Goal: Task Accomplishment & Management: Complete application form

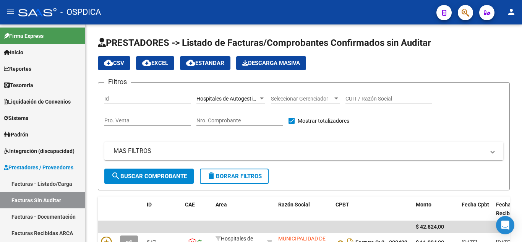
scroll to position [139, 0]
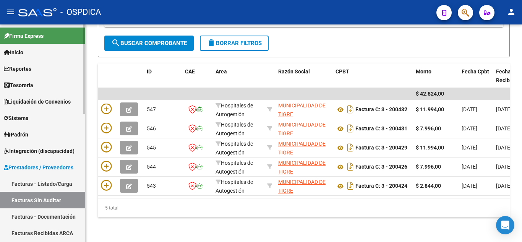
drag, startPoint x: 38, startPoint y: 181, endPoint x: 83, endPoint y: 173, distance: 46.2
click at [38, 181] on link "Facturas - Listado/Carga" at bounding box center [42, 183] width 85 height 16
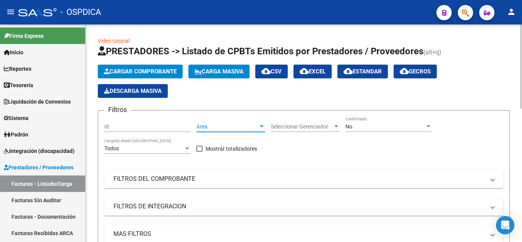
click at [261, 127] on div at bounding box center [262, 126] width 4 height 2
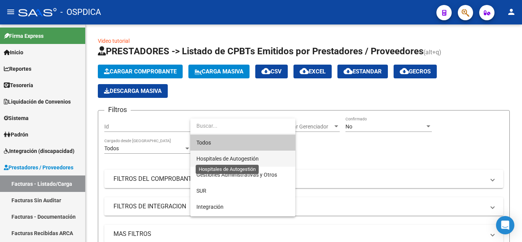
click at [249, 158] on span "Hospitales de Autogestión" at bounding box center [227, 158] width 62 height 6
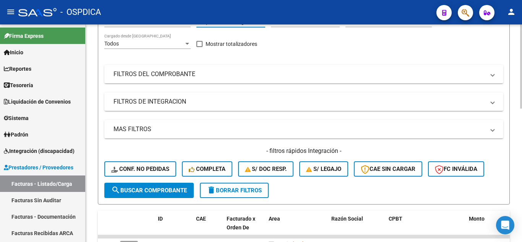
scroll to position [115, 0]
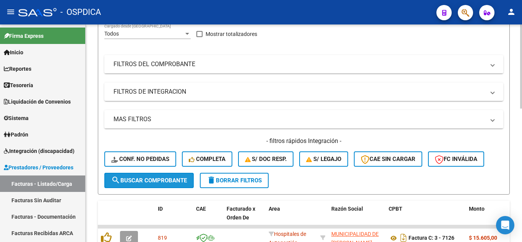
click at [170, 179] on span "search Buscar Comprobante" at bounding box center [149, 180] width 76 height 7
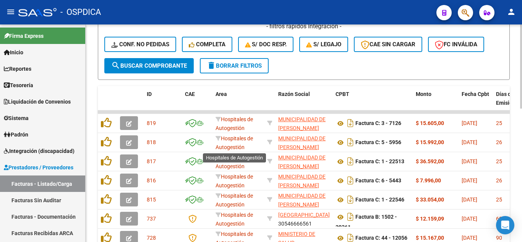
scroll to position [2, 0]
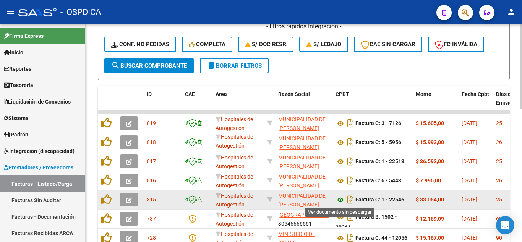
click at [342, 199] on icon at bounding box center [340, 199] width 10 height 9
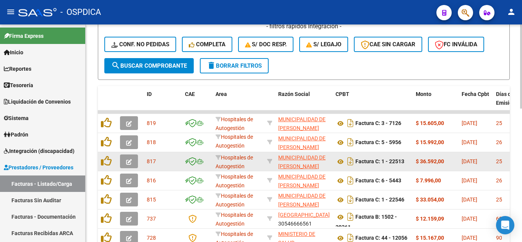
scroll to position [10, 0]
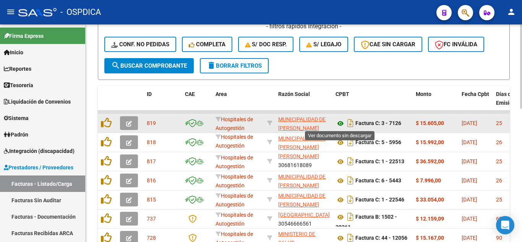
click at [340, 125] on icon at bounding box center [340, 123] width 10 height 9
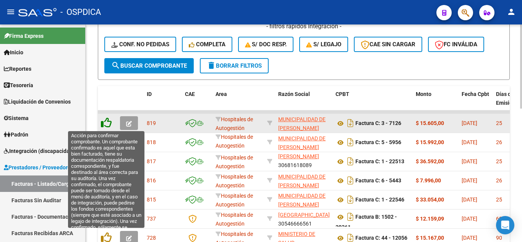
click at [108, 126] on icon at bounding box center [106, 122] width 11 height 11
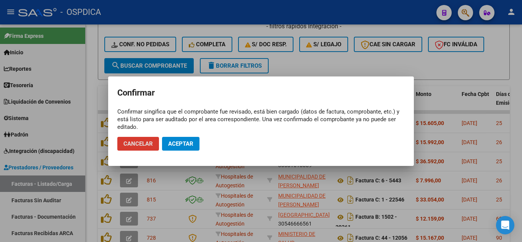
click at [184, 143] on span "Aceptar" at bounding box center [180, 143] width 25 height 7
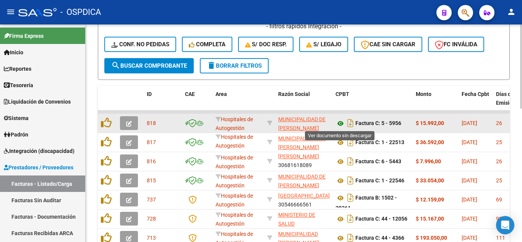
click at [339, 123] on icon at bounding box center [340, 123] width 10 height 9
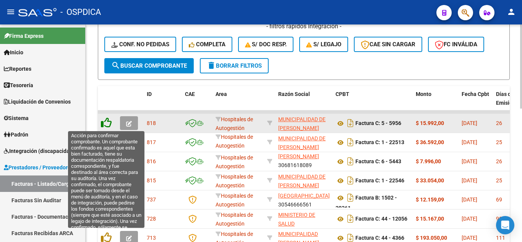
click at [110, 124] on icon at bounding box center [106, 122] width 11 height 11
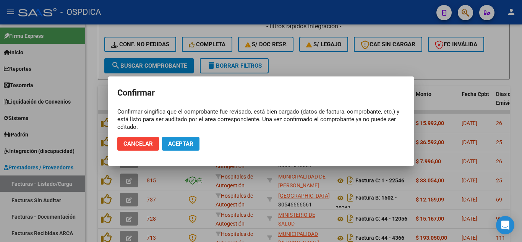
click at [190, 144] on span "Aceptar" at bounding box center [180, 143] width 25 height 7
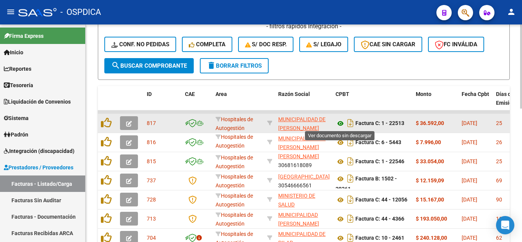
click at [340, 122] on icon at bounding box center [340, 123] width 10 height 9
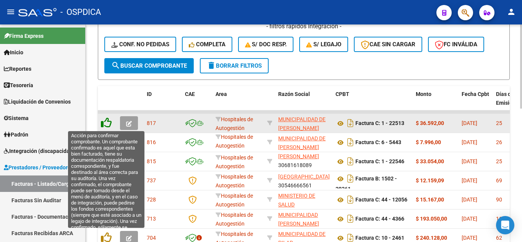
click at [108, 122] on icon at bounding box center [106, 122] width 11 height 11
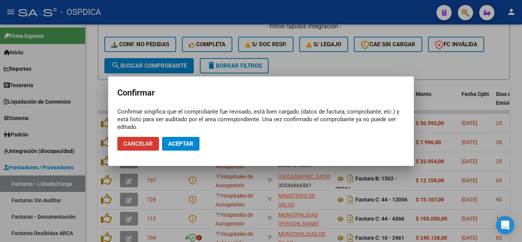
click at [183, 141] on span "Aceptar" at bounding box center [180, 143] width 25 height 7
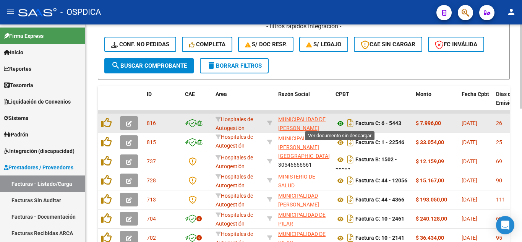
click at [340, 122] on icon at bounding box center [340, 123] width 10 height 9
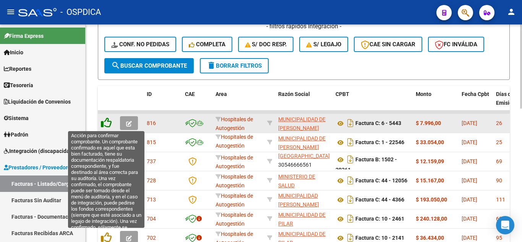
click at [105, 122] on icon at bounding box center [106, 122] width 11 height 11
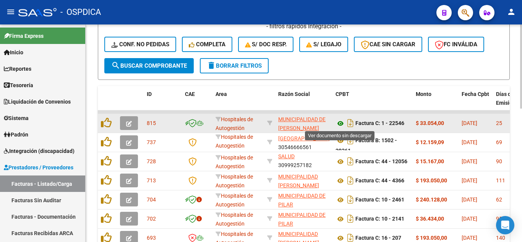
click at [342, 123] on icon at bounding box center [340, 123] width 10 height 9
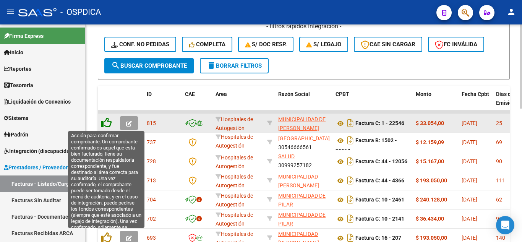
click at [108, 121] on icon at bounding box center [106, 122] width 11 height 11
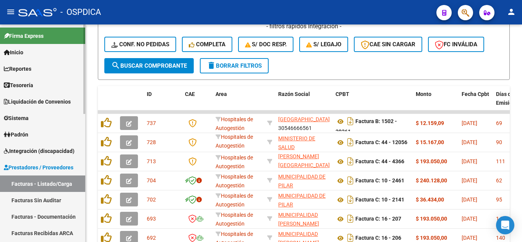
scroll to position [76, 0]
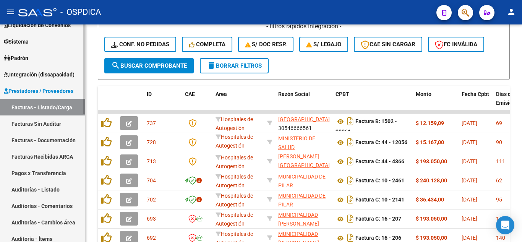
click at [59, 121] on link "Facturas Sin Auditar" at bounding box center [42, 123] width 85 height 16
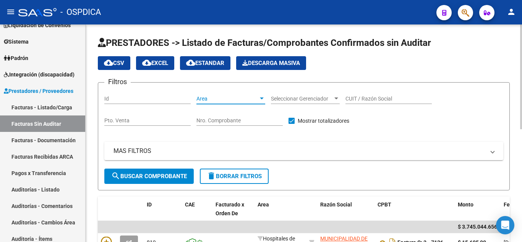
click at [257, 100] on span "Area" at bounding box center [227, 98] width 62 height 6
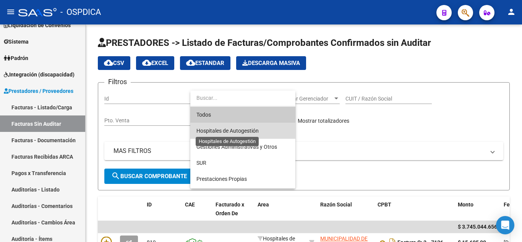
click at [258, 129] on span "Hospitales de Autogestión" at bounding box center [227, 131] width 62 height 6
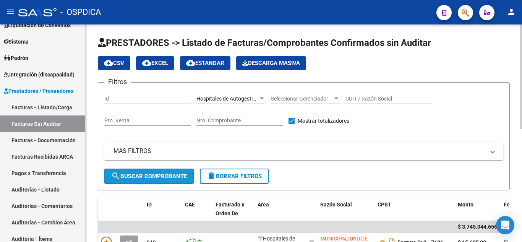
click at [173, 174] on span "search Buscar Comprobante" at bounding box center [149, 176] width 76 height 7
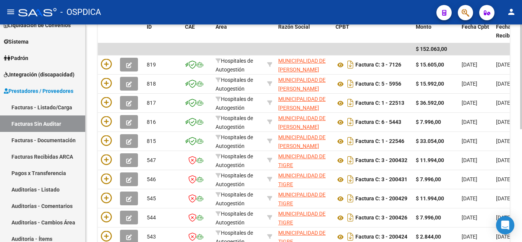
scroll to position [229, 0]
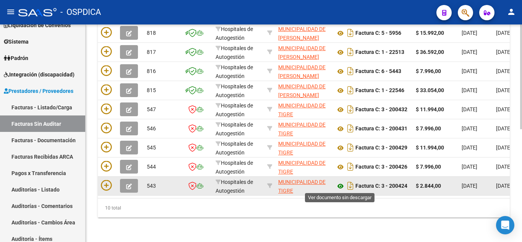
click at [340, 183] on icon at bounding box center [340, 185] width 10 height 9
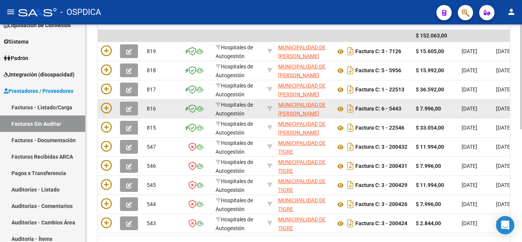
scroll to position [153, 0]
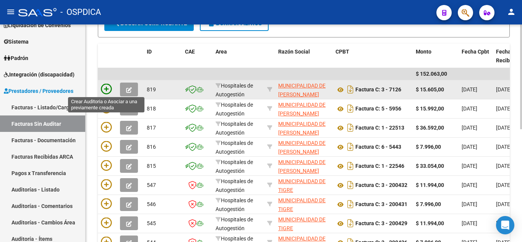
click at [107, 87] on icon at bounding box center [106, 89] width 11 height 11
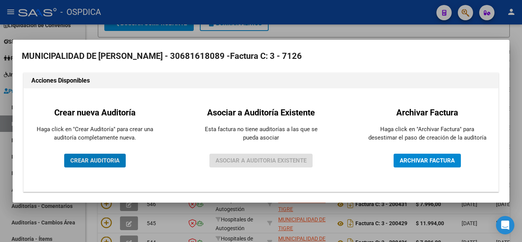
click at [110, 156] on button "CREAR AUDITORIA" at bounding box center [94, 161] width 61 height 14
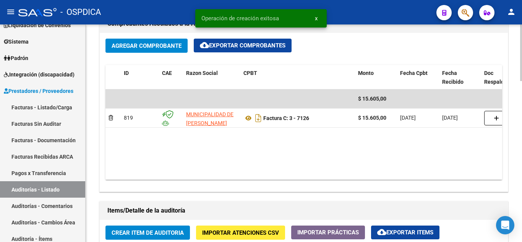
scroll to position [420, 0]
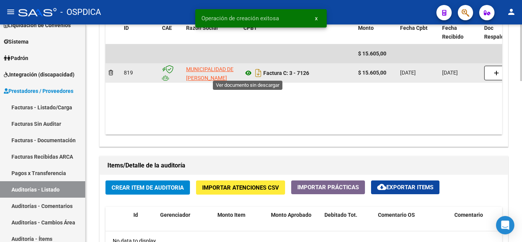
click at [247, 74] on icon at bounding box center [248, 72] width 10 height 9
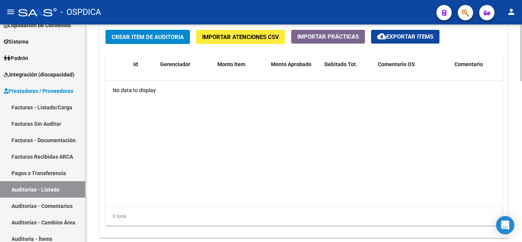
scroll to position [573, 0]
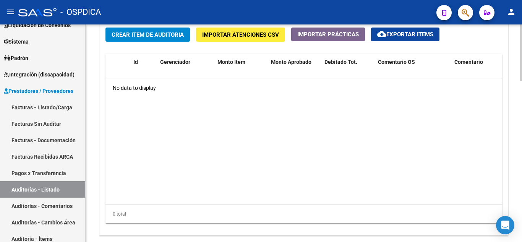
click at [152, 29] on button "Crear Item de Auditoria" at bounding box center [147, 34] width 84 height 14
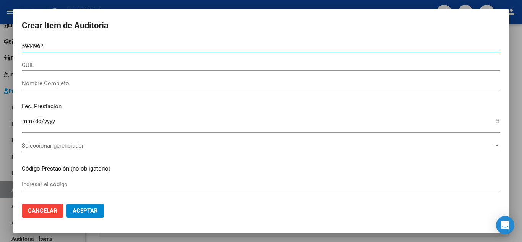
type input "59449627"
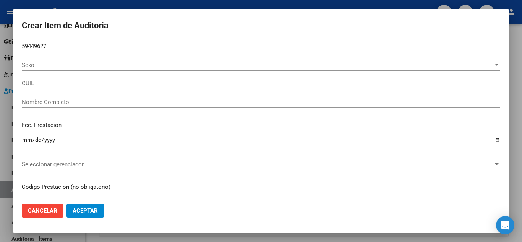
type input "27594496278"
type input "[PERSON_NAME]"
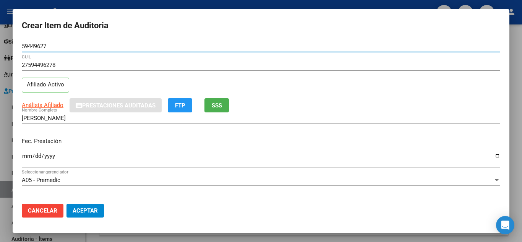
type input "59449627"
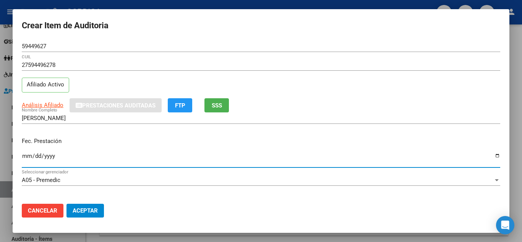
click at [28, 154] on input "Ingresar la fecha" at bounding box center [261, 159] width 478 height 12
type input "[DATE]"
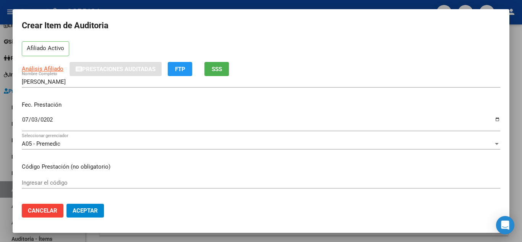
scroll to position [76, 0]
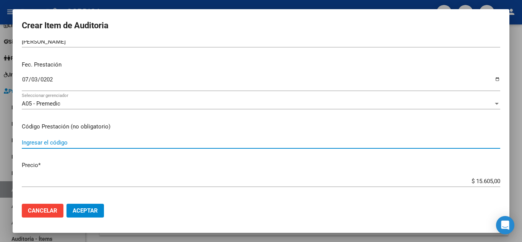
click at [244, 140] on input "Ingresar el código" at bounding box center [261, 142] width 478 height 7
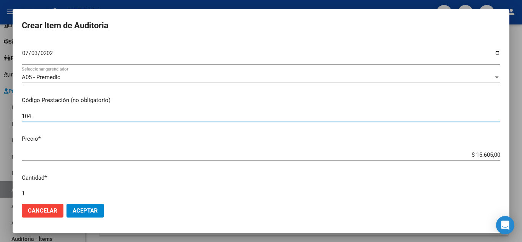
scroll to position [153, 0]
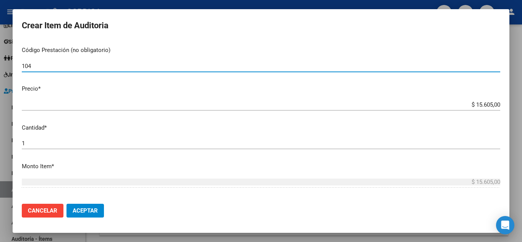
type input "104"
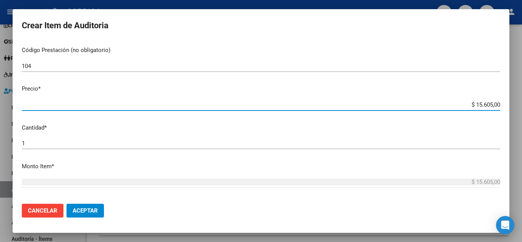
drag, startPoint x: 463, startPoint y: 105, endPoint x: 509, endPoint y: 109, distance: 46.3
click at [509, 109] on div "Crear Item de Auditoria 59449627 Nro Documento 27594496278 CUIL Afiliado Activo…" at bounding box center [261, 121] width 522 height 242
type input "$ 0,03"
type input "$ 0,39"
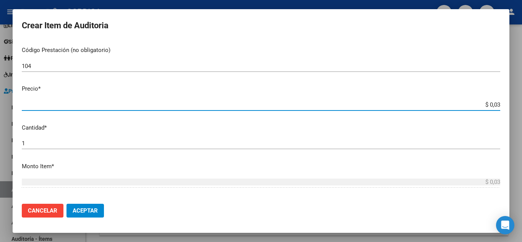
type input "$ 0,39"
type input "$ 3,99"
type input "$ 39,98"
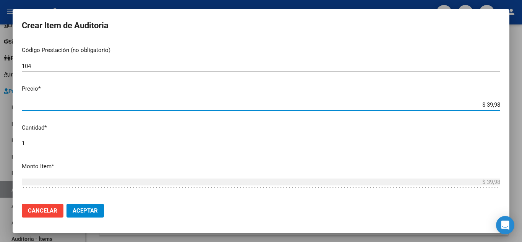
type input "$ 399,80"
type input "$ 3.998,00"
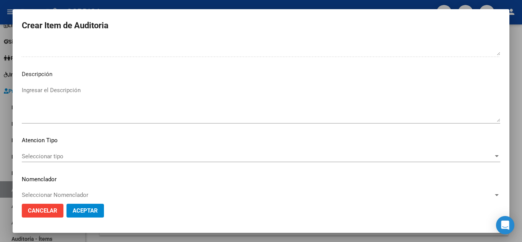
scroll to position [531, 0]
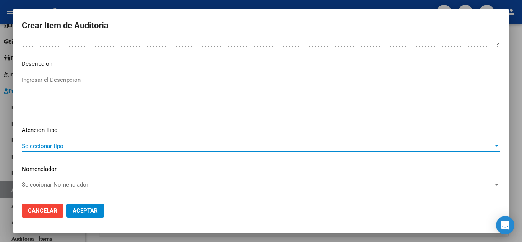
click at [62, 145] on span "Seleccionar tipo" at bounding box center [257, 145] width 471 height 7
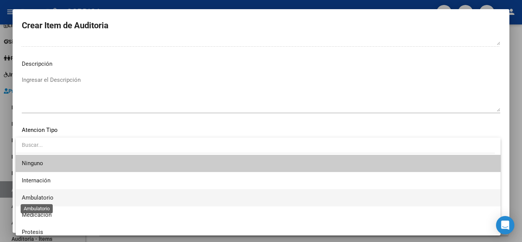
click at [43, 196] on span "Ambulatorio" at bounding box center [38, 197] width 32 height 7
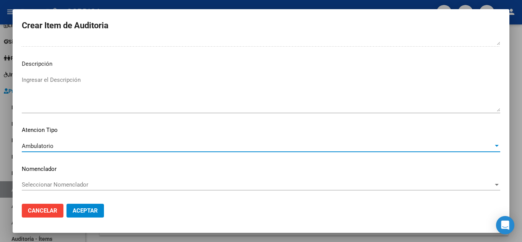
click at [88, 213] on span "Aceptar" at bounding box center [85, 210] width 25 height 7
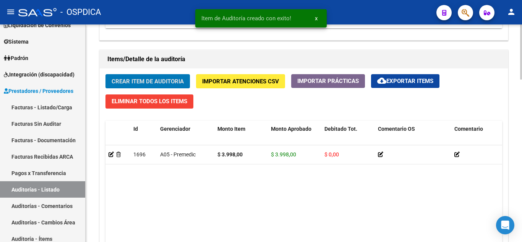
scroll to position [488, 0]
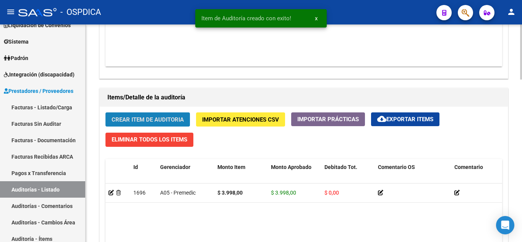
click at [163, 114] on button "Crear Item de Auditoria" at bounding box center [147, 119] width 84 height 14
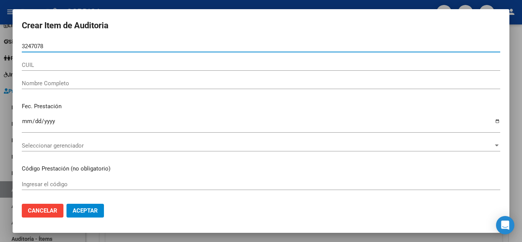
type input "32470782"
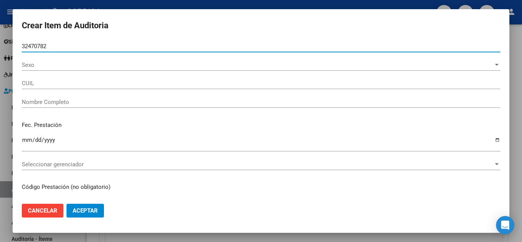
type input "20324707825"
type input "REGUDERO [PERSON_NAME] -"
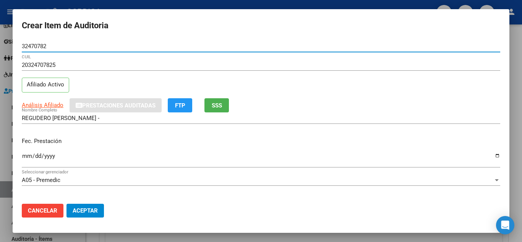
type input "32470782"
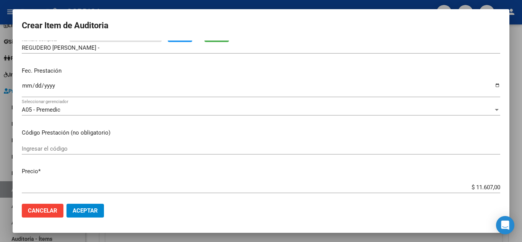
scroll to position [76, 0]
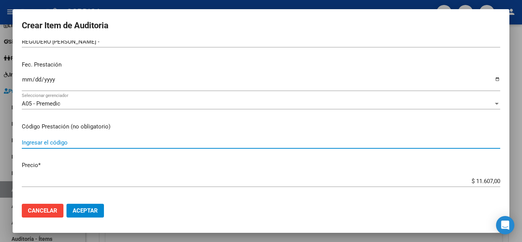
click at [95, 144] on input "Ingresar el código" at bounding box center [261, 142] width 478 height 7
type input "104"
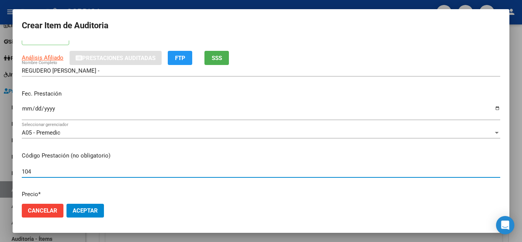
scroll to position [38, 0]
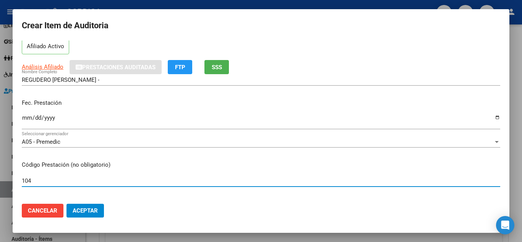
click at [27, 117] on input "Ingresar la fecha" at bounding box center [261, 121] width 478 height 12
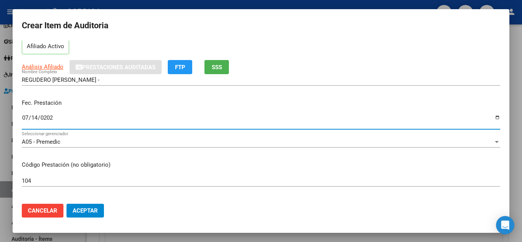
type input "[DATE]"
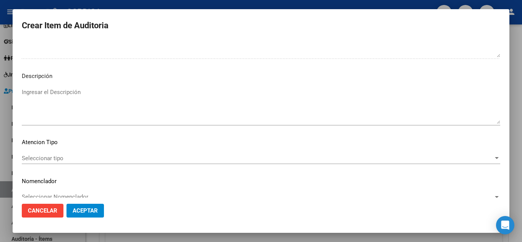
scroll to position [531, 0]
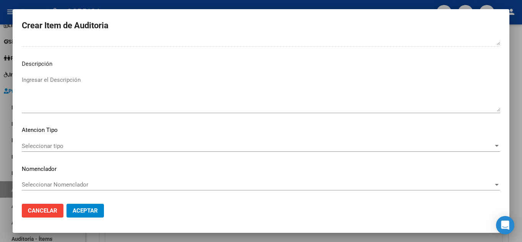
click at [83, 139] on mat-dialog-content "32470782 Nro Documento 20324707825 CUIL Afiliado Activo Análisis Afiliado Prest…" at bounding box center [261, 118] width 496 height 157
click at [49, 149] on span "Seleccionar tipo" at bounding box center [257, 145] width 471 height 7
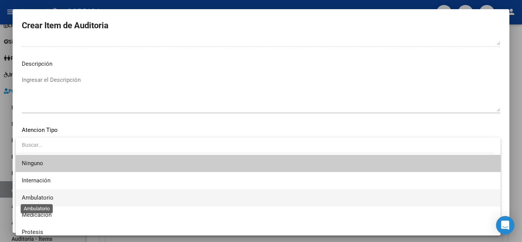
click at [49, 195] on span "Ambulatorio" at bounding box center [38, 197] width 32 height 7
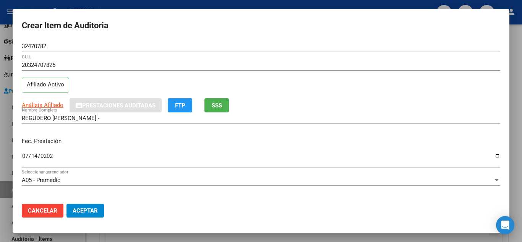
scroll to position [306, 0]
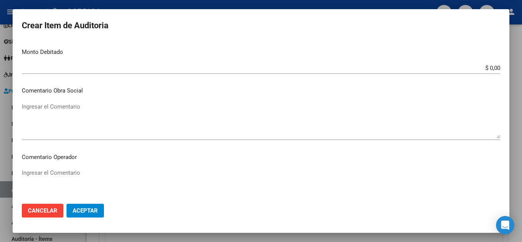
click at [89, 210] on span "Aceptar" at bounding box center [85, 210] width 25 height 7
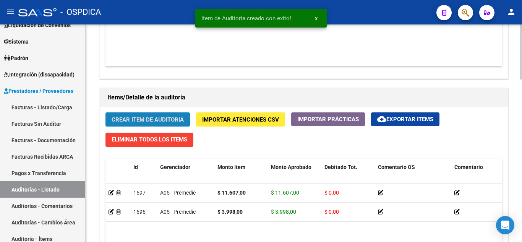
click at [142, 115] on button "Crear Item de Auditoria" at bounding box center [147, 119] width 84 height 14
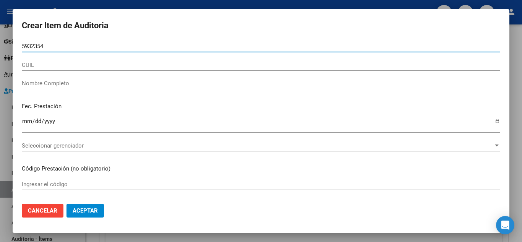
type input "59323544"
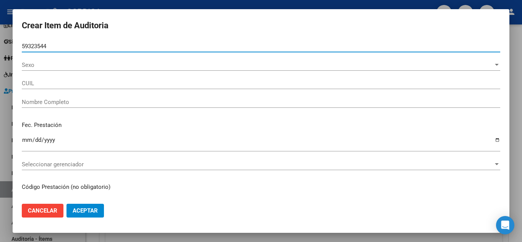
type input "20593235441"
type input "[PERSON_NAME]"
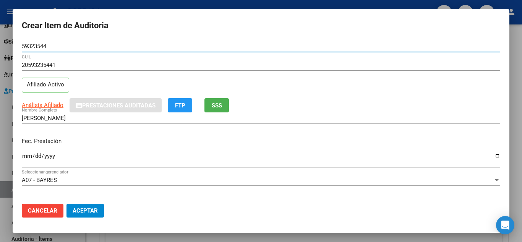
scroll to position [38, 0]
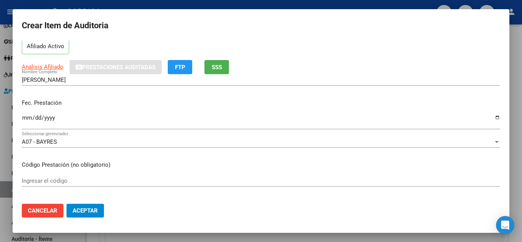
type input "59323544"
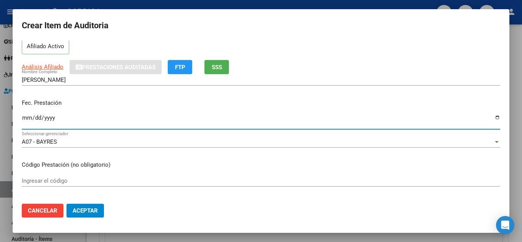
click at [26, 117] on input "Ingresar la fecha" at bounding box center [261, 121] width 478 height 12
type input "[DATE]"
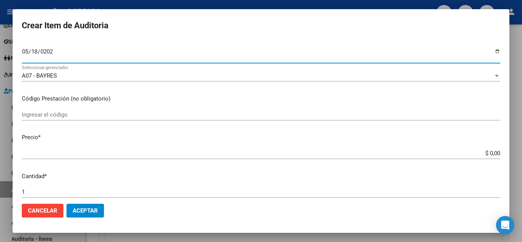
scroll to position [115, 0]
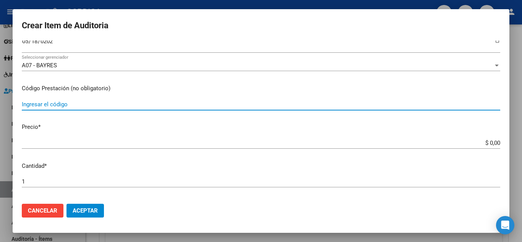
click at [266, 107] on input "Ingresar el código" at bounding box center [261, 104] width 478 height 7
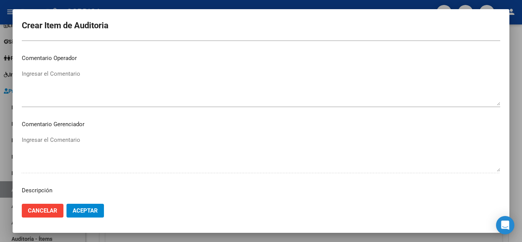
scroll to position [531, 0]
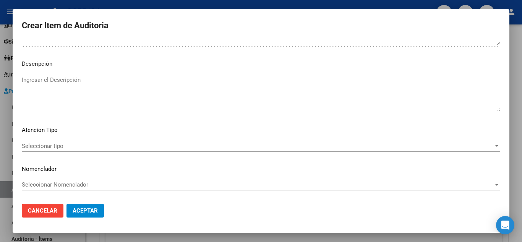
type input "107"
click at [61, 142] on div "Seleccionar tipo Seleccionar tipo" at bounding box center [261, 145] width 478 height 11
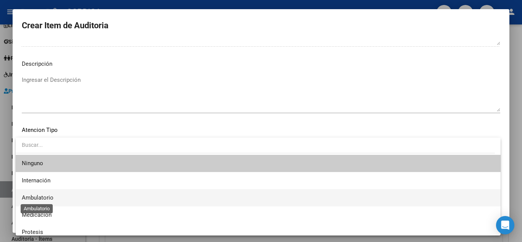
click at [52, 194] on span "Ambulatorio" at bounding box center [38, 197] width 32 height 7
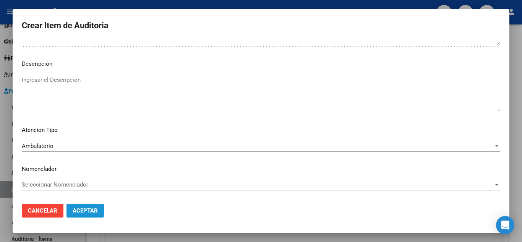
click at [89, 209] on span "Aceptar" at bounding box center [85, 210] width 25 height 7
click at [90, 209] on span "Aceptar" at bounding box center [85, 210] width 25 height 7
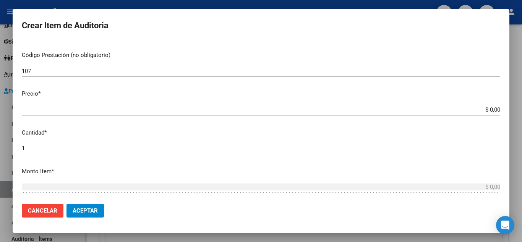
scroll to position [73, 0]
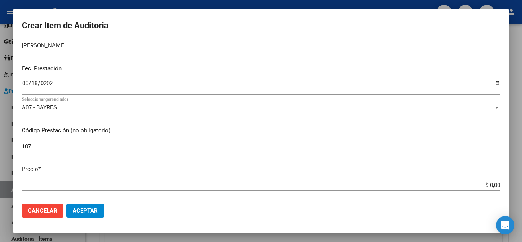
drag, startPoint x: 474, startPoint y: 182, endPoint x: 490, endPoint y: 184, distance: 16.5
click at [490, 184] on div "$ 0,00 Ingresar el precio" at bounding box center [261, 184] width 478 height 11
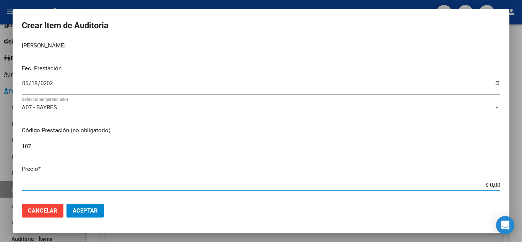
drag, startPoint x: 474, startPoint y: 182, endPoint x: 513, endPoint y: 186, distance: 38.4
click at [513, 186] on div "Crear Item de Auditoria 59323544 Nro Documento 20593235441 CUIL Afiliado Activo…" at bounding box center [261, 121] width 522 height 242
type input "$ 0,07"
type input "$ 0,76"
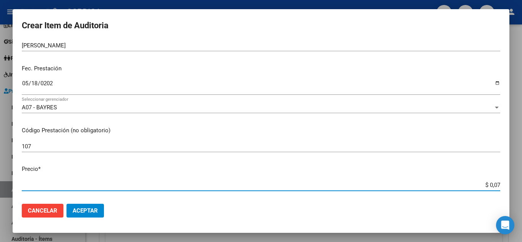
type input "$ 0,76"
type input "$ 7,60"
type input "$ 76,09"
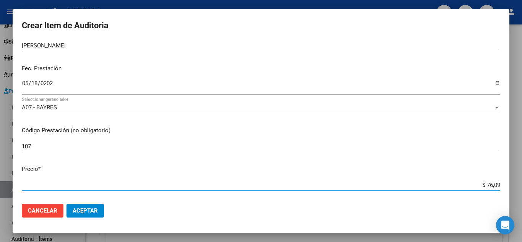
type input "$ 760,90"
type input "$ 7.609,00"
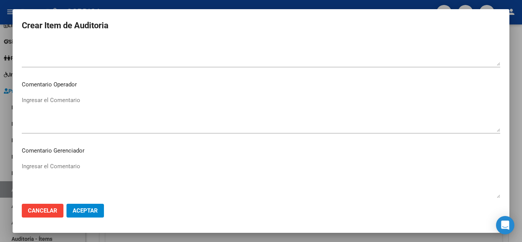
scroll to position [531, 0]
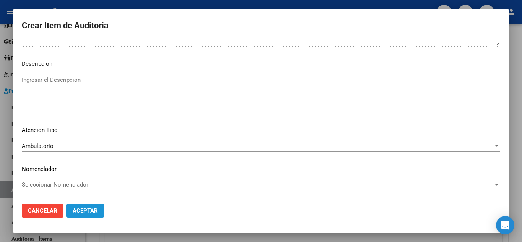
click at [95, 209] on span "Aceptar" at bounding box center [85, 210] width 25 height 7
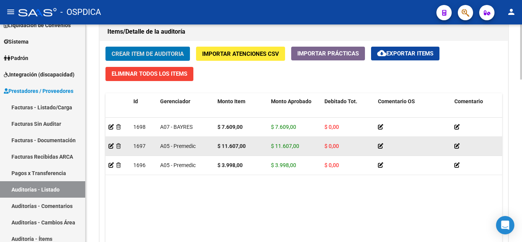
scroll to position [565, 0]
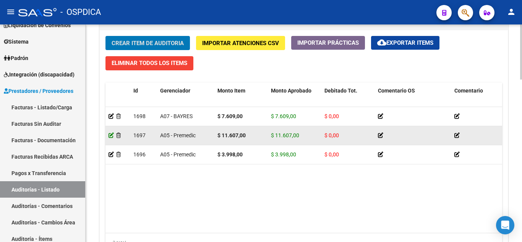
click at [110, 133] on icon at bounding box center [110, 135] width 5 height 5
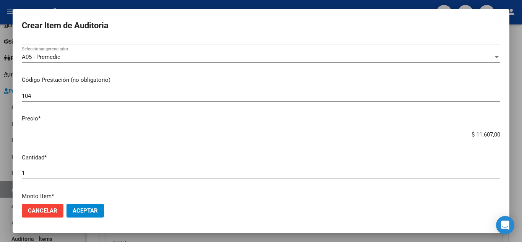
scroll to position [115, 0]
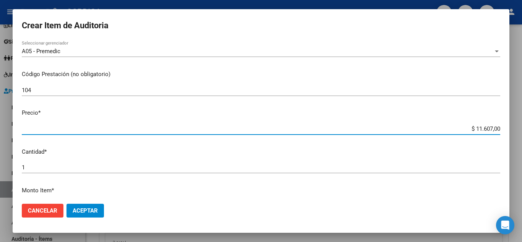
drag, startPoint x: 461, startPoint y: 127, endPoint x: 513, endPoint y: 133, distance: 52.3
click at [513, 133] on div "Crear Item de Auditoria 32470782 Nro Documento 20324707825 CUIL Afiliado Activo…" at bounding box center [261, 121] width 522 height 242
type input "$ 0,03"
type input "$ 0,39"
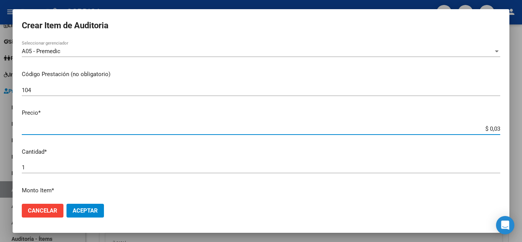
type input "$ 0,39"
type input "$ 3,99"
type input "$ 39,98"
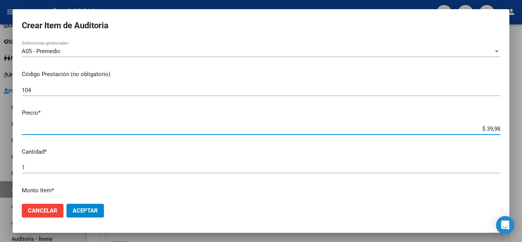
type input "$ 399,80"
type input "$ 3.998,00"
click at [88, 211] on span "Aceptar" at bounding box center [85, 210] width 25 height 7
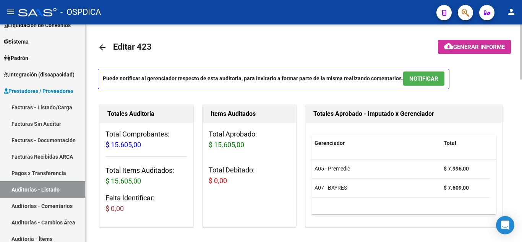
scroll to position [0, 0]
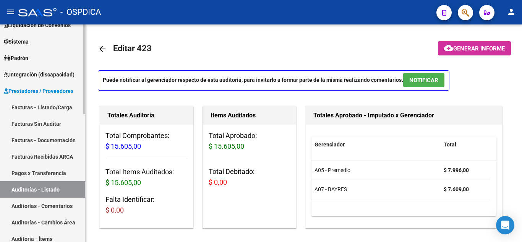
click at [44, 121] on link "Facturas Sin Auditar" at bounding box center [42, 123] width 85 height 16
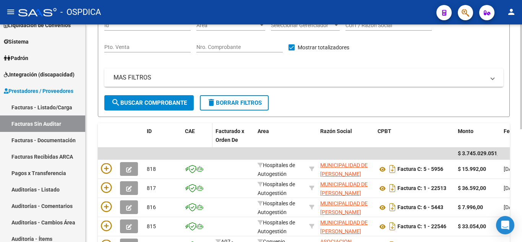
scroll to position [76, 0]
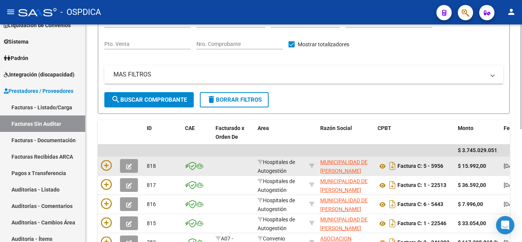
click at [112, 165] on div at bounding box center [107, 166] width 13 height 12
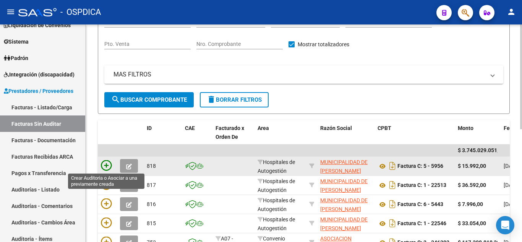
click at [104, 165] on icon at bounding box center [106, 165] width 11 height 11
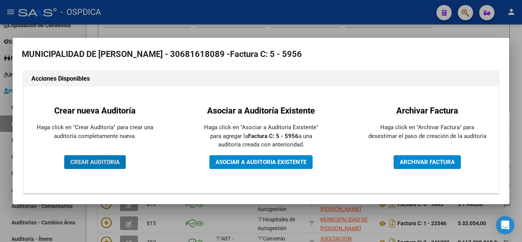
click at [108, 161] on span "CREAR AUDITORIA" at bounding box center [94, 161] width 49 height 7
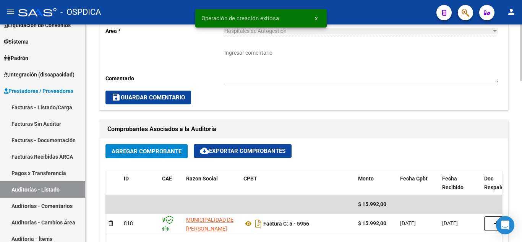
scroll to position [344, 0]
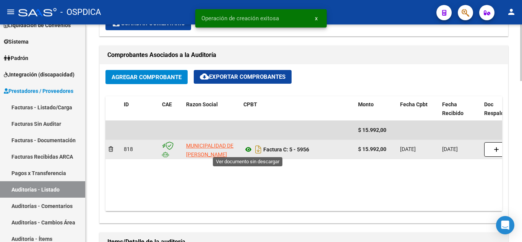
click at [251, 149] on icon at bounding box center [248, 149] width 10 height 9
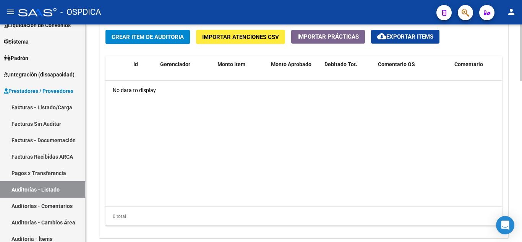
scroll to position [573, 0]
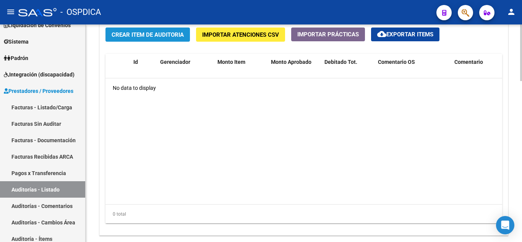
click at [154, 35] on span "Crear Item de Auditoria" at bounding box center [148, 34] width 72 height 7
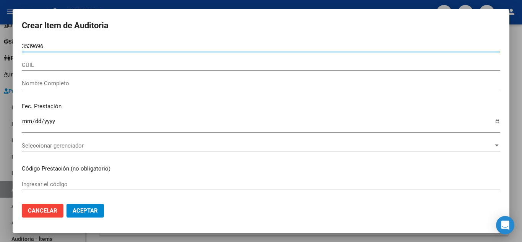
type input "35396967"
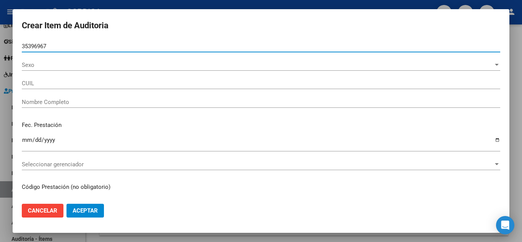
type input "20353969677"
type input "[PERSON_NAME] -"
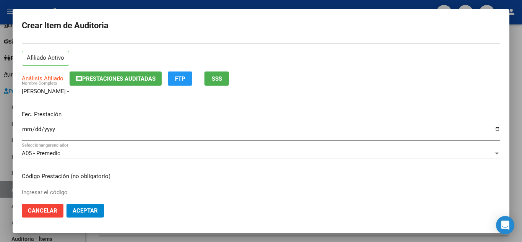
scroll to position [38, 0]
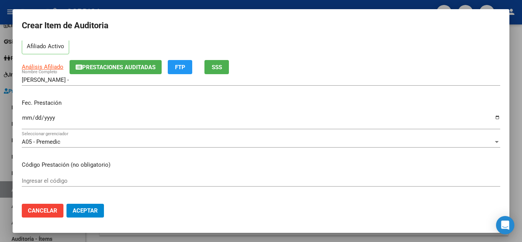
type input "35396967"
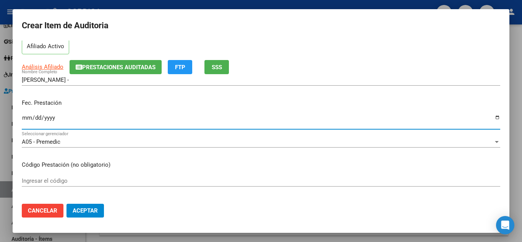
click at [29, 115] on input "Ingresar la fecha" at bounding box center [261, 121] width 478 height 12
type input "[DATE]"
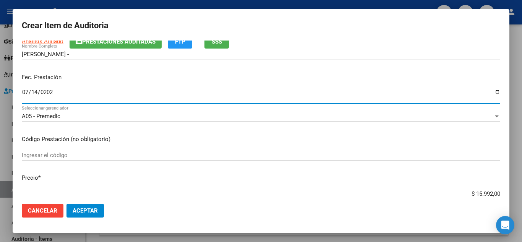
scroll to position [76, 0]
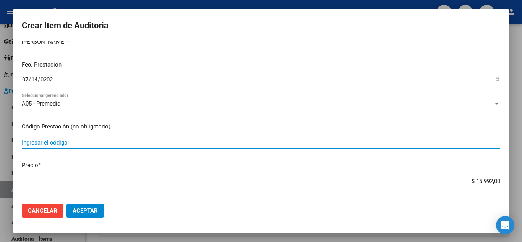
click at [172, 143] on input "Ingresar el código" at bounding box center [261, 142] width 478 height 7
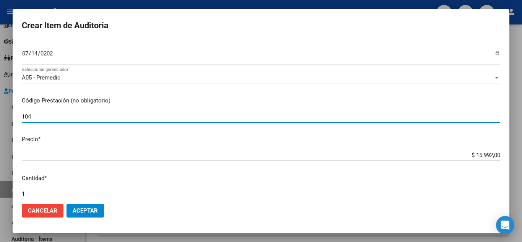
scroll to position [153, 0]
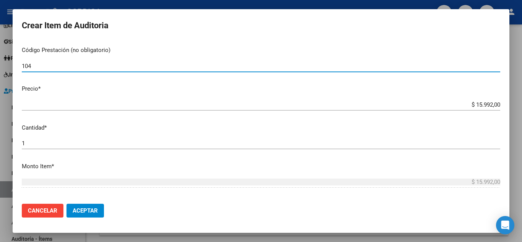
type input "104"
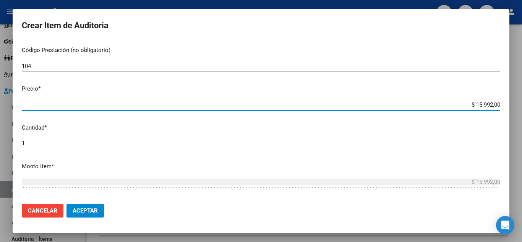
drag, startPoint x: 461, startPoint y: 103, endPoint x: 509, endPoint y: 104, distance: 48.5
click at [509, 104] on div "Crear Item de Auditoria 35396967 Nro Documento 20353969677 CUIL Afiliado Activo…" at bounding box center [261, 121] width 522 height 242
type input "$ 0,03"
type input "$ 0,39"
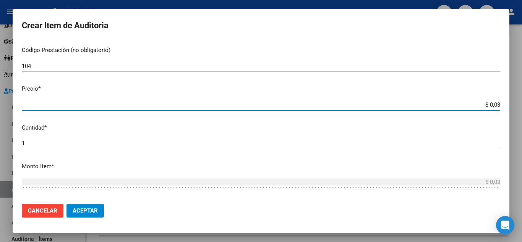
type input "$ 0,39"
type input "$ 3,99"
type input "$ 39,98"
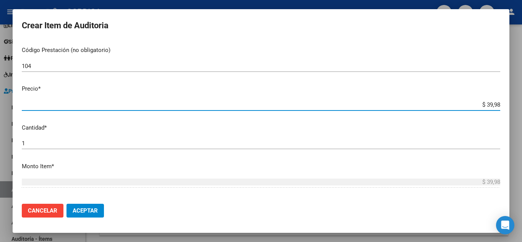
type input "$ 399,80"
type input "$ 3.998,00"
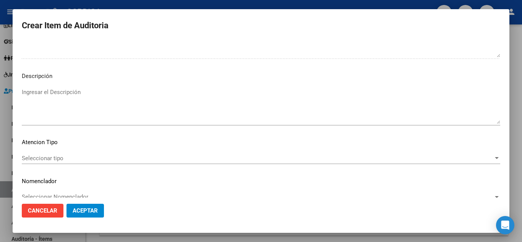
scroll to position [531, 0]
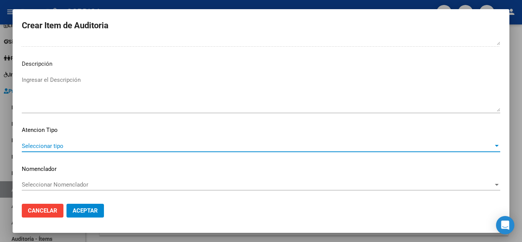
click at [46, 144] on span "Seleccionar tipo" at bounding box center [257, 145] width 471 height 7
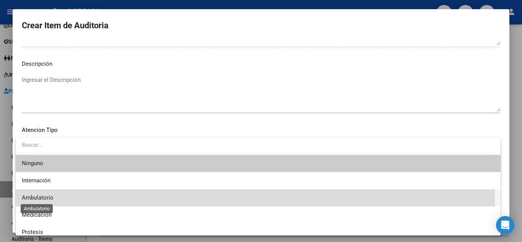
click at [50, 196] on span "Ambulatorio" at bounding box center [38, 197] width 32 height 7
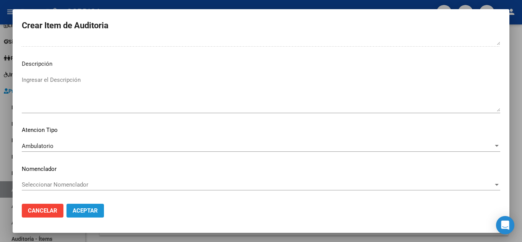
click at [91, 208] on span "Aceptar" at bounding box center [85, 210] width 25 height 7
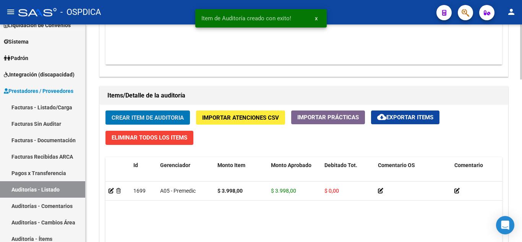
scroll to position [488, 0]
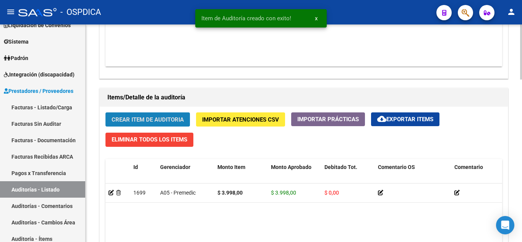
click at [151, 117] on span "Crear Item de Auditoria" at bounding box center [148, 119] width 72 height 7
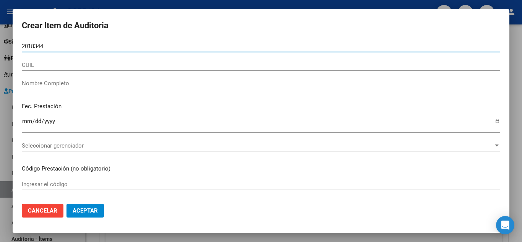
type input "20183447"
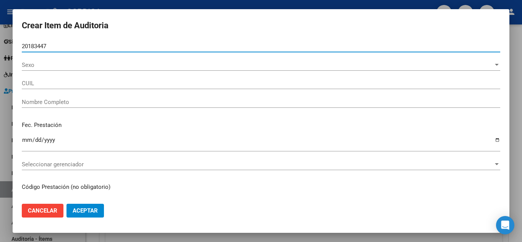
type input "27201834479"
type input "[PERSON_NAME] [PERSON_NAME]"
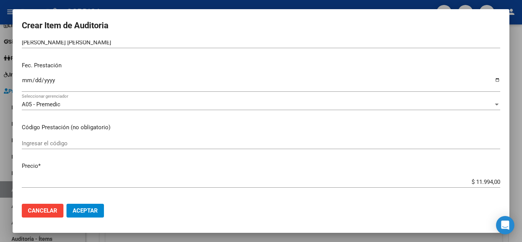
scroll to position [76, 0]
type input "20183447"
click at [26, 78] on input "Ingresar la fecha" at bounding box center [261, 82] width 478 height 12
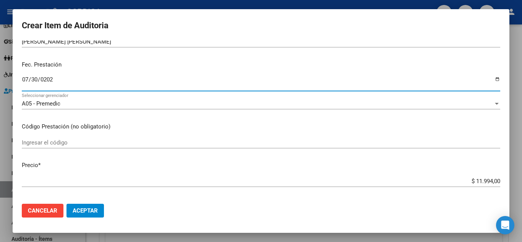
type input "[DATE]"
click at [45, 143] on input "Ingresar el código" at bounding box center [261, 142] width 478 height 7
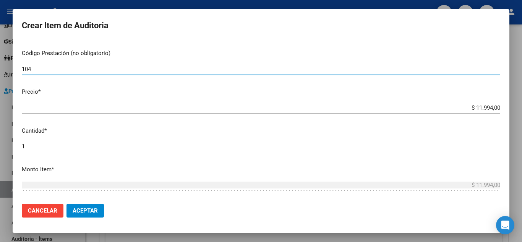
scroll to position [153, 0]
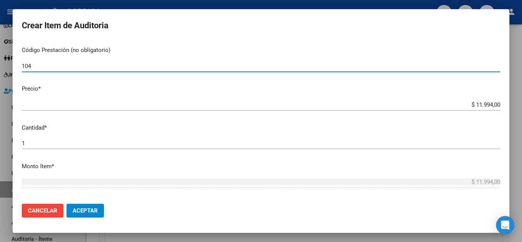
type input "104"
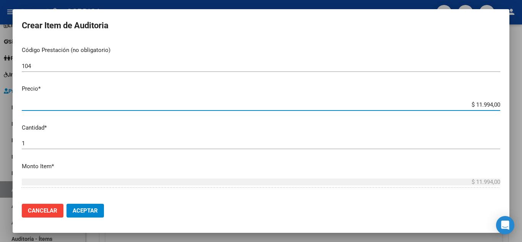
drag, startPoint x: 455, startPoint y: 101, endPoint x: 517, endPoint y: 102, distance: 61.9
click at [517, 102] on div "Crear Item de Auditoria 20183447 Nro Documento 27201834479 CUIL Afiliado Activo…" at bounding box center [261, 121] width 522 height 242
type input "$ 0,03"
type input "$ 0,39"
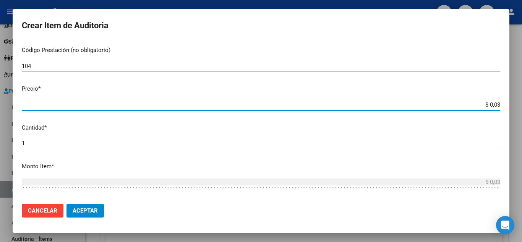
type input "$ 0,39"
type input "$ 3,99"
type input "$ 39,98"
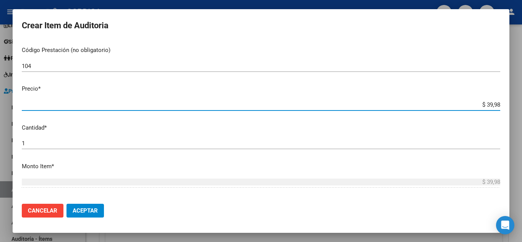
type input "$ 399,80"
type input "$ 3.998,00"
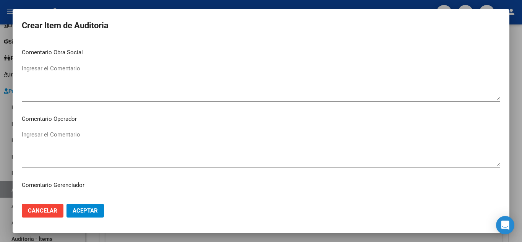
scroll to position [531, 0]
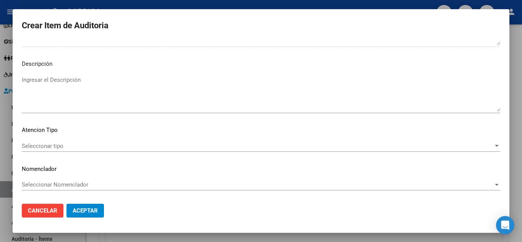
click at [57, 144] on span "Seleccionar tipo" at bounding box center [257, 145] width 471 height 7
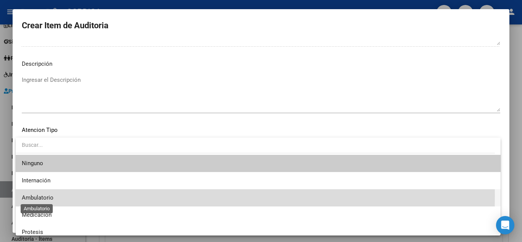
click at [42, 195] on span "Ambulatorio" at bounding box center [38, 197] width 32 height 7
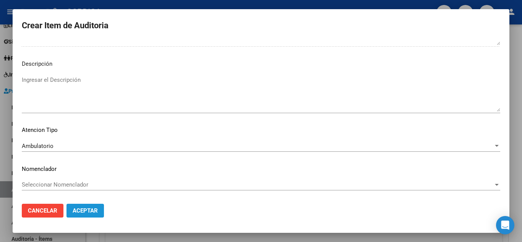
click at [80, 207] on span "Aceptar" at bounding box center [85, 210] width 25 height 7
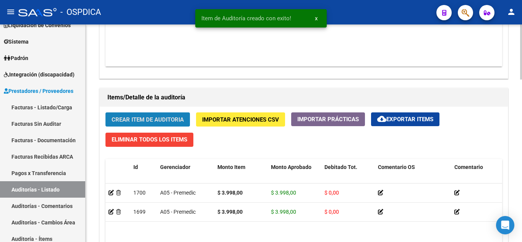
click at [173, 115] on button "Crear Item de Auditoria" at bounding box center [147, 119] width 84 height 14
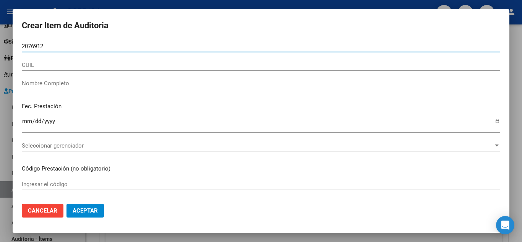
type input "20769128"
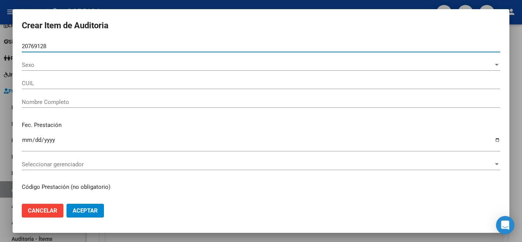
type input "27207691289"
type input "[PERSON_NAME] [PERSON_NAME]"
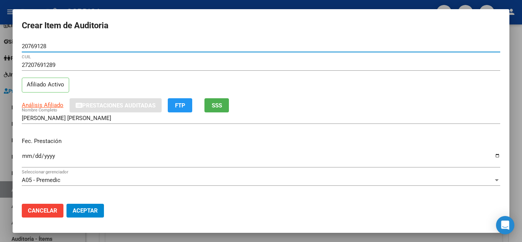
scroll to position [38, 0]
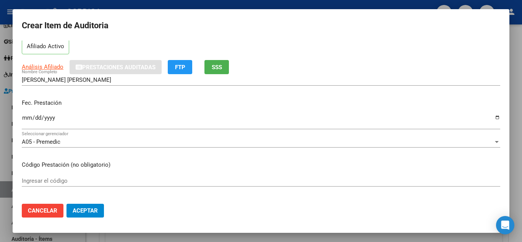
type input "20769128"
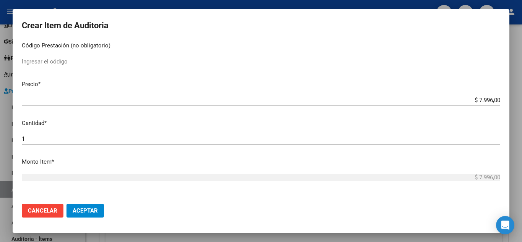
scroll to position [76, 0]
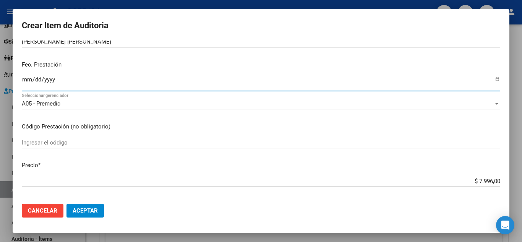
click at [27, 80] on input "Ingresar la fecha" at bounding box center [261, 82] width 478 height 12
type input "[DATE]"
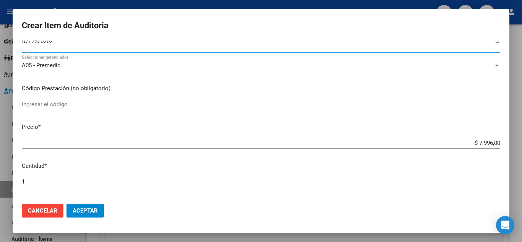
click at [163, 101] on input "Ingresar el código" at bounding box center [261, 104] width 478 height 7
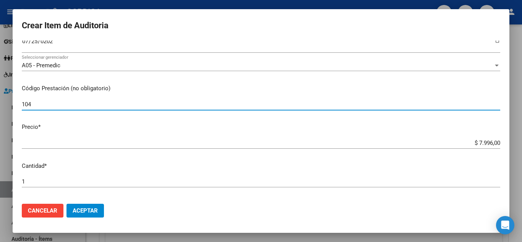
type input "104"
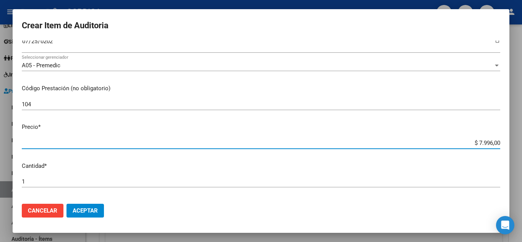
drag, startPoint x: 464, startPoint y: 144, endPoint x: 513, endPoint y: 141, distance: 49.3
click at [513, 141] on div "Crear Item de Auditoria 20769128 Nro Documento 27207691289 CUIL Afiliado Activo…" at bounding box center [261, 121] width 522 height 242
type input "$ 0,03"
type input "$ 0,39"
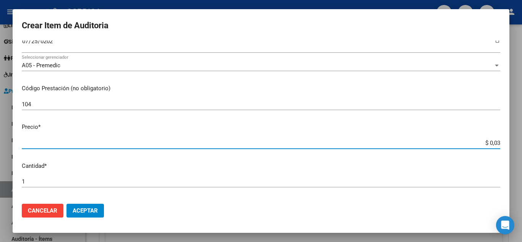
type input "$ 0,39"
type input "$ 3,99"
type input "$ 39,98"
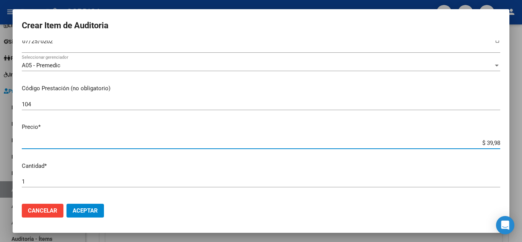
type input "$ 399,80"
type input "$ 3.998,00"
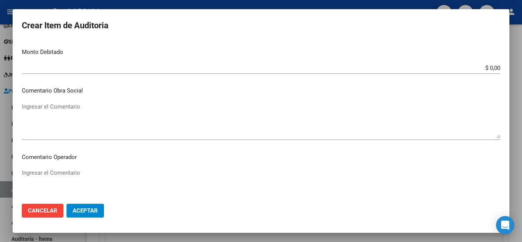
scroll to position [531, 0]
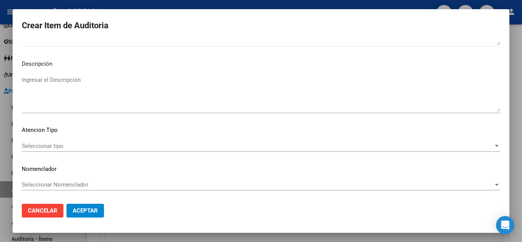
click at [72, 144] on span "Seleccionar tipo" at bounding box center [257, 145] width 471 height 7
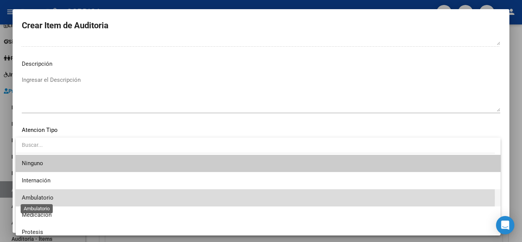
click at [52, 197] on span "Ambulatorio" at bounding box center [38, 197] width 32 height 7
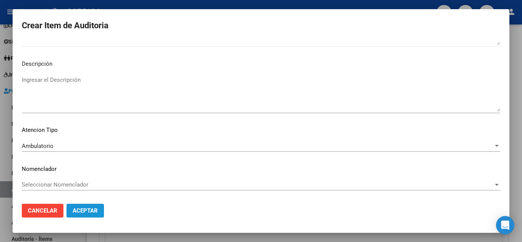
click at [83, 205] on button "Aceptar" at bounding box center [84, 211] width 37 height 14
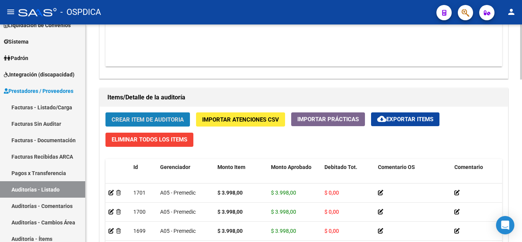
click at [157, 119] on span "Crear Item de Auditoria" at bounding box center [148, 119] width 72 height 7
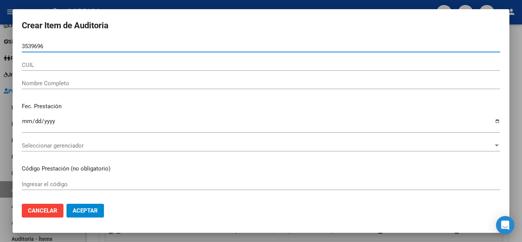
type input "35396967"
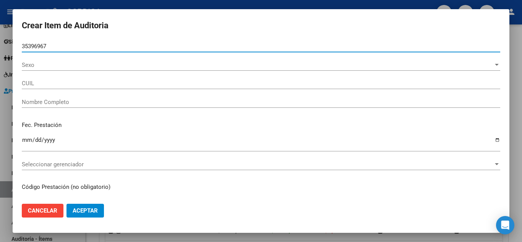
type input "20353969677"
type input "[PERSON_NAME] -"
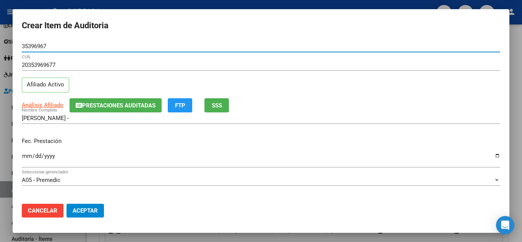
scroll to position [38, 0]
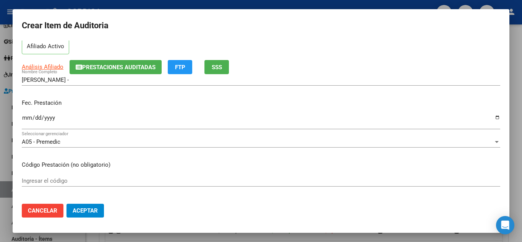
type input "35396967"
click at [26, 116] on input "Ingresar la fecha" at bounding box center [261, 121] width 478 height 12
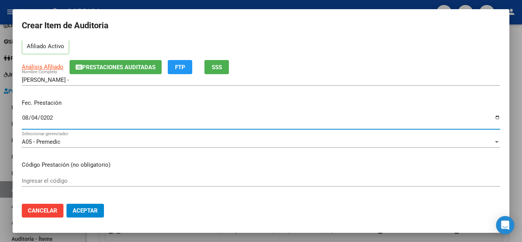
type input "[DATE]"
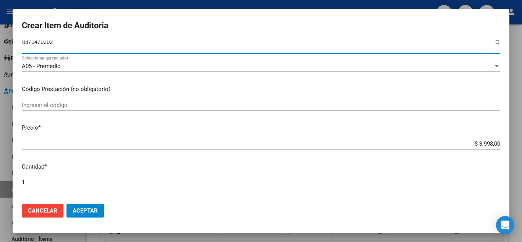
scroll to position [115, 0]
click at [144, 102] on input "Ingresar el código" at bounding box center [261, 104] width 478 height 7
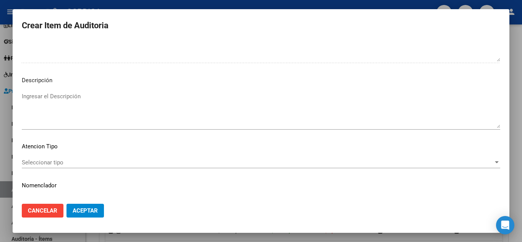
scroll to position [531, 0]
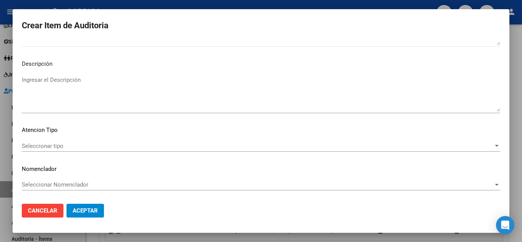
type input "104"
click at [55, 141] on div "Seleccionar tipo Seleccionar tipo" at bounding box center [261, 145] width 478 height 11
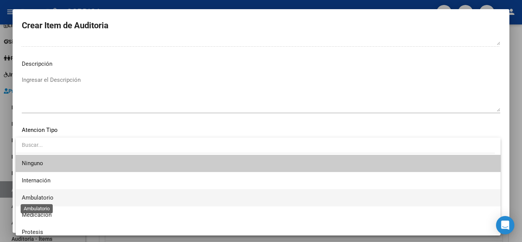
click at [52, 196] on span "Ambulatorio" at bounding box center [38, 197] width 32 height 7
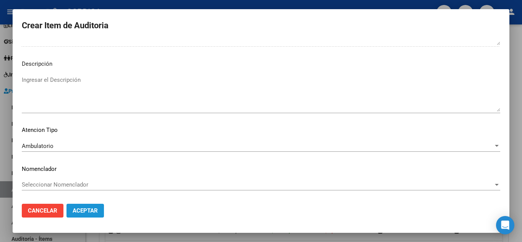
click at [85, 209] on span "Aceptar" at bounding box center [85, 210] width 25 height 7
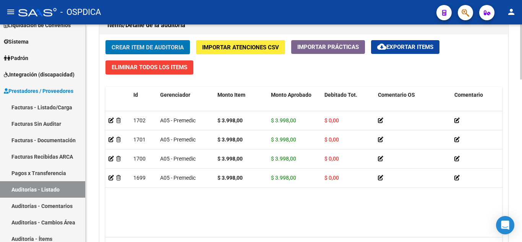
scroll to position [565, 0]
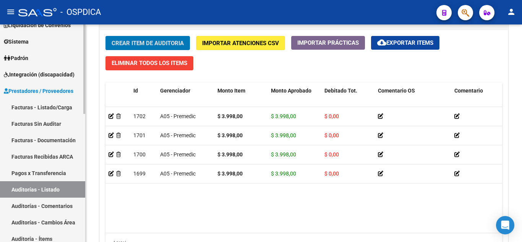
click at [27, 106] on link "Facturas - Listado/Carga" at bounding box center [42, 107] width 85 height 16
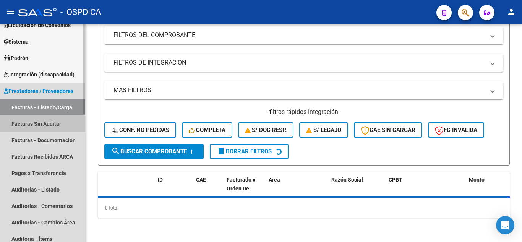
click at [29, 123] on link "Facturas Sin Auditar" at bounding box center [42, 123] width 85 height 16
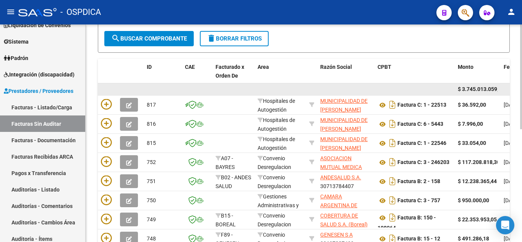
scroll to position [158, 0]
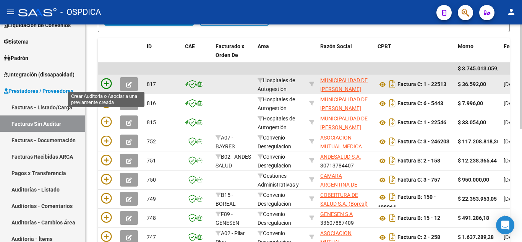
click at [105, 80] on icon at bounding box center [106, 83] width 11 height 11
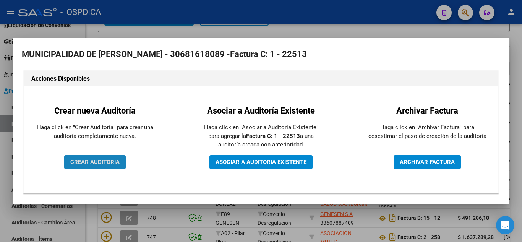
click at [104, 161] on span "CREAR AUDITORIA" at bounding box center [94, 161] width 49 height 7
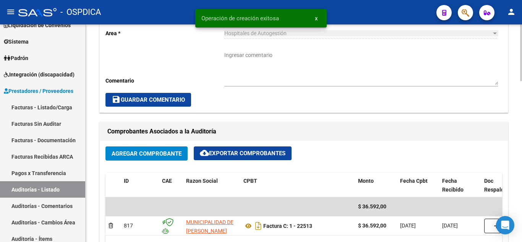
scroll to position [344, 0]
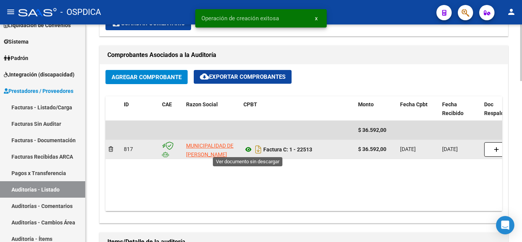
click at [246, 152] on icon at bounding box center [248, 149] width 10 height 9
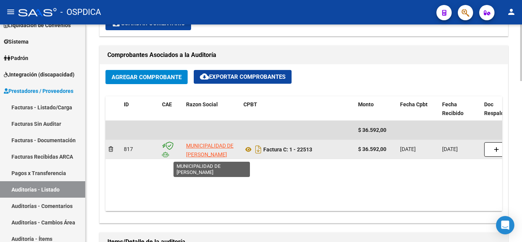
scroll to position [1, 0]
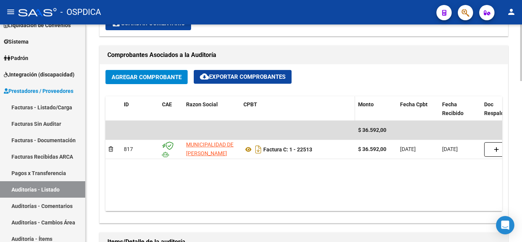
click at [327, 97] on datatable-header-cell "CPBT" at bounding box center [297, 108] width 115 height 25
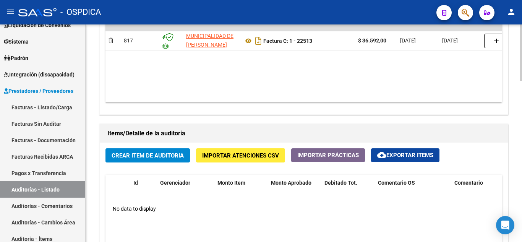
scroll to position [458, 0]
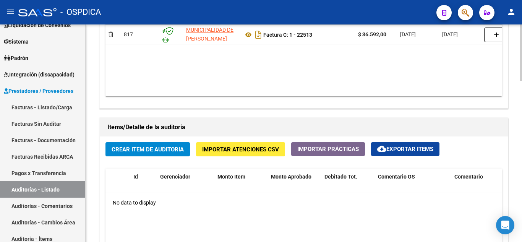
click at [150, 150] on span "Crear Item de Auditoria" at bounding box center [148, 149] width 72 height 7
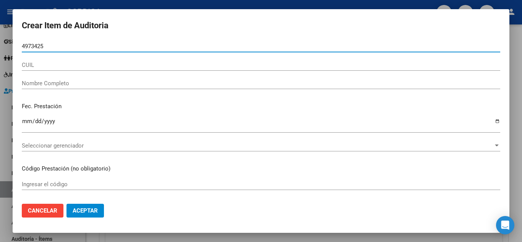
type input "49734259"
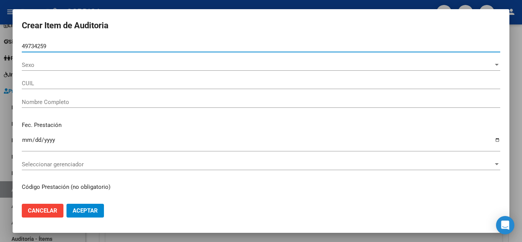
type input "20497342598"
type input "[PERSON_NAME]"
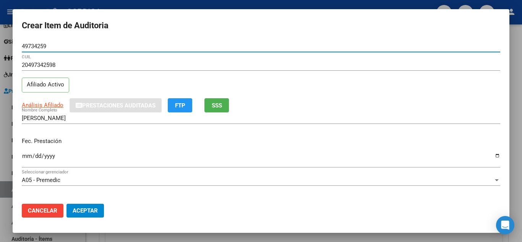
type input "49734259"
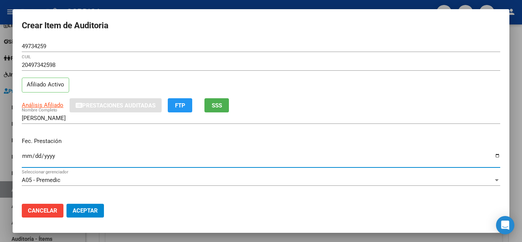
click at [28, 154] on input "Ingresar la fecha" at bounding box center [261, 159] width 478 height 12
type input "[DATE]"
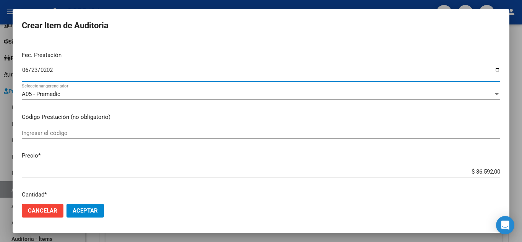
scroll to position [115, 0]
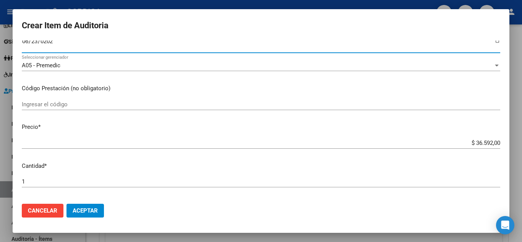
click at [197, 101] on input "Ingresar el código" at bounding box center [261, 104] width 478 height 7
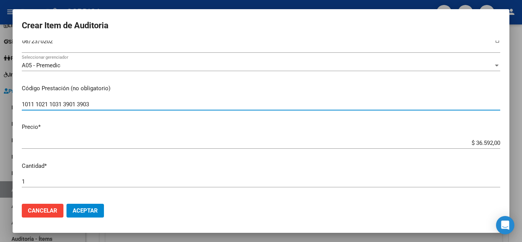
scroll to position [153, 0]
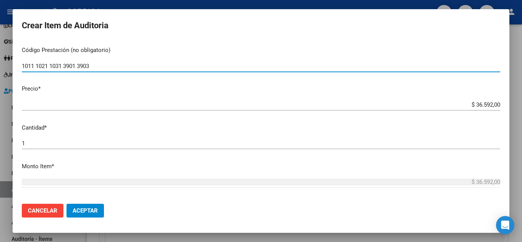
type input "1011 1021 1031 3901 3903"
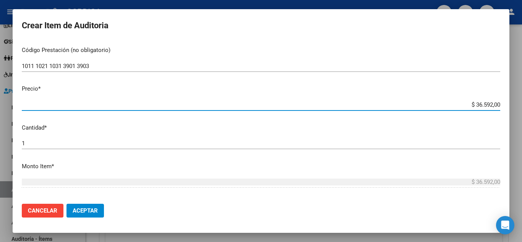
drag, startPoint x: 448, startPoint y: 108, endPoint x: 506, endPoint y: 110, distance: 57.3
click at [506, 110] on mat-dialog-content "49734259 Nro Documento 20497342598 CUIL Afiliado Activo Análisis Afiliado Prest…" at bounding box center [261, 118] width 496 height 157
type input "$ 0,07"
type input "$ 0,75"
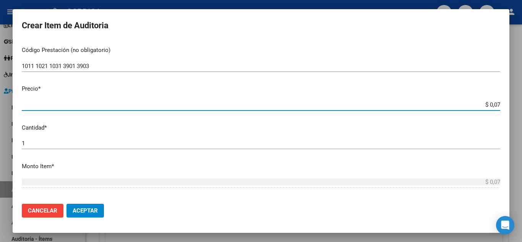
type input "$ 0,75"
type input "$ 7,59"
type input "$ 75,94"
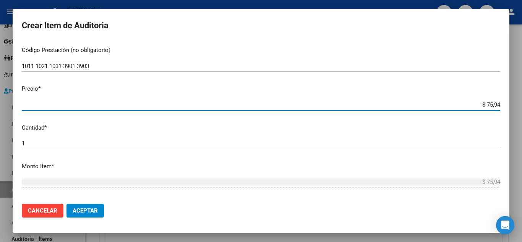
type input "$ 759,40"
type input "$ 7.594,00"
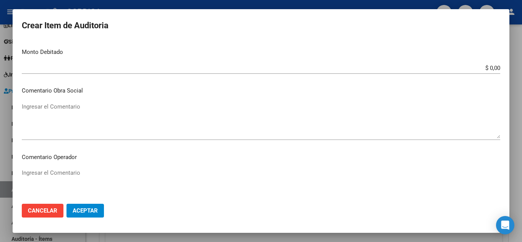
scroll to position [531, 0]
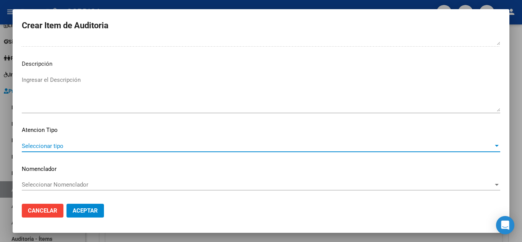
click at [65, 146] on span "Seleccionar tipo" at bounding box center [257, 145] width 471 height 7
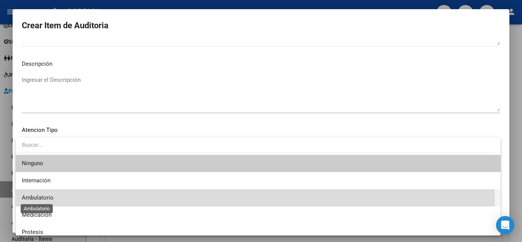
click at [44, 196] on span "Ambulatorio" at bounding box center [38, 197] width 32 height 7
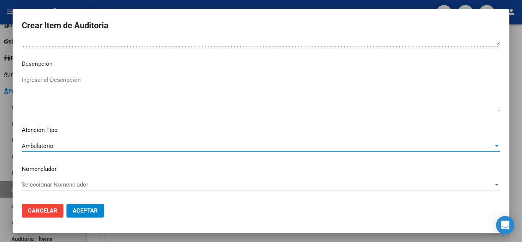
click at [84, 209] on span "Aceptar" at bounding box center [85, 210] width 25 height 7
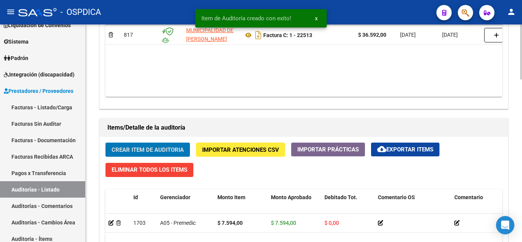
scroll to position [459, 0]
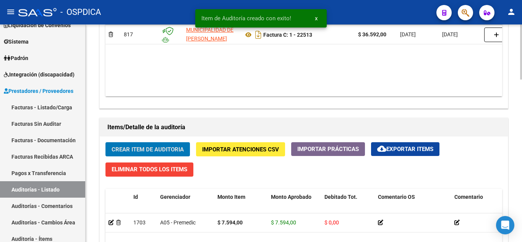
click at [161, 147] on span "Crear Item de Auditoria" at bounding box center [148, 149] width 72 height 7
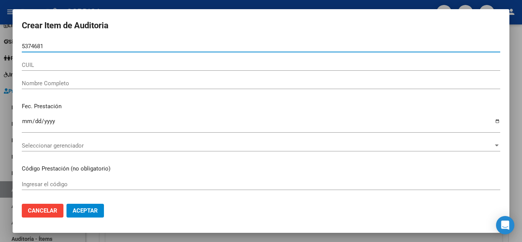
type input "53746812"
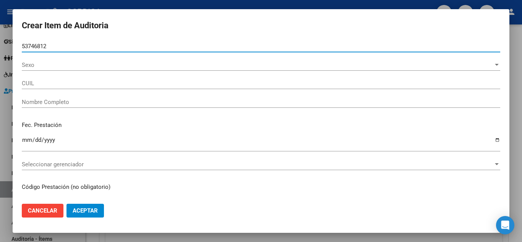
type input "27537468128"
type input "[PERSON_NAME] [PERSON_NAME]"
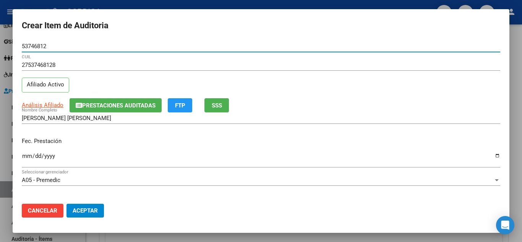
type input "53746812"
click at [22, 155] on input "Ingresar la fecha" at bounding box center [261, 159] width 478 height 12
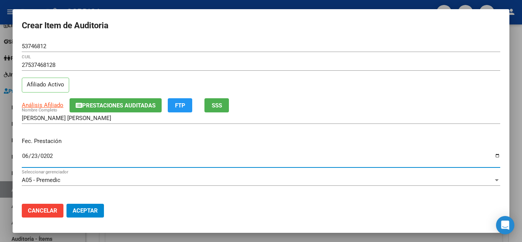
type input "[DATE]"
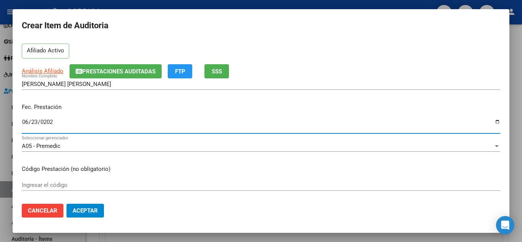
scroll to position [76, 0]
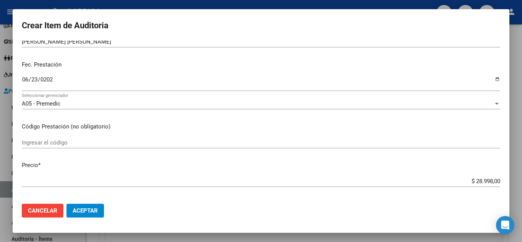
click at [173, 146] on div "Ingresar el código" at bounding box center [261, 142] width 478 height 11
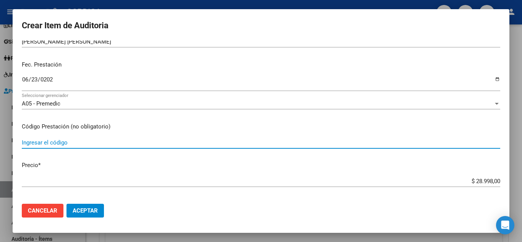
click at [177, 141] on input "Ingresar el código" at bounding box center [261, 142] width 478 height 7
type input "1011 1021 3901 3903 3904"
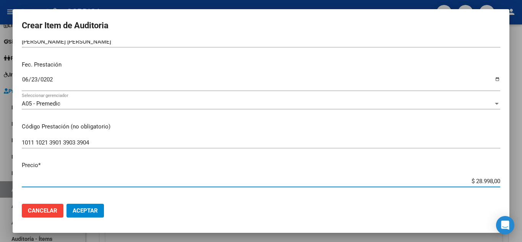
drag, startPoint x: 466, startPoint y: 179, endPoint x: 411, endPoint y: 76, distance: 116.9
click at [521, 178] on div "Crear Item de Auditoria 53746812 Nro Documento 27537468128 CUIL Afiliado Activo…" at bounding box center [261, 121] width 522 height 242
type input "$ 0,07"
type input "$ 0,70"
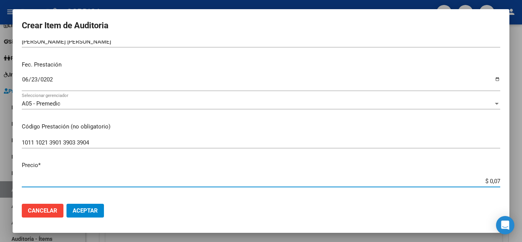
type input "$ 0,70"
type input "$ 7,00"
type input "$ 70,01"
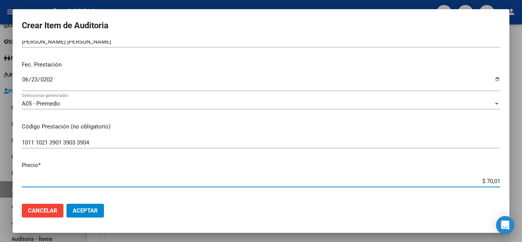
type input "$ 700,10"
type input "$ 7.001,00"
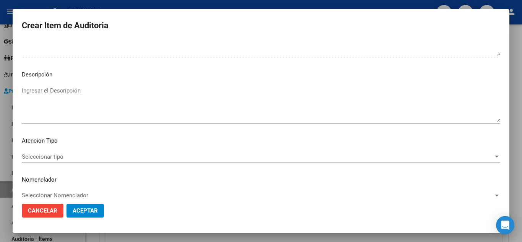
scroll to position [531, 0]
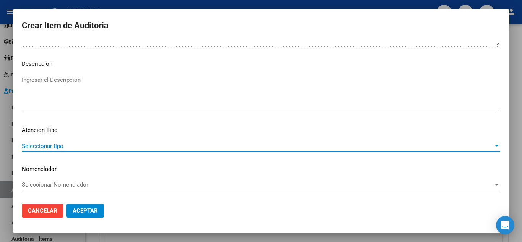
click at [37, 146] on span "Seleccionar tipo" at bounding box center [257, 145] width 471 height 7
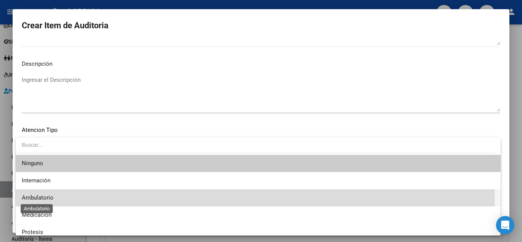
click at [40, 194] on span "Ambulatorio" at bounding box center [38, 197] width 32 height 7
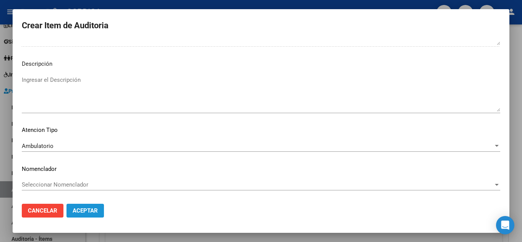
click at [88, 207] on span "Aceptar" at bounding box center [85, 210] width 25 height 7
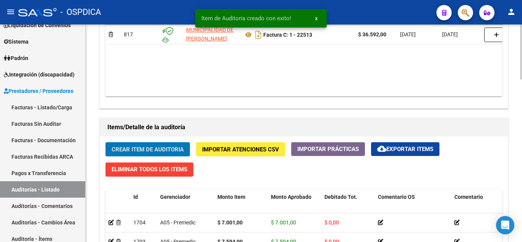
click at [166, 149] on span "Crear Item de Auditoria" at bounding box center [148, 149] width 72 height 7
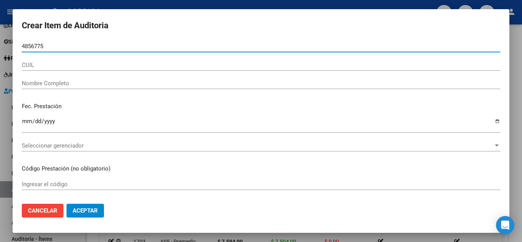
type input "48567750"
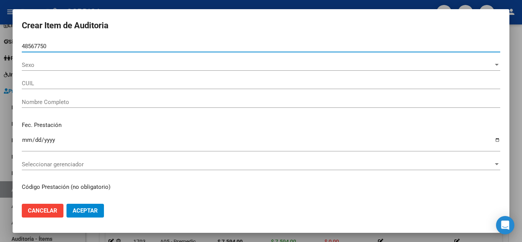
type input "27485677505"
type input "CEJAS [PERSON_NAME] -"
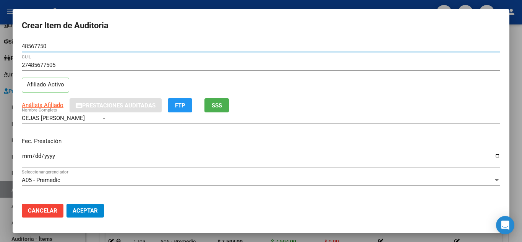
scroll to position [38, 0]
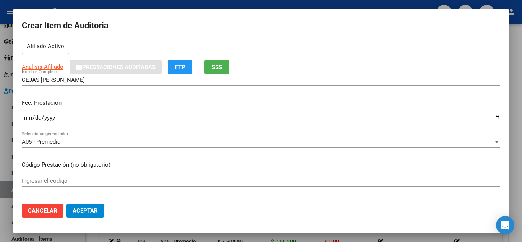
type input "48567750"
click at [22, 116] on mat-dialog-content "48567750 Nro Documento 27485677505 CUIL Afiliado Activo Análisis Afiliado Prest…" at bounding box center [261, 118] width 496 height 157
click at [25, 118] on input "Ingresar la fecha" at bounding box center [261, 121] width 478 height 12
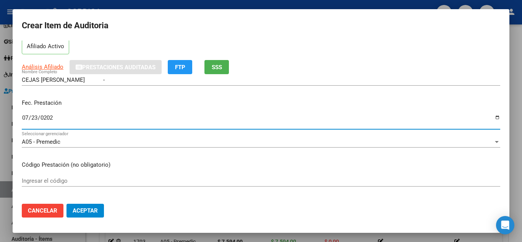
type input "[DATE]"
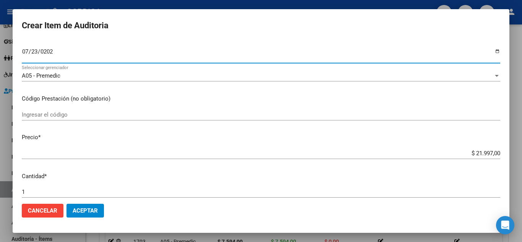
scroll to position [115, 0]
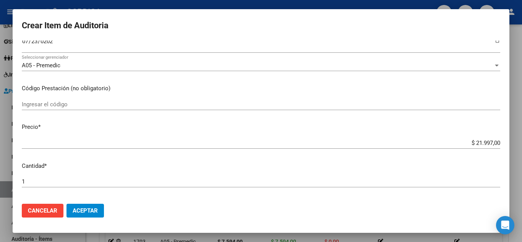
click at [123, 108] on div "Ingresar el código" at bounding box center [261, 104] width 478 height 11
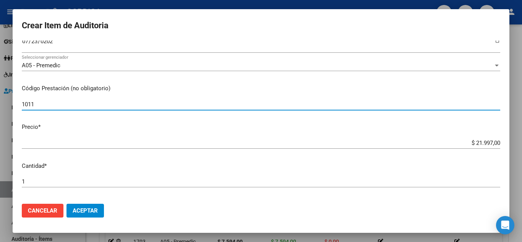
type input "1011"
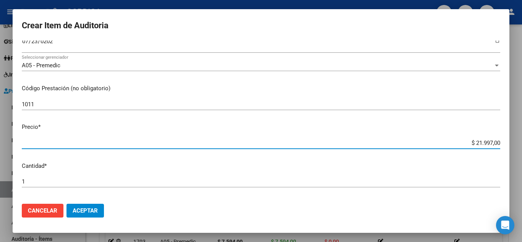
drag, startPoint x: 465, startPoint y: 141, endPoint x: 499, endPoint y: 142, distance: 33.6
click at [499, 142] on app-form-text-field "Precio * $ 21.997,00 Ingresar el precio" at bounding box center [264, 135] width 484 height 24
type input "$ 0,01"
type input "$ 0,15"
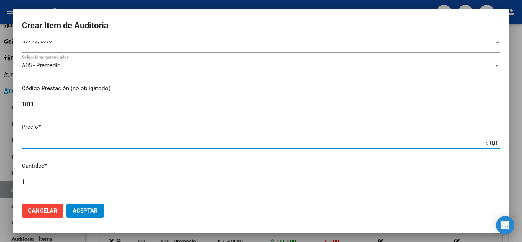
type input "$ 0,15"
type input "$ 1,52"
type input "$ 15,20"
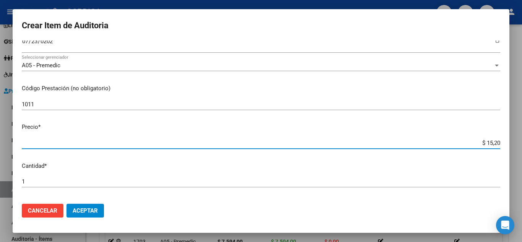
type input "$ 152,00"
type input "$ 1.520,00"
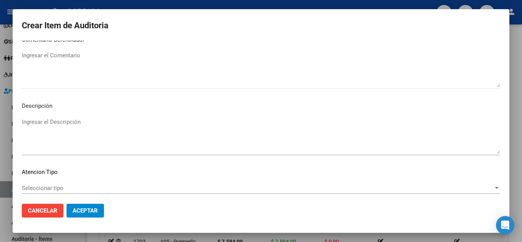
scroll to position [531, 0]
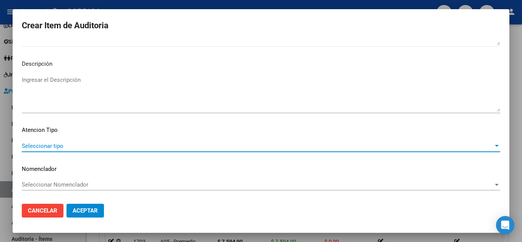
click at [57, 149] on span "Seleccionar tipo" at bounding box center [257, 145] width 471 height 7
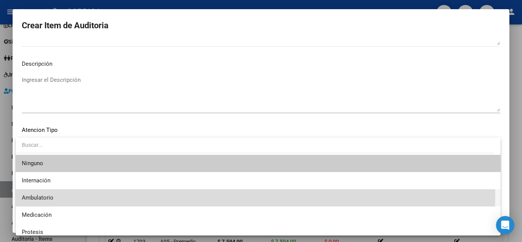
click at [44, 193] on span "Ambulatorio" at bounding box center [258, 197] width 472 height 17
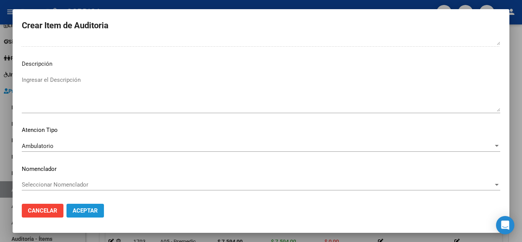
click at [77, 208] on span "Aceptar" at bounding box center [85, 210] width 25 height 7
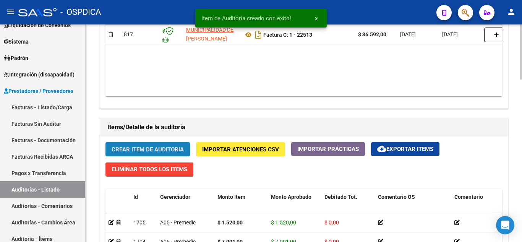
click at [141, 150] on span "Crear Item de Auditoria" at bounding box center [148, 149] width 72 height 7
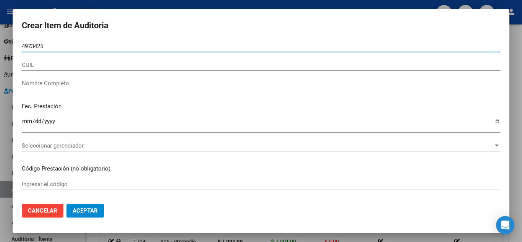
type input "49734259"
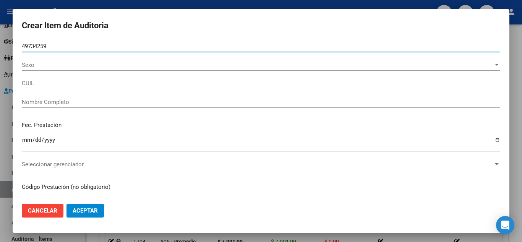
type input "20497342598"
type input "[PERSON_NAME]"
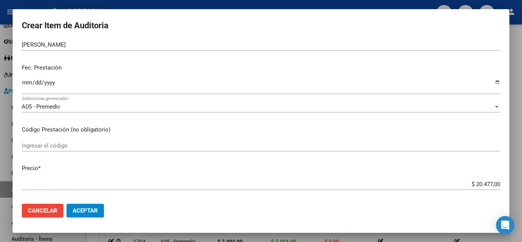
scroll to position [76, 0]
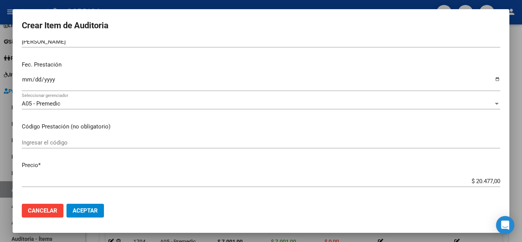
type input "49734259"
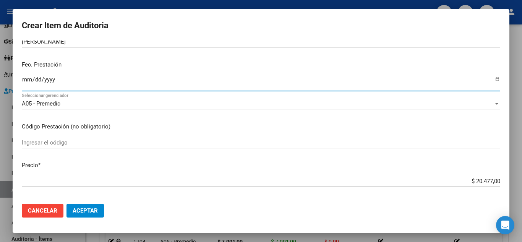
click at [27, 81] on input "Ingresar la fecha" at bounding box center [261, 82] width 478 height 12
type input "[DATE]"
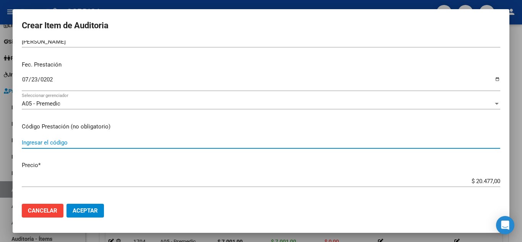
click at [49, 144] on input "Ingresar el código" at bounding box center [261, 142] width 478 height 7
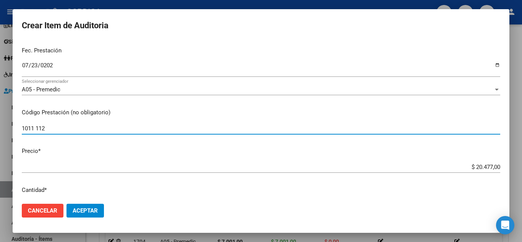
scroll to position [115, 0]
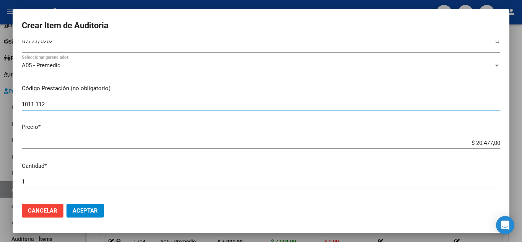
type input "1011 112"
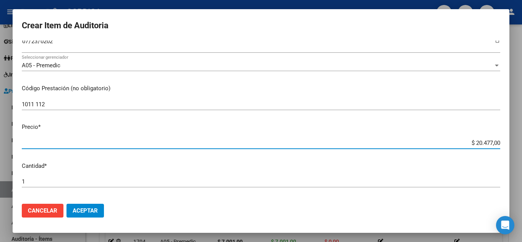
drag, startPoint x: 459, startPoint y: 142, endPoint x: 372, endPoint y: 71, distance: 112.1
click at [516, 141] on div "Crear Item de Auditoria 49734259 Nro Documento 20497342598 CUIL Afiliado Activo…" at bounding box center [261, 121] width 522 height 242
type input "$ 0,02"
type input "$ 0,22"
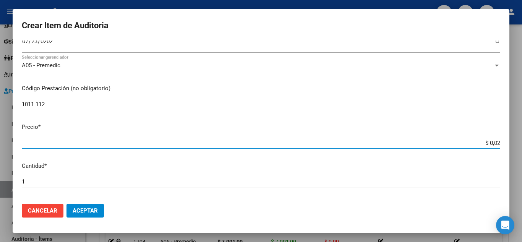
type input "$ 0,22"
type input "$ 2,27"
type input "$ 22,73"
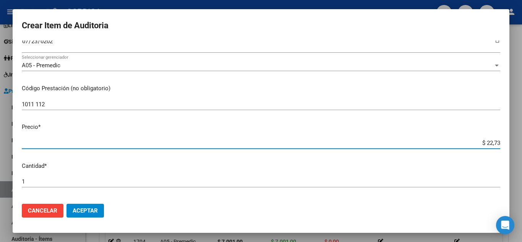
type input "$ 227,30"
type input "$ 2.273,00"
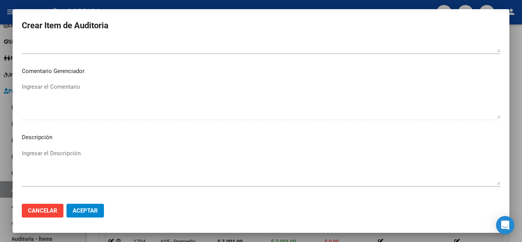
scroll to position [531, 0]
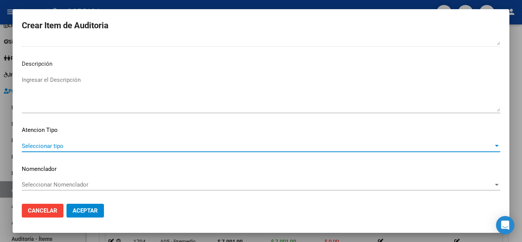
click at [59, 144] on span "Seleccionar tipo" at bounding box center [257, 145] width 471 height 7
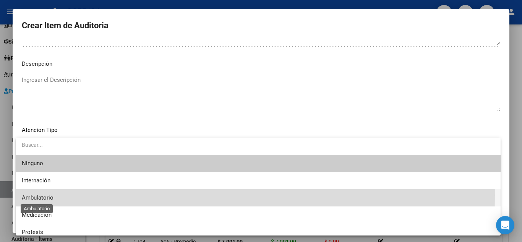
click at [49, 195] on span "Ambulatorio" at bounding box center [38, 197] width 32 height 7
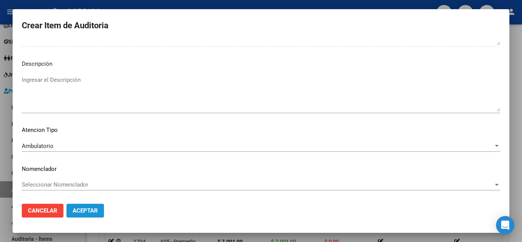
click at [89, 209] on span "Aceptar" at bounding box center [85, 210] width 25 height 7
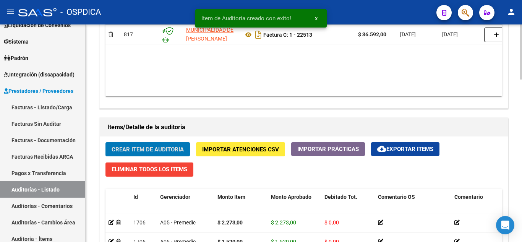
click at [146, 146] on span "Crear Item de Auditoria" at bounding box center [148, 149] width 72 height 7
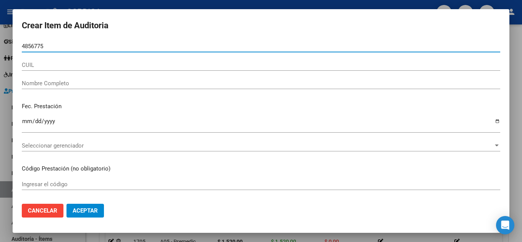
type input "48567750"
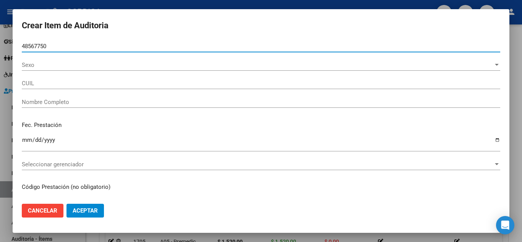
type input "27485677505"
type input "CEJAS [PERSON_NAME] -"
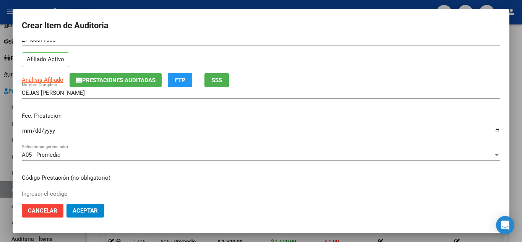
scroll to position [38, 0]
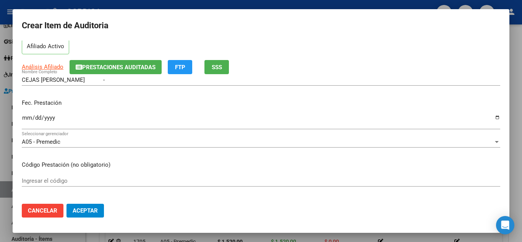
type input "48567750"
click at [25, 115] on input "Ingresar la fecha" at bounding box center [261, 121] width 478 height 12
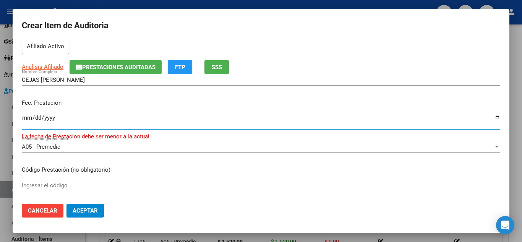
type input "[DATE]"
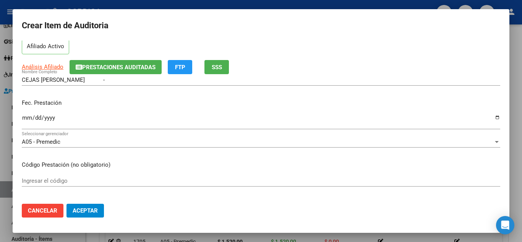
scroll to position [76, 0]
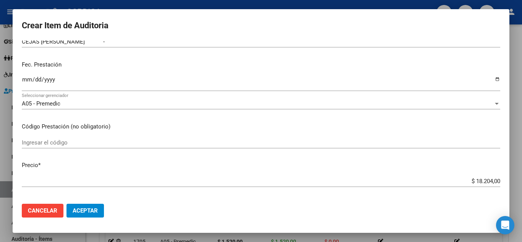
click at [149, 141] on input "Ingresar el código" at bounding box center [261, 142] width 478 height 7
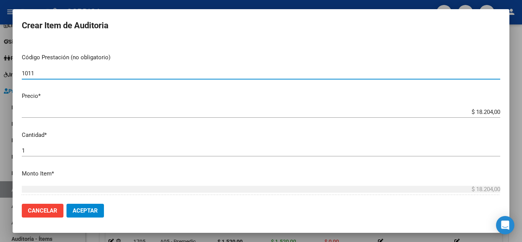
scroll to position [153, 0]
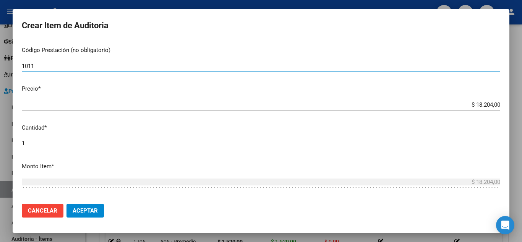
type input "1011"
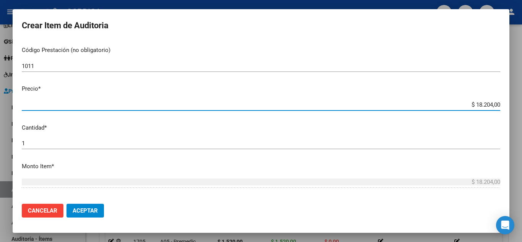
drag, startPoint x: 463, startPoint y: 104, endPoint x: 503, endPoint y: 110, distance: 40.6
click at [503, 110] on mat-dialog-content "48567750 Nro Documento 27485677505 CUIL Afiliado Activo Análisis Afiliado Prest…" at bounding box center [261, 118] width 496 height 157
type input "$ 0,01"
type input "$ 0,15"
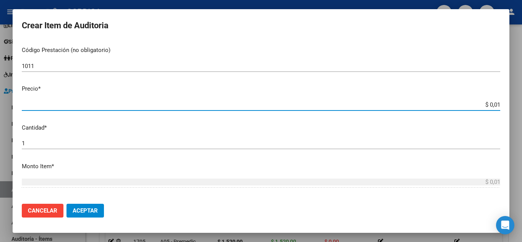
type input "$ 0,15"
type input "$ 1,52"
type input "$ 15,20"
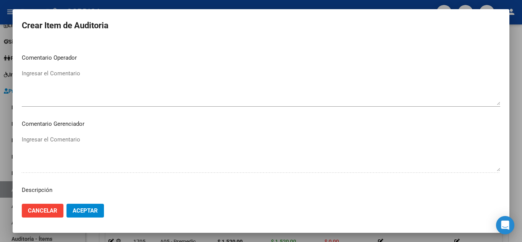
scroll to position [531, 0]
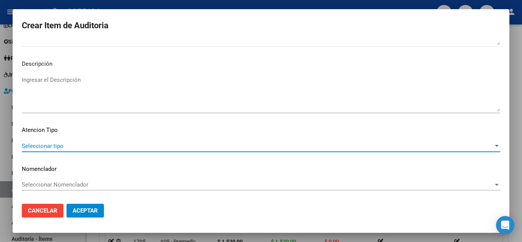
click at [55, 146] on span "Seleccionar tipo" at bounding box center [257, 145] width 471 height 7
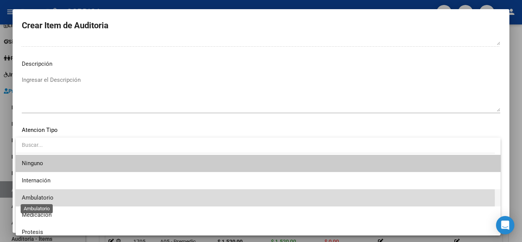
click at [50, 198] on span "Ambulatorio" at bounding box center [38, 197] width 32 height 7
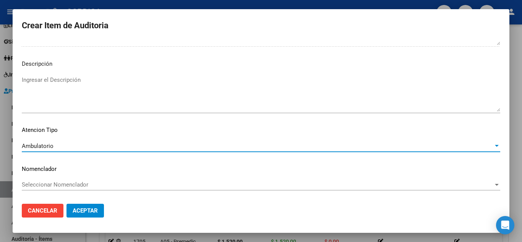
click at [80, 212] on span "Aceptar" at bounding box center [85, 210] width 25 height 7
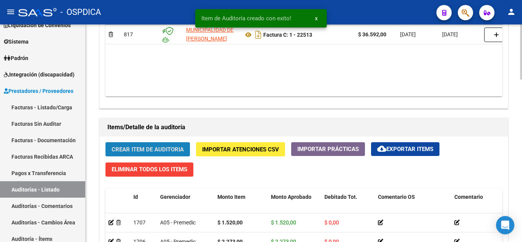
click at [153, 147] on span "Crear Item de Auditoria" at bounding box center [148, 149] width 72 height 7
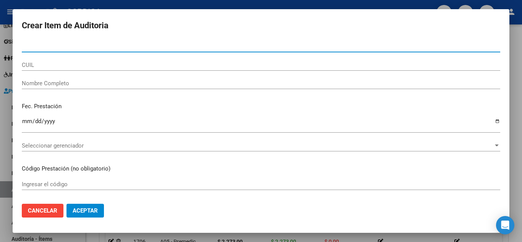
click at [207, 47] on input "Nro Documento" at bounding box center [261, 46] width 478 height 7
paste input "57307799"
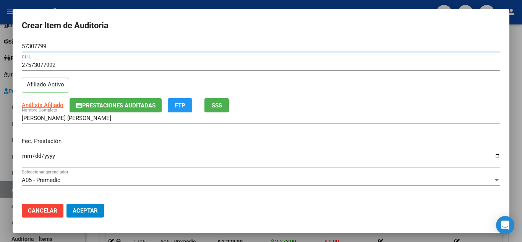
click at [25, 154] on input "Ingresar la fecha" at bounding box center [261, 159] width 478 height 12
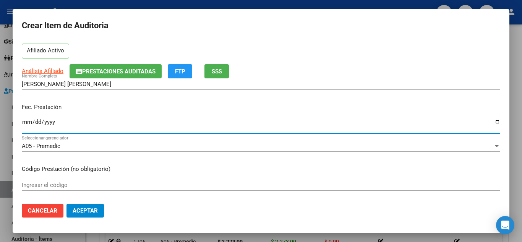
scroll to position [115, 0]
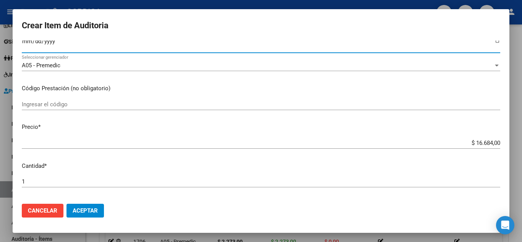
click at [121, 101] on input "Ingresar el código" at bounding box center [261, 104] width 478 height 7
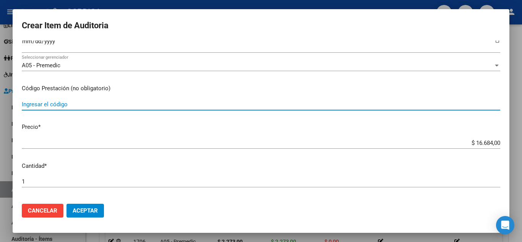
paste input "1011-1021-3901-3903-3904"
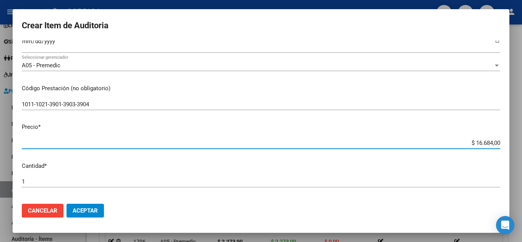
drag, startPoint x: 452, startPoint y: 144, endPoint x: 521, endPoint y: 150, distance: 69.7
click at [521, 150] on div "Crear Item de Auditoria 57307799 Nro Documento 27573077992 CUIL Afiliado Activo…" at bounding box center [261, 121] width 522 height 242
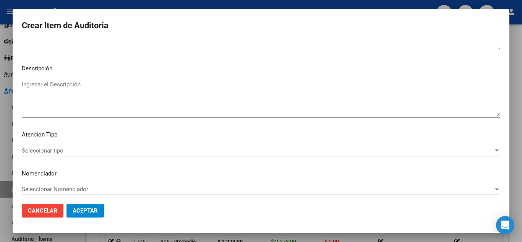
scroll to position [531, 0]
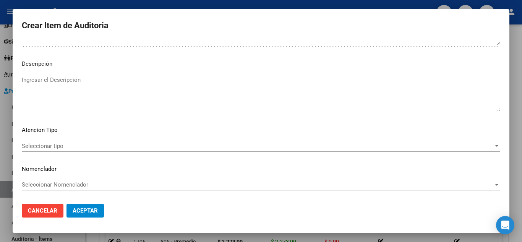
click at [60, 146] on span "Seleccionar tipo" at bounding box center [257, 145] width 471 height 7
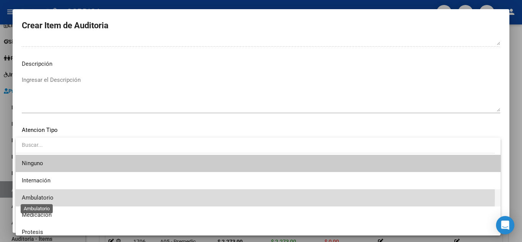
click at [47, 196] on span "Ambulatorio" at bounding box center [38, 197] width 32 height 7
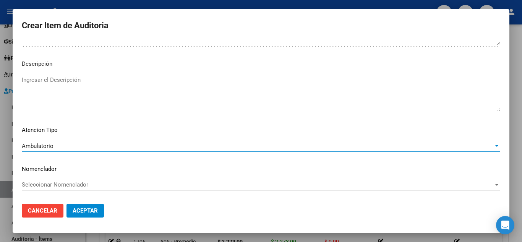
click at [87, 209] on span "Aceptar" at bounding box center [85, 210] width 25 height 7
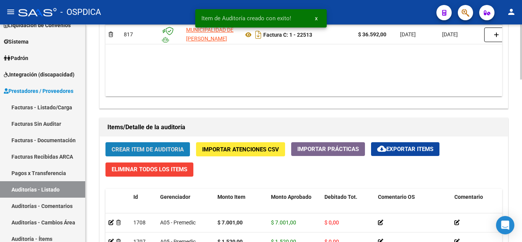
click at [139, 149] on span "Crear Item de Auditoria" at bounding box center [148, 149] width 72 height 7
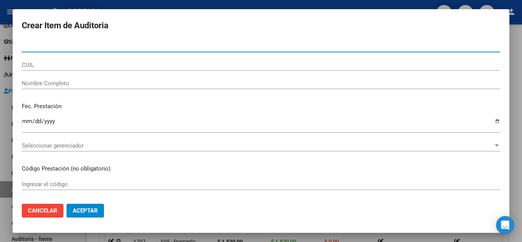
click at [126, 43] on input "Nro Documento" at bounding box center [261, 46] width 478 height 7
paste input "70067631"
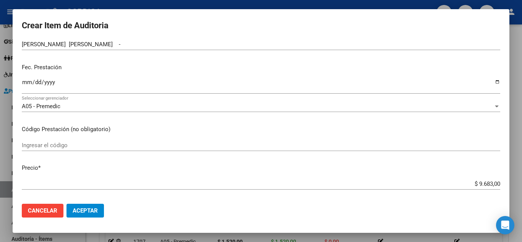
scroll to position [76, 0]
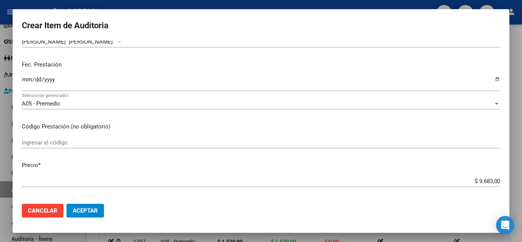
click at [24, 78] on input "Ingresar la fecha" at bounding box center [261, 82] width 478 height 12
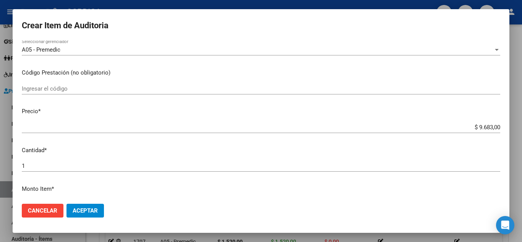
scroll to position [153, 0]
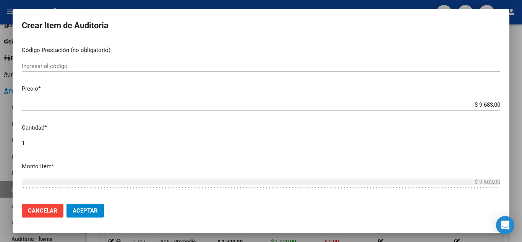
click at [155, 66] on input "Ingresar el código" at bounding box center [261, 66] width 478 height 7
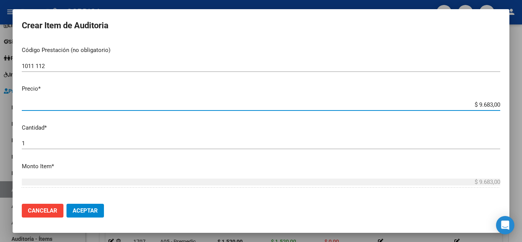
drag, startPoint x: 463, startPoint y: 105, endPoint x: 505, endPoint y: 105, distance: 41.6
click at [505, 105] on mat-dialog-content "70067631 Nro Documento 27700676310 CUIL Afiliado Activo Análisis Afiliado Prest…" at bounding box center [261, 118] width 496 height 157
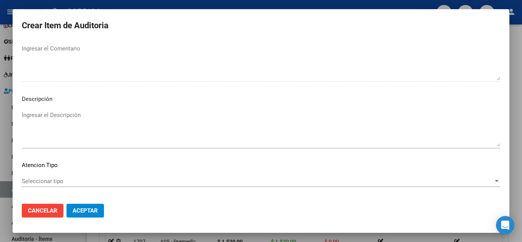
scroll to position [531, 0]
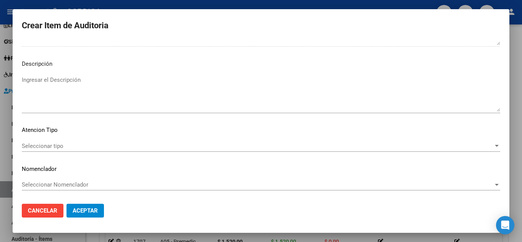
click at [54, 147] on span "Seleccionar tipo" at bounding box center [257, 145] width 471 height 7
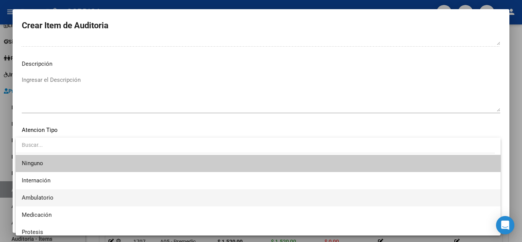
click at [46, 192] on span "Ambulatorio" at bounding box center [258, 197] width 472 height 17
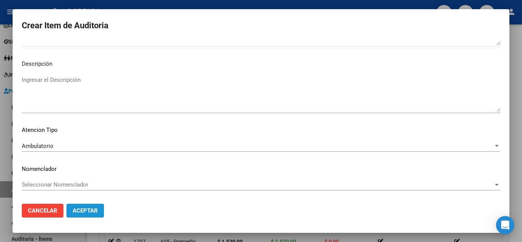
click at [84, 210] on span "Aceptar" at bounding box center [85, 210] width 25 height 7
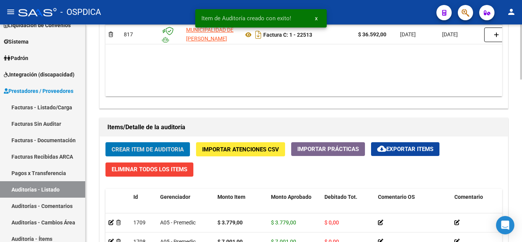
click at [167, 148] on span "Crear Item de Auditoria" at bounding box center [148, 149] width 72 height 7
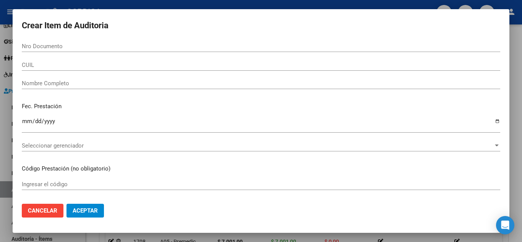
click at [205, 42] on div "Nro Documento" at bounding box center [261, 45] width 478 height 11
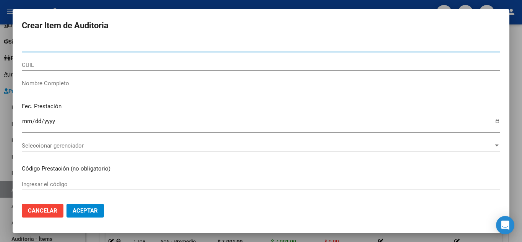
paste input "37346143"
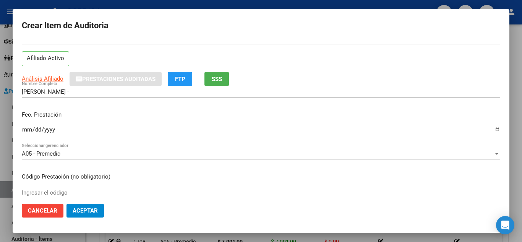
scroll to position [38, 0]
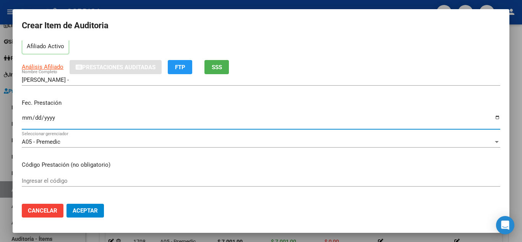
click at [27, 116] on input "Ingresar la fecha" at bounding box center [261, 121] width 478 height 12
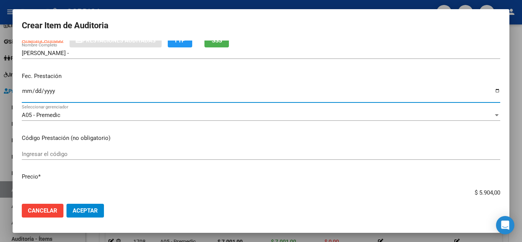
scroll to position [76, 0]
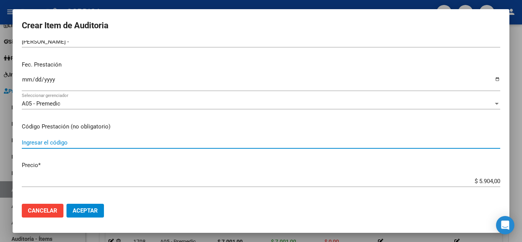
click at [127, 138] on div "Ingresar el código" at bounding box center [261, 142] width 478 height 11
click at [187, 146] on div "Ingresar el código" at bounding box center [261, 142] width 478 height 11
click at [186, 141] on input "Ingresar el código" at bounding box center [261, 142] width 478 height 7
paste input "1011-1021-3901-3903"
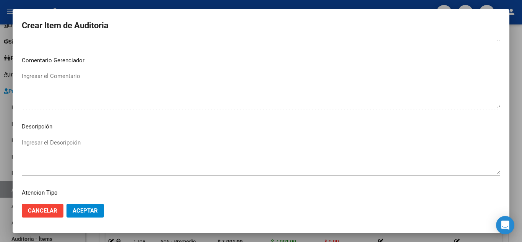
scroll to position [531, 0]
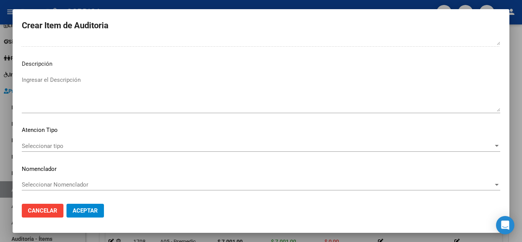
click at [52, 144] on span "Seleccionar tipo" at bounding box center [257, 145] width 471 height 7
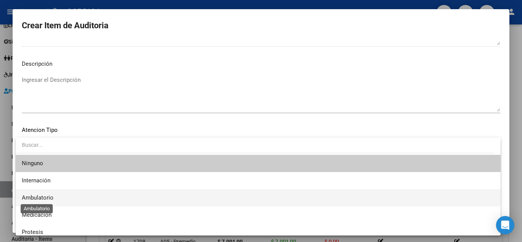
click at [45, 195] on span "Ambulatorio" at bounding box center [38, 197] width 32 height 7
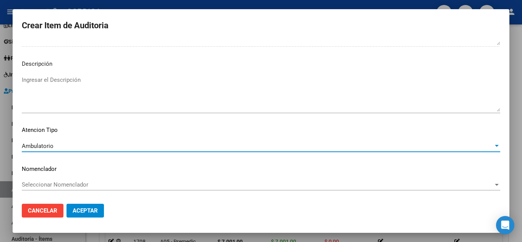
click at [92, 207] on span "Aceptar" at bounding box center [85, 210] width 25 height 7
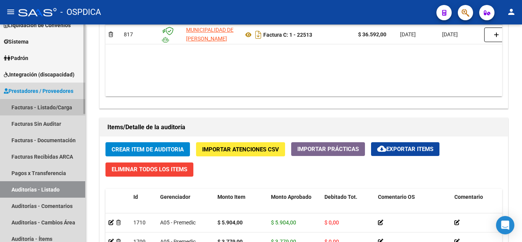
click at [53, 108] on link "Facturas - Listado/Carga" at bounding box center [42, 107] width 85 height 16
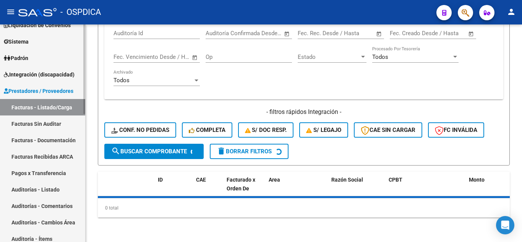
scroll to position [144, 0]
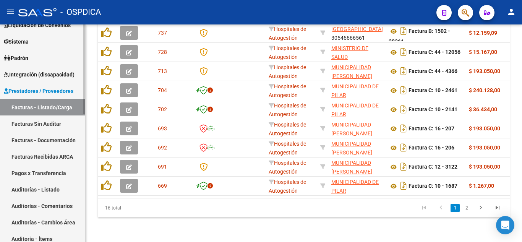
click at [47, 121] on link "Facturas Sin Auditar" at bounding box center [42, 123] width 85 height 16
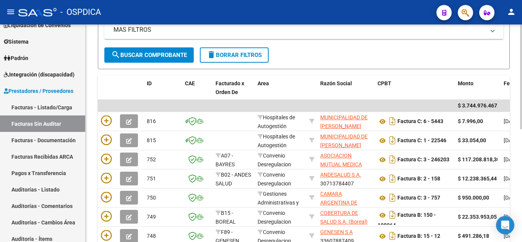
scroll to position [120, 0]
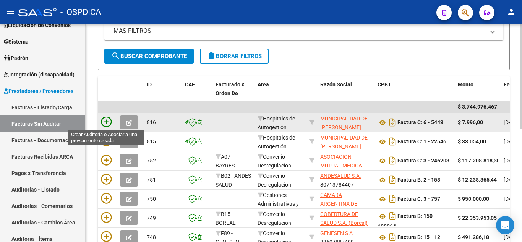
click at [105, 118] on icon at bounding box center [106, 121] width 11 height 11
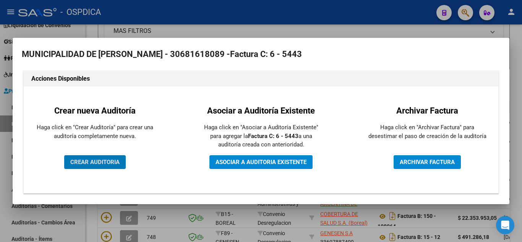
click at [105, 160] on span "CREAR AUDITORIA" at bounding box center [94, 161] width 49 height 7
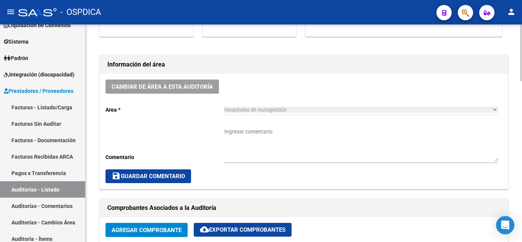
scroll to position [382, 0]
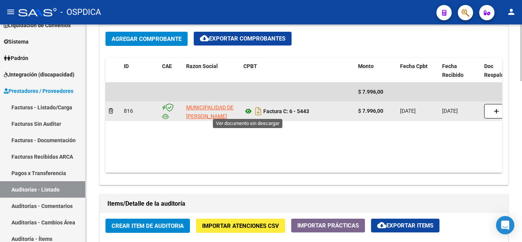
click at [250, 109] on icon at bounding box center [248, 111] width 10 height 9
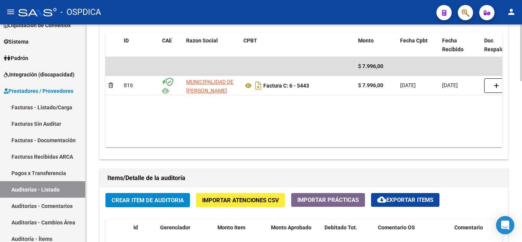
scroll to position [420, 0]
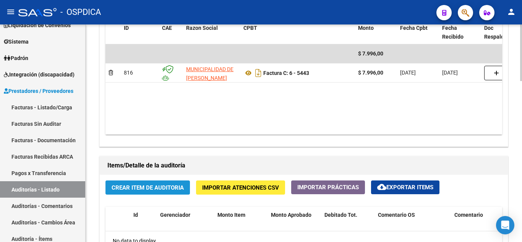
click at [171, 185] on span "Crear Item de Auditoria" at bounding box center [148, 187] width 72 height 7
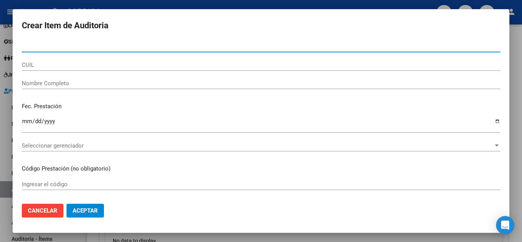
click at [170, 47] on input "Nro Documento" at bounding box center [261, 46] width 478 height 7
paste input "58519711"
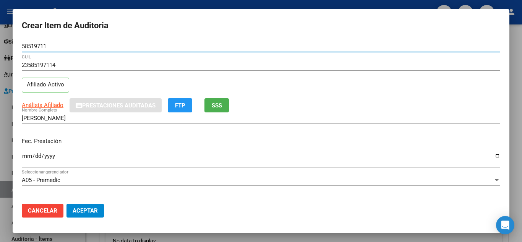
scroll to position [38, 0]
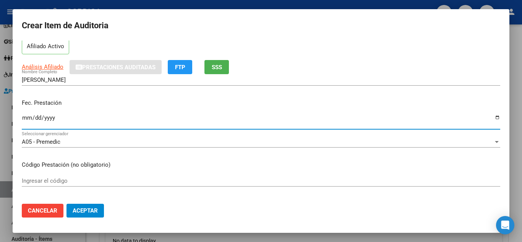
click at [26, 117] on input "Ingresar la fecha" at bounding box center [261, 121] width 478 height 12
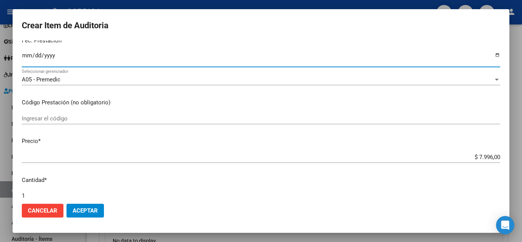
scroll to position [115, 0]
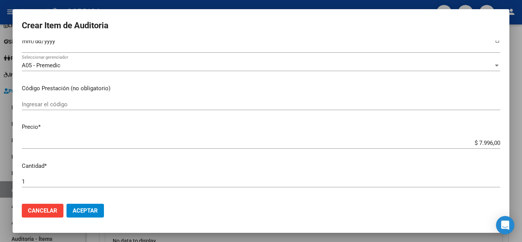
click at [147, 108] on div "Ingresar el código" at bounding box center [261, 104] width 478 height 11
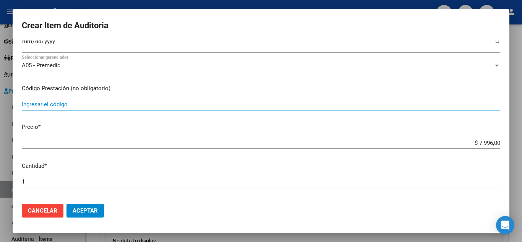
click at [149, 101] on input "Ingresar el código" at bounding box center [261, 104] width 478 height 7
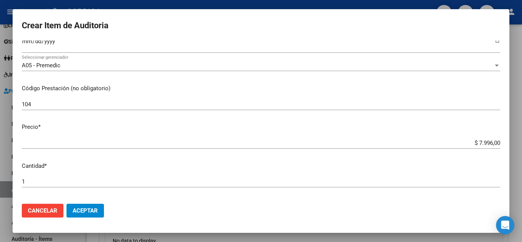
drag, startPoint x: 468, startPoint y: 141, endPoint x: 500, endPoint y: 140, distance: 31.7
click at [500, 140] on app-form-text-field "Precio * $ 7.996,00 Ingresar el precio" at bounding box center [264, 135] width 484 height 24
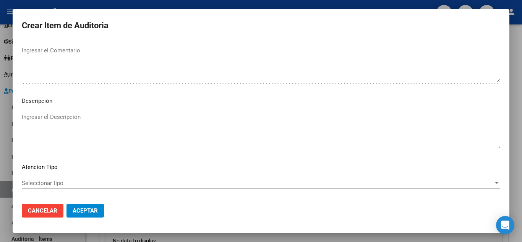
scroll to position [531, 0]
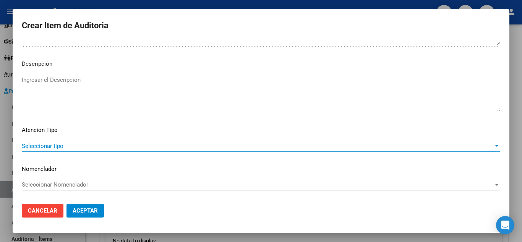
click at [75, 146] on span "Seleccionar tipo" at bounding box center [257, 145] width 471 height 7
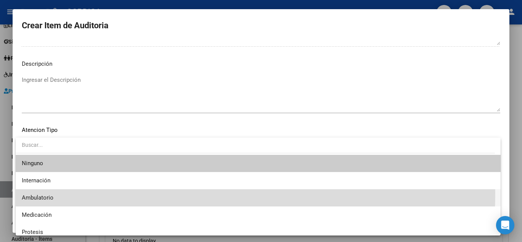
click at [64, 193] on span "Ambulatorio" at bounding box center [258, 197] width 472 height 17
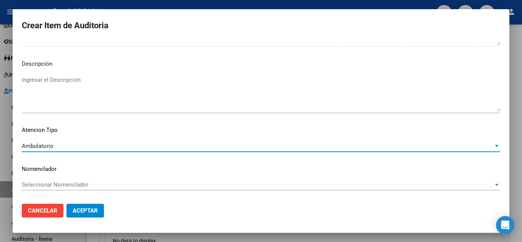
click at [83, 208] on span "Aceptar" at bounding box center [85, 210] width 25 height 7
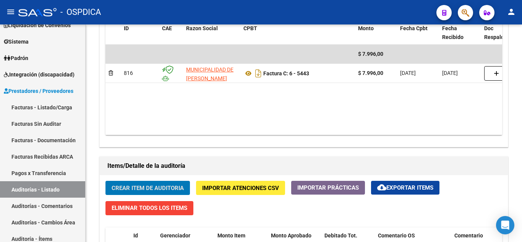
scroll to position [420, 0]
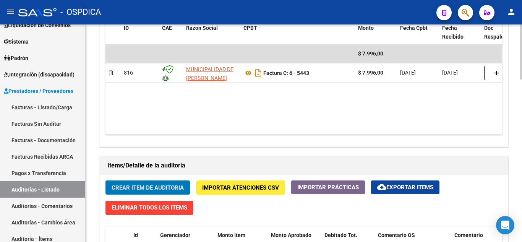
click at [162, 187] on span "Crear Item de Auditoria" at bounding box center [148, 187] width 72 height 7
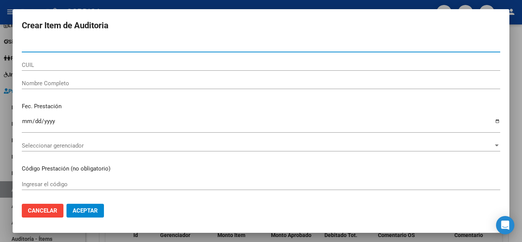
click at [175, 49] on input "Nro Documento" at bounding box center [261, 46] width 478 height 7
paste input "59320839"
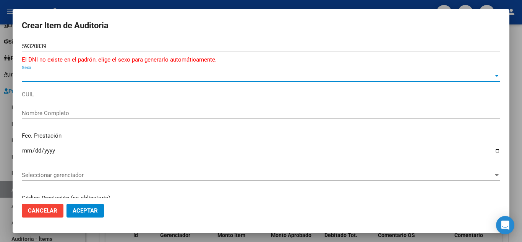
click at [42, 74] on span "Sexo" at bounding box center [257, 75] width 471 height 7
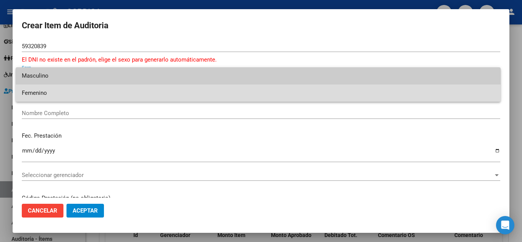
click at [46, 97] on span "Femenino" at bounding box center [258, 92] width 472 height 17
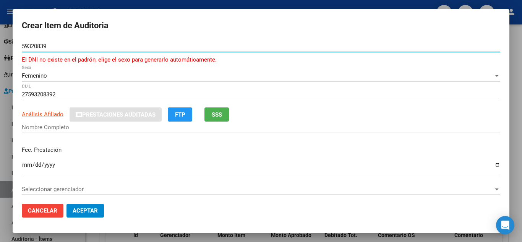
drag, startPoint x: 58, startPoint y: 45, endPoint x: 9, endPoint y: 48, distance: 48.6
click at [9, 48] on div "Crear Item de Auditoria 59320839 Nro Documento El DNI no existe en el padrón, e…" at bounding box center [261, 121] width 522 height 242
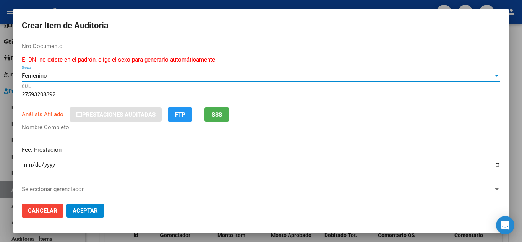
drag, startPoint x: 62, startPoint y: 78, endPoint x: 4, endPoint y: 66, distance: 59.6
click at [4, 66] on div "Crear Item de Auditoria Nro Documento El DNI no existe en el padrón, elige el s…" at bounding box center [261, 121] width 522 height 242
click at [306, 170] on input "Ingresar la fecha" at bounding box center [261, 168] width 478 height 12
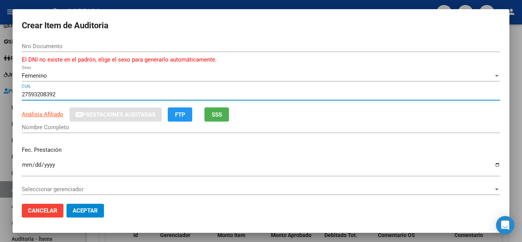
drag, startPoint x: 59, startPoint y: 94, endPoint x: 7, endPoint y: 89, distance: 52.2
click at [7, 89] on div "Crear Item de Auditoria Nro Documento El DNI no existe en el padrón, elige el s…" at bounding box center [261, 121] width 522 height 242
click at [53, 74] on div "Femenino" at bounding box center [257, 75] width 471 height 7
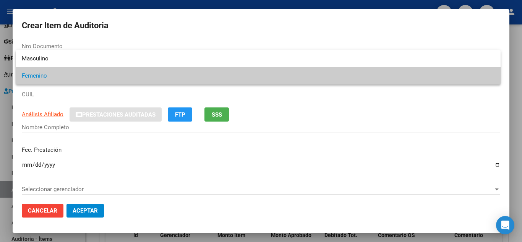
click at [87, 41] on div at bounding box center [261, 121] width 522 height 242
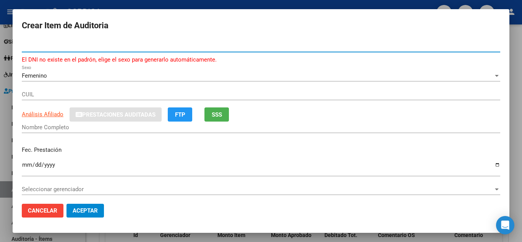
click at [91, 45] on input "Nro Documento" at bounding box center [261, 46] width 478 height 7
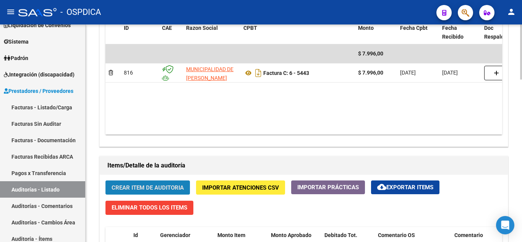
click at [149, 188] on span "Crear Item de Auditoria" at bounding box center [148, 187] width 72 height 7
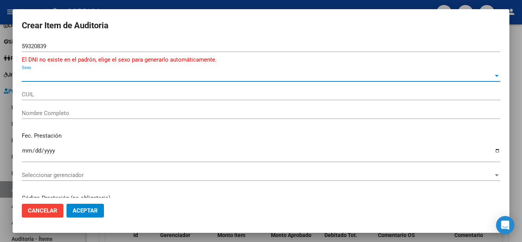
click at [72, 74] on span "Sexo" at bounding box center [257, 75] width 471 height 7
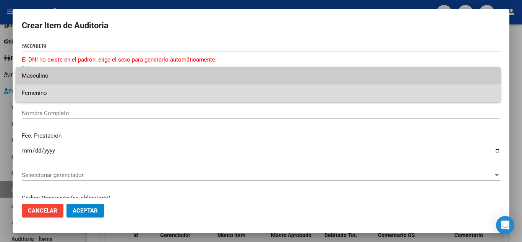
click at [57, 92] on span "Femenino" at bounding box center [258, 92] width 472 height 17
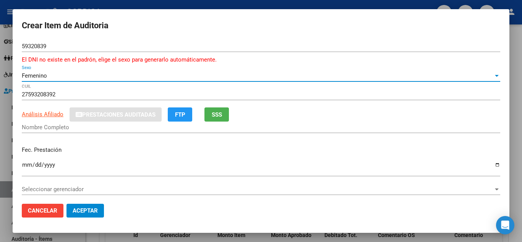
click at [54, 128] on input "Nombre Completo" at bounding box center [261, 127] width 478 height 7
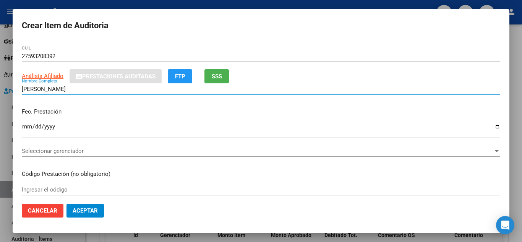
scroll to position [0, 0]
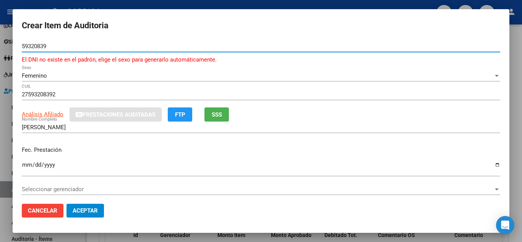
drag, startPoint x: 52, startPoint y: 46, endPoint x: 10, endPoint y: 42, distance: 43.0
click at [10, 42] on div "Crear Item de Auditoria 59320839 Nro Documento El DNI no existe en el padrón, e…" at bounding box center [261, 121] width 522 height 242
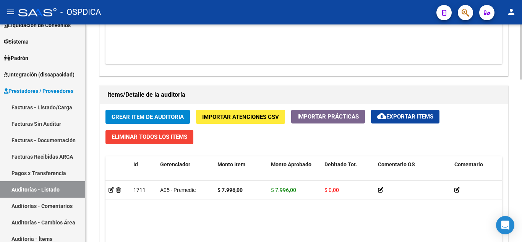
scroll to position [535, 0]
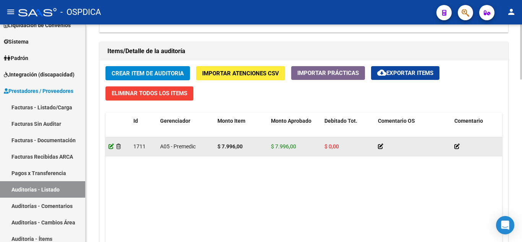
click at [112, 148] on icon at bounding box center [110, 146] width 5 height 5
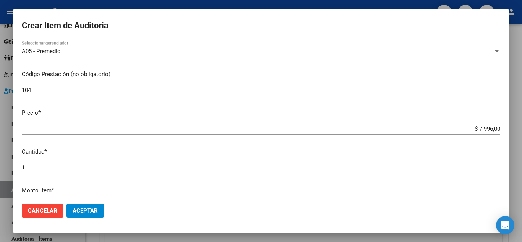
scroll to position [153, 0]
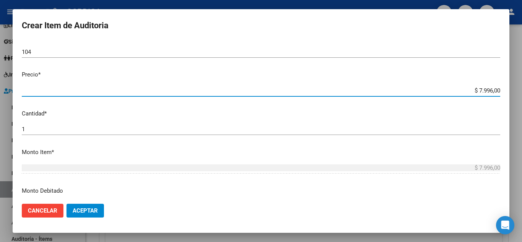
drag, startPoint x: 458, startPoint y: 90, endPoint x: 518, endPoint y: 98, distance: 60.5
click at [518, 98] on div "Crear Item de Auditoria 58519711 Nro Documento 23585197114 CUIL Afiliado Activo…" at bounding box center [261, 121] width 522 height 242
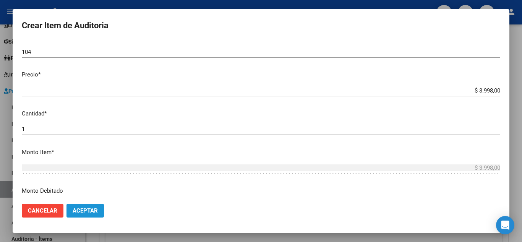
click at [90, 208] on span "Aceptar" at bounding box center [85, 210] width 25 height 7
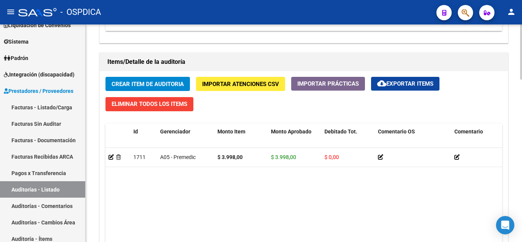
scroll to position [535, 0]
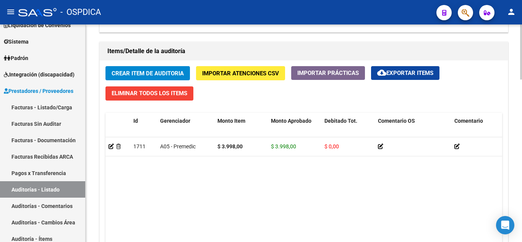
click at [152, 75] on span "Crear Item de Auditoria" at bounding box center [148, 73] width 72 height 7
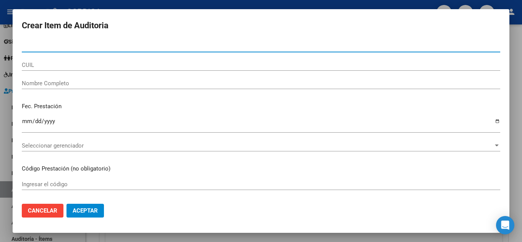
click at [172, 46] on input "Nro Documento" at bounding box center [261, 46] width 478 height 7
click at [165, 43] on input "Nro Documento" at bounding box center [261, 46] width 478 height 7
paste input "59320839"
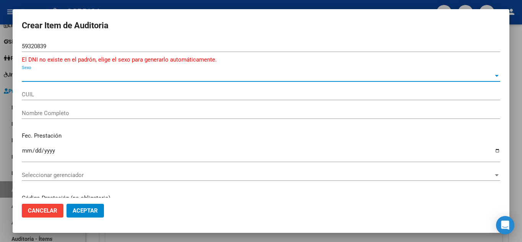
click at [91, 78] on span "Sexo" at bounding box center [257, 75] width 471 height 7
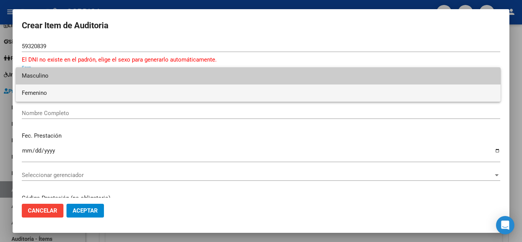
click at [68, 92] on span "Femenino" at bounding box center [258, 92] width 472 height 17
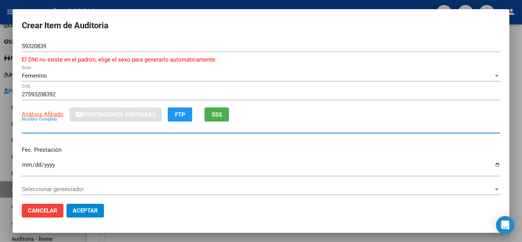
click at [50, 128] on input "Nombre Completo" at bounding box center [261, 127] width 478 height 7
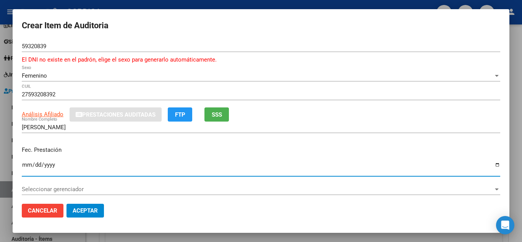
click at [27, 164] on input "Ingresar la fecha" at bounding box center [261, 168] width 478 height 12
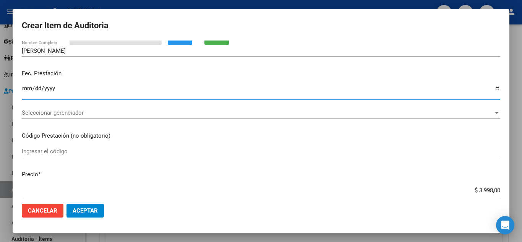
click at [153, 153] on input "Ingresar el código" at bounding box center [261, 151] width 478 height 7
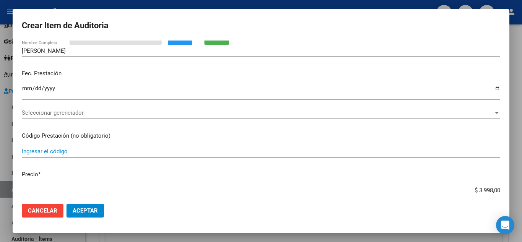
click at [223, 115] on span "Seleccionar gerenciador" at bounding box center [257, 112] width 471 height 7
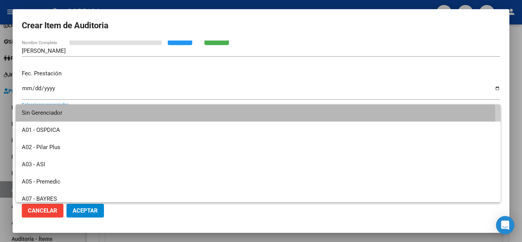
click at [223, 115] on span "Sin Gerenciador" at bounding box center [258, 112] width 472 height 17
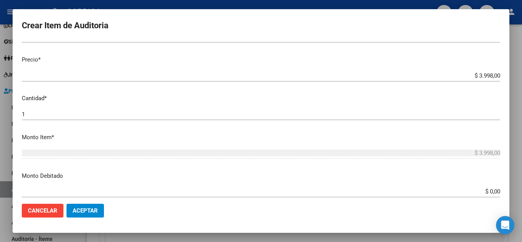
scroll to position [229, 0]
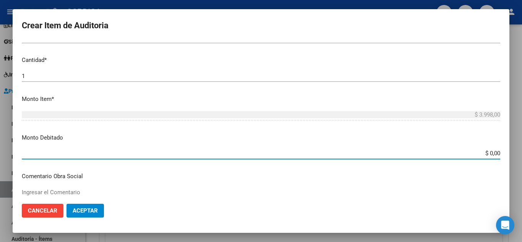
drag, startPoint x: 472, startPoint y: 156, endPoint x: 503, endPoint y: 156, distance: 30.9
click at [503, 156] on mat-dialog-content "59320839 Nro Documento El DNI no existe en el padrón, elige el sexo para genera…" at bounding box center [261, 118] width 496 height 157
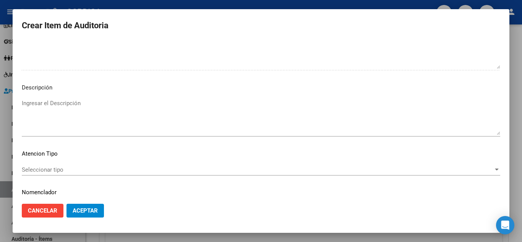
scroll to position [535, 0]
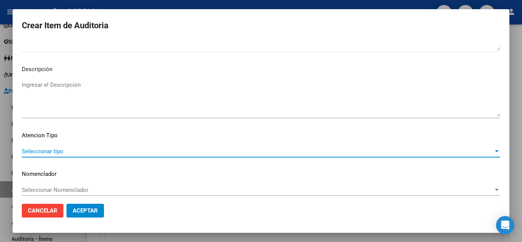
click at [66, 150] on span "Seleccionar tipo" at bounding box center [257, 151] width 471 height 7
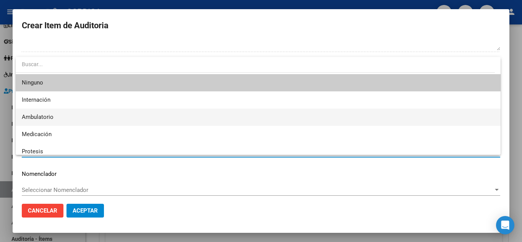
click at [66, 117] on span "Ambulatorio" at bounding box center [258, 116] width 472 height 17
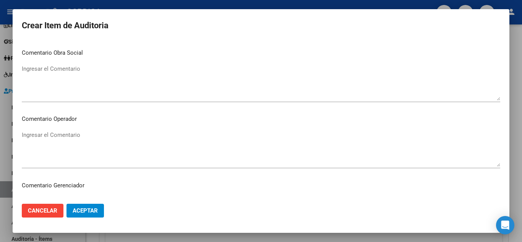
scroll to position [349, 0]
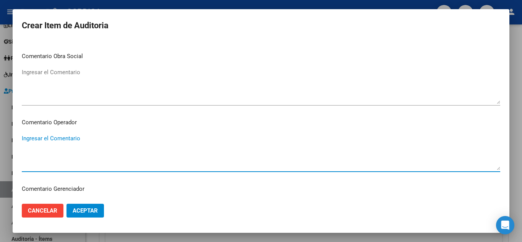
click at [59, 136] on textarea "Ingresar el Comentario" at bounding box center [261, 152] width 478 height 36
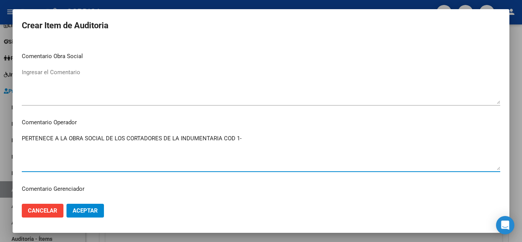
click at [253, 137] on textarea "PERTENECE A LA OBRA SOCIAL DE LOS CORTADORES DE LA INDUMENTARIA COD 1-" at bounding box center [261, 152] width 478 height 36
drag, startPoint x: 228, startPoint y: 137, endPoint x: 0, endPoint y: 116, distance: 228.9
click at [0, 116] on div "Crear Item de Auditoria 59320839 Nro Documento El DNI no existe en el padrón, e…" at bounding box center [261, 121] width 522 height 242
drag, startPoint x: 119, startPoint y: 143, endPoint x: 112, endPoint y: 142, distance: 7.0
click at [112, 142] on textarea "NO PERTENECE A NUESTRA OS" at bounding box center [261, 152] width 478 height 36
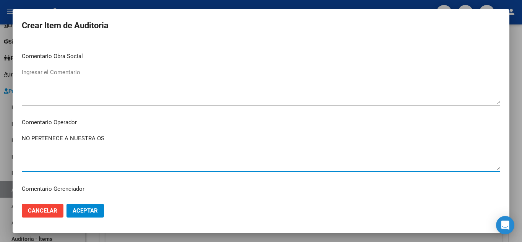
drag, startPoint x: 93, startPoint y: 134, endPoint x: 13, endPoint y: 141, distance: 80.1
click at [13, 141] on mat-dialog-content "59320839 Nro Documento El DNI no existe en el padrón, elige el sexo para genera…" at bounding box center [261, 118] width 496 height 157
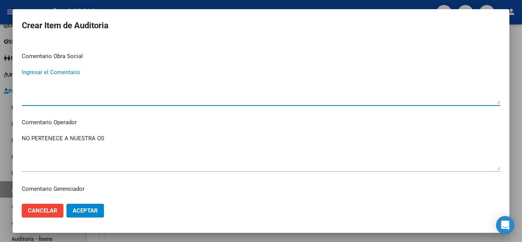
click at [98, 79] on textarea "Ingresar el Comentario" at bounding box center [261, 86] width 478 height 36
paste textarea "NO PERTENECE A NUESTRA OS"
drag, startPoint x: 119, startPoint y: 73, endPoint x: 0, endPoint y: 79, distance: 119.0
click at [0, 79] on div "Crear Item de Auditoria 59320839 Nro Documento El DNI no existe en el padrón, e…" at bounding box center [261, 121] width 522 height 242
click at [137, 139] on textarea "NO PERTENECE A NUESTRA OS" at bounding box center [261, 152] width 478 height 36
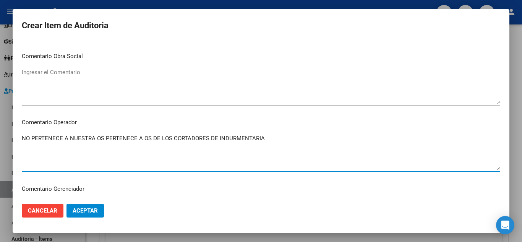
click at [104, 137] on textarea "NO PERTENECE A NUESTRA OS PERTENECE A OS DE LOS CORTADORES DE INDURMENTARIA" at bounding box center [261, 152] width 478 height 36
click at [303, 146] on textarea "NO PERTENECE A NUESTRA OS, PERTENECE A OS DE LOS CORTADORES DE INDURMENTARIA" at bounding box center [261, 152] width 478 height 36
click at [157, 136] on textarea "NO PERTENECE A NUESTRA OS, PERTENECE A OS DE LOS CORTADORES DE INDURMENTARIA" at bounding box center [261, 152] width 478 height 36
click at [151, 137] on textarea "NO PERTENECE A NUESTRA OS, PERTENECE A OS DE LOS CORTADORES DE INDURMENTARIA" at bounding box center [261, 152] width 478 height 36
click at [191, 136] on textarea "NO PERTENECE A NUESTRA OS, PERTENECE A OS UNION DE LOS CORTADORES DE INDURMENTA…" at bounding box center [261, 152] width 478 height 36
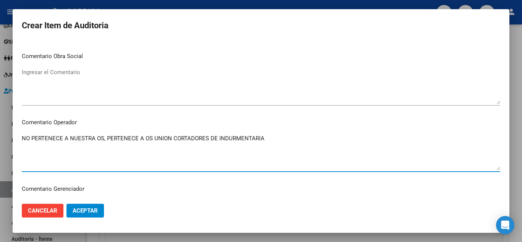
click at [215, 140] on textarea "NO PERTENECE A NUESTRA OS, PERTENECE A OS UNION CORTADORES DE INDURMENTARIA" at bounding box center [261, 152] width 478 height 36
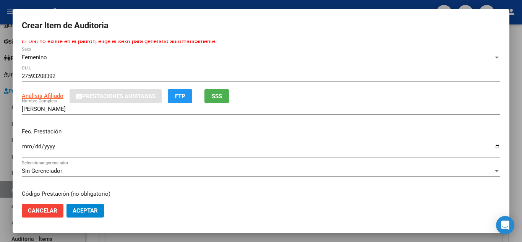
scroll to position [5, 0]
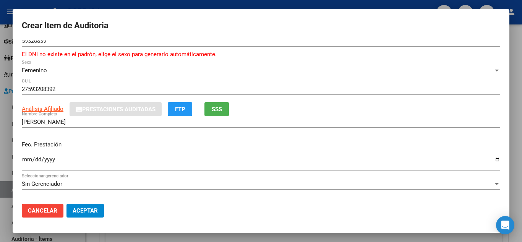
click at [90, 210] on span "Aceptar" at bounding box center [85, 210] width 25 height 7
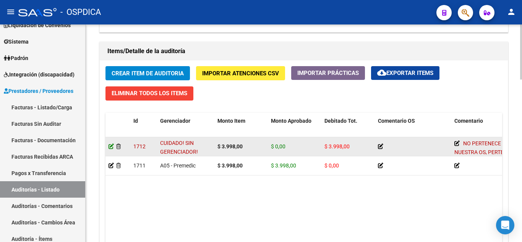
click at [110, 147] on icon at bounding box center [110, 146] width 5 height 5
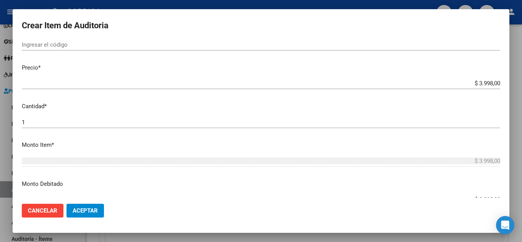
scroll to position [153, 0]
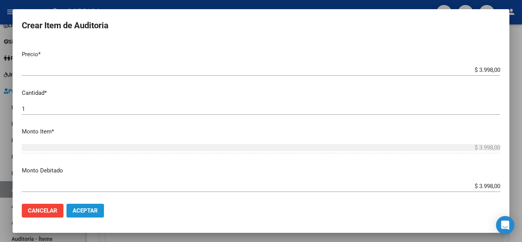
click at [89, 210] on span "Aceptar" at bounding box center [85, 210] width 25 height 7
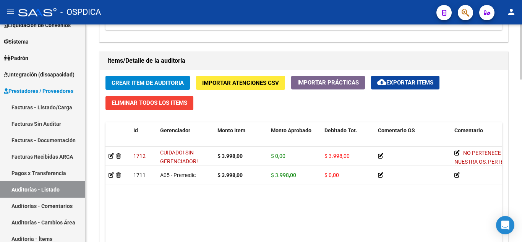
scroll to position [535, 0]
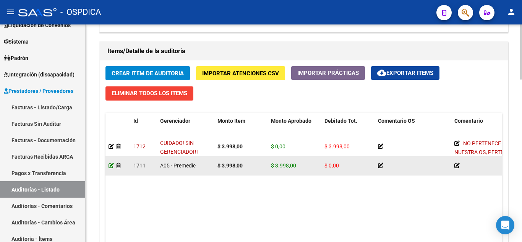
click at [111, 165] on icon at bounding box center [110, 165] width 5 height 5
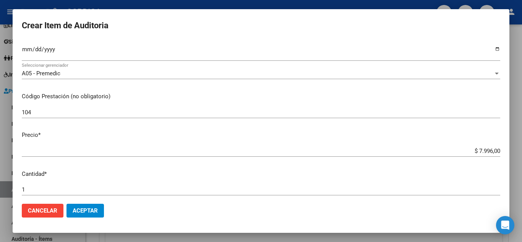
scroll to position [115, 0]
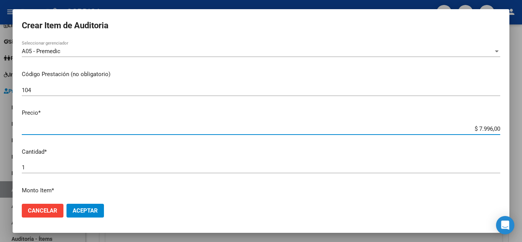
drag, startPoint x: 467, startPoint y: 128, endPoint x: 517, endPoint y: 135, distance: 50.6
click at [517, 135] on div "Crear Item de Auditoria 58519711 Nro Documento 23585197114 CUIL Afiliado Activo…" at bounding box center [261, 121] width 522 height 242
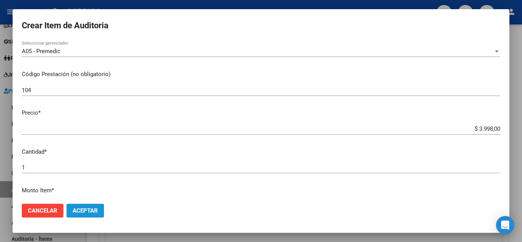
click at [97, 206] on button "Aceptar" at bounding box center [84, 211] width 37 height 14
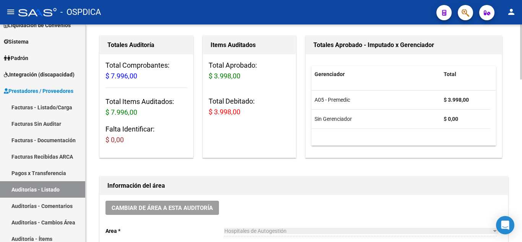
scroll to position [229, 0]
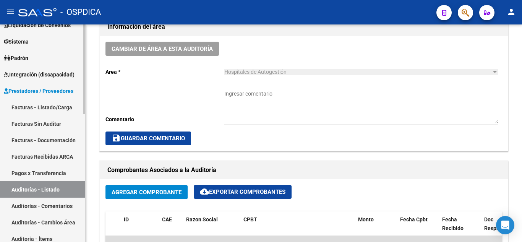
click at [30, 121] on link "Facturas Sin Auditar" at bounding box center [42, 123] width 85 height 16
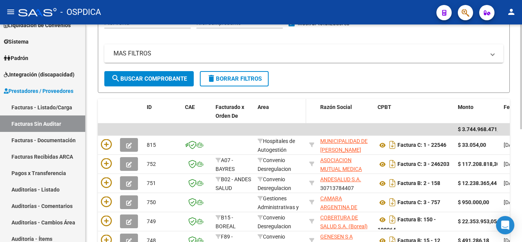
scroll to position [115, 0]
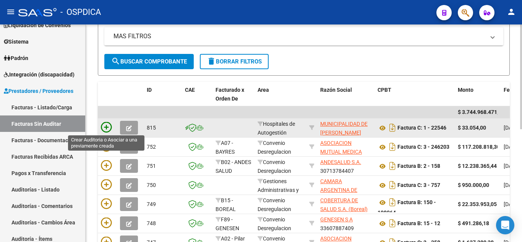
click at [107, 125] on icon at bounding box center [106, 127] width 11 height 11
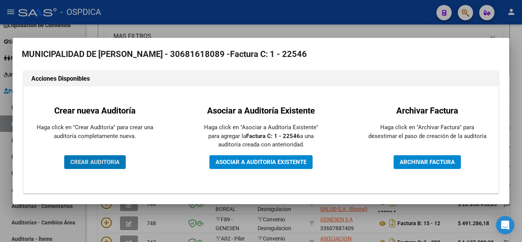
click at [99, 163] on span "CREAR AUDITORIA" at bounding box center [94, 161] width 49 height 7
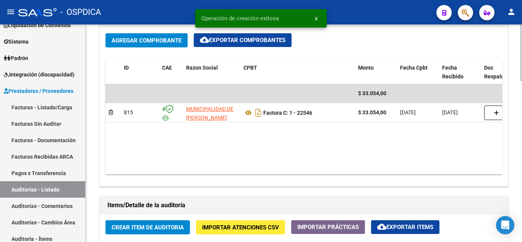
scroll to position [382, 0]
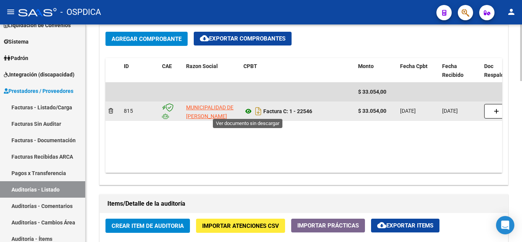
click at [249, 108] on icon at bounding box center [248, 111] width 10 height 9
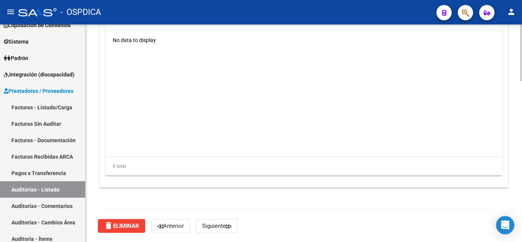
scroll to position [430, 0]
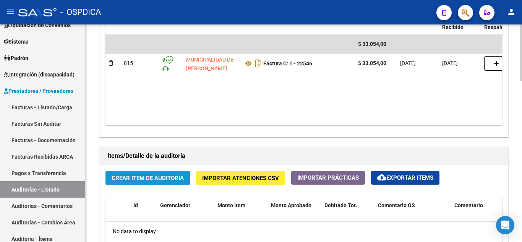
click at [150, 177] on span "Crear Item de Auditoria" at bounding box center [148, 178] width 72 height 7
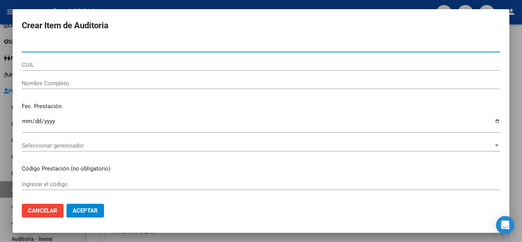
click at [140, 48] on input "Nro Documento" at bounding box center [261, 46] width 478 height 7
paste input "30994164"
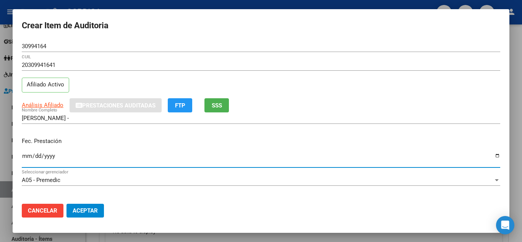
click at [24, 154] on input "Ingresar la fecha" at bounding box center [261, 159] width 478 height 12
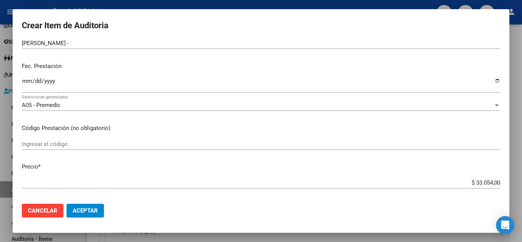
scroll to position [76, 0]
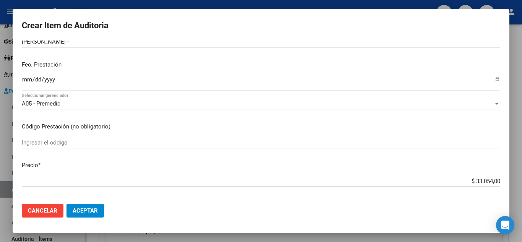
click at [178, 136] on mat-dialog-content "30994164 Nro Documento 20309941641 CUIL Afiliado Activo Análisis Afiliado Prest…" at bounding box center [261, 118] width 496 height 157
click at [158, 143] on input "Ingresar el código" at bounding box center [261, 142] width 478 height 7
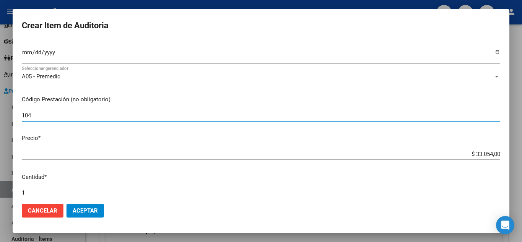
scroll to position [153, 0]
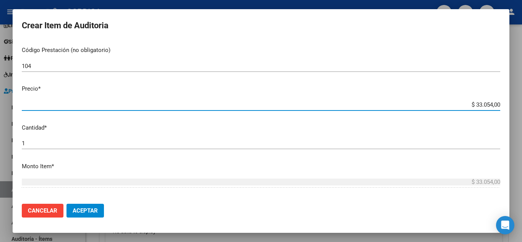
drag, startPoint x: 458, startPoint y: 103, endPoint x: 511, endPoint y: 102, distance: 53.1
click at [511, 102] on div "Crear Item de Auditoria 30994164 Nro Documento 20309941641 CUIL Afiliado Activo…" at bounding box center [261, 121] width 522 height 242
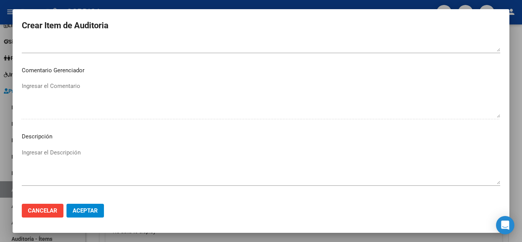
scroll to position [531, 0]
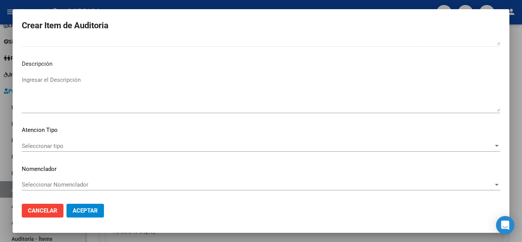
click at [62, 147] on span "Seleccionar tipo" at bounding box center [257, 145] width 471 height 7
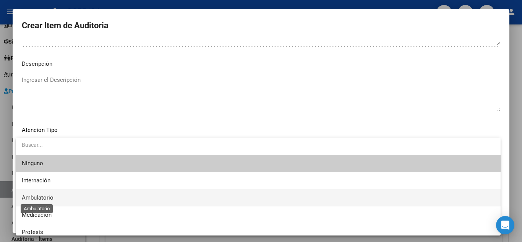
click at [48, 195] on span "Ambulatorio" at bounding box center [38, 197] width 32 height 7
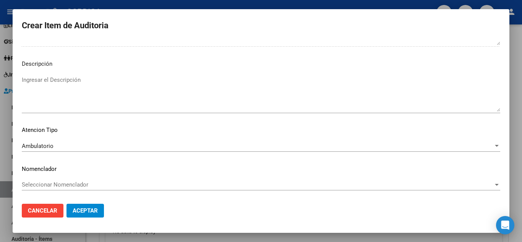
click at [105, 210] on mat-dialog-actions "Cancelar Aceptar" at bounding box center [261, 210] width 478 height 26
click at [98, 211] on button "Aceptar" at bounding box center [84, 211] width 37 height 14
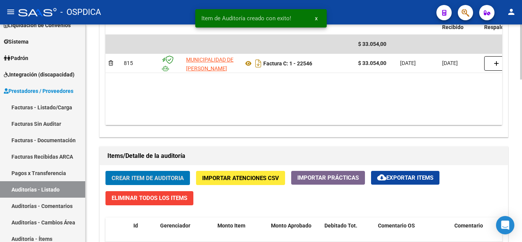
scroll to position [430, 0]
click at [156, 177] on span "Crear Item de Auditoria" at bounding box center [148, 178] width 72 height 7
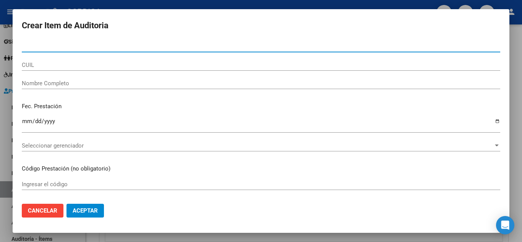
click at [207, 47] on input "Nro Documento" at bounding box center [261, 46] width 478 height 7
paste input "29381779"
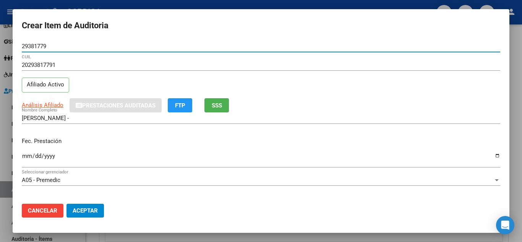
click at [25, 156] on input "Ingresar la fecha" at bounding box center [261, 159] width 478 height 12
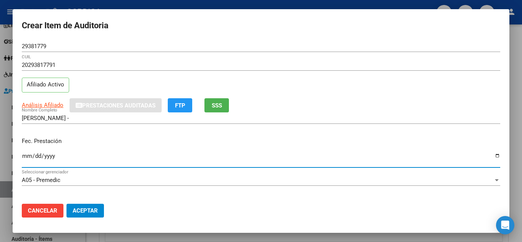
scroll to position [76, 0]
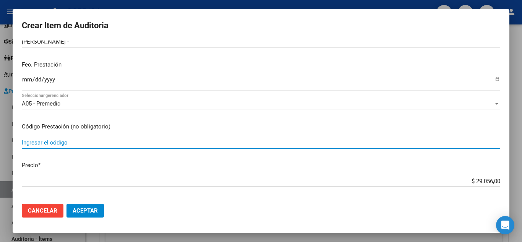
click at [226, 144] on input "Ingresar el código" at bounding box center [261, 142] width 478 height 7
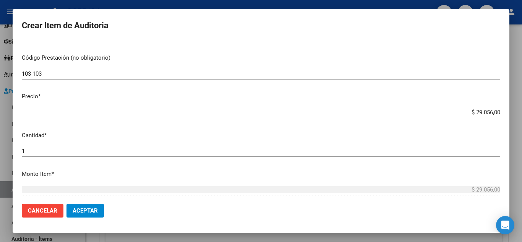
scroll to position [153, 0]
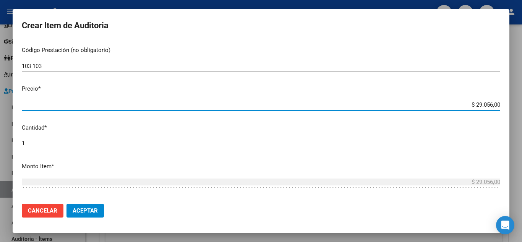
drag, startPoint x: 462, startPoint y: 102, endPoint x: 499, endPoint y: 100, distance: 37.1
click at [499, 100] on mat-dialog-content "29381779 Nro Documento 20293817791 CUIL Afiliado Activo Análisis Afiliado Prest…" at bounding box center [261, 118] width 496 height 157
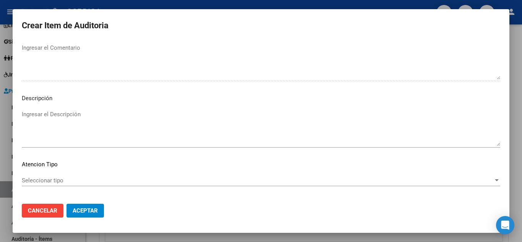
scroll to position [531, 0]
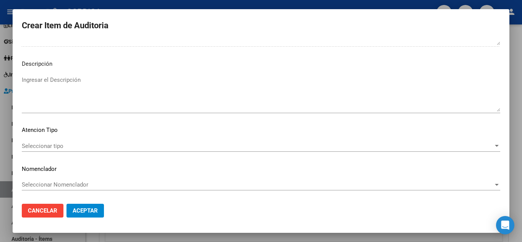
click at [69, 145] on span "Seleccionar tipo" at bounding box center [257, 145] width 471 height 7
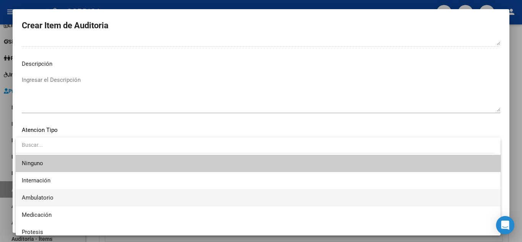
click at [55, 193] on span "Ambulatorio" at bounding box center [258, 197] width 472 height 17
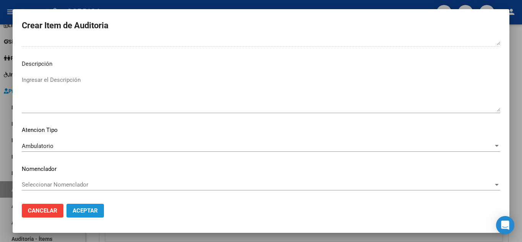
click at [83, 210] on span "Aceptar" at bounding box center [85, 210] width 25 height 7
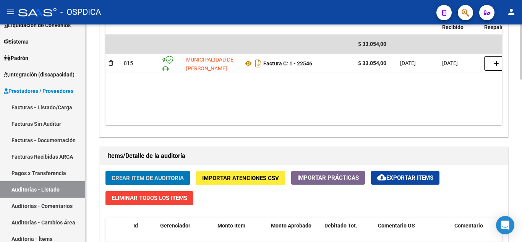
click at [171, 176] on span "Crear Item de Auditoria" at bounding box center [148, 178] width 72 height 7
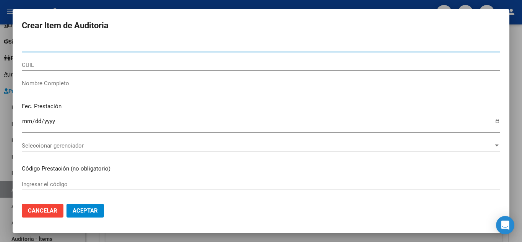
click at [153, 45] on input "Nro Documento" at bounding box center [261, 46] width 478 height 7
paste input "54611721"
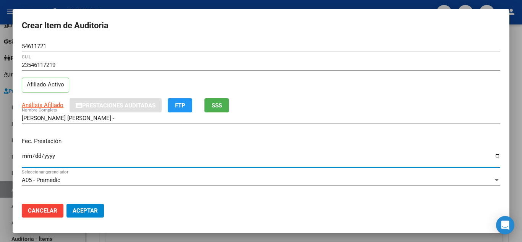
click at [27, 157] on input "Ingresar la fecha" at bounding box center [261, 159] width 478 height 12
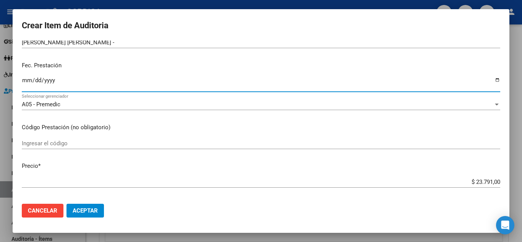
scroll to position [76, 0]
click at [191, 141] on input "Ingresar el código" at bounding box center [261, 142] width 478 height 7
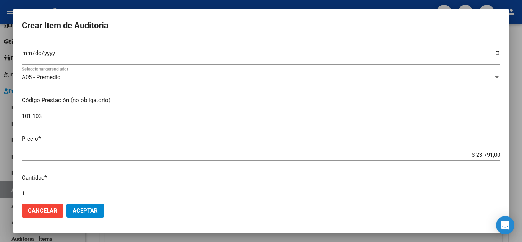
scroll to position [153, 0]
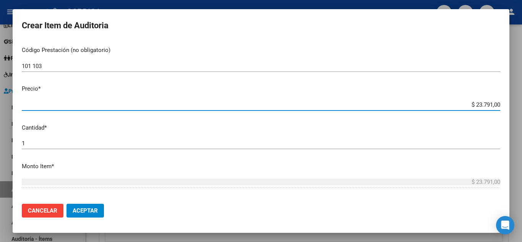
drag, startPoint x: 456, startPoint y: 103, endPoint x: 449, endPoint y: 70, distance: 34.0
click at [505, 97] on mat-dialog-content "54611721 Nro Documento 23546117219 CUIL Afiliado Activo Análisis Afiliado Prest…" at bounding box center [261, 118] width 496 height 157
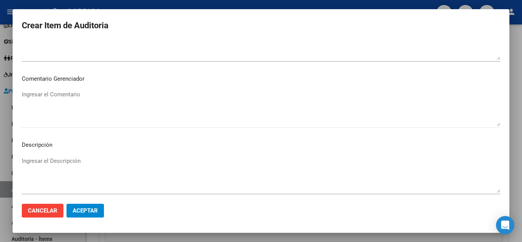
scroll to position [531, 0]
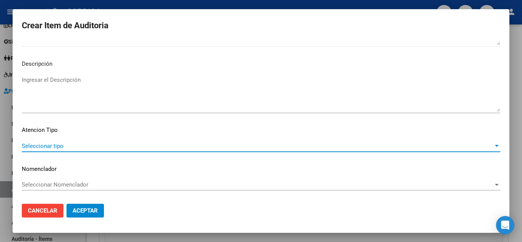
click at [56, 146] on span "Seleccionar tipo" at bounding box center [257, 145] width 471 height 7
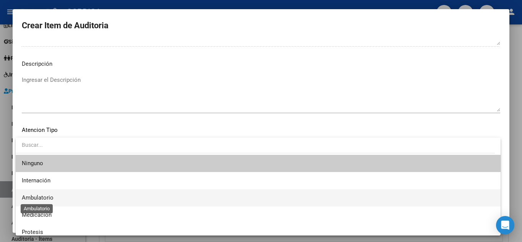
click at [51, 198] on span "Ambulatorio" at bounding box center [38, 197] width 32 height 7
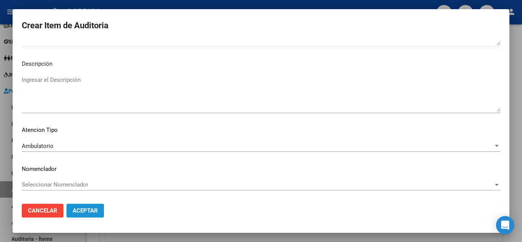
click at [81, 211] on span "Aceptar" at bounding box center [85, 210] width 25 height 7
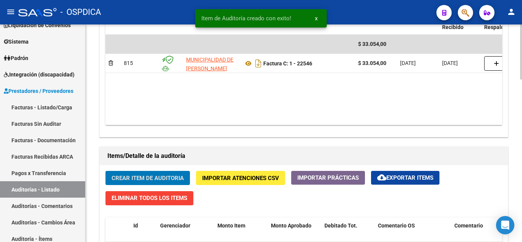
click at [158, 175] on span "Crear Item de Auditoria" at bounding box center [148, 178] width 72 height 7
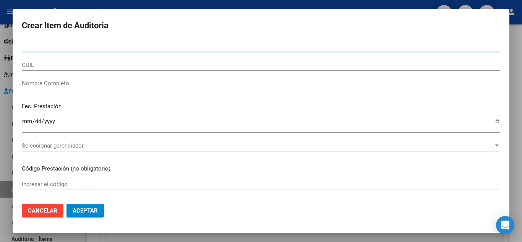
paste input "32470309"
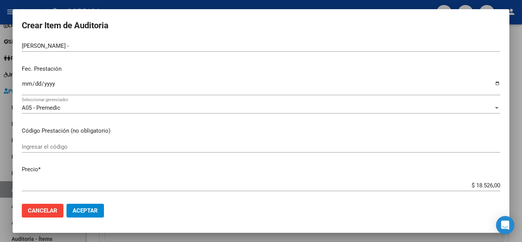
scroll to position [76, 0]
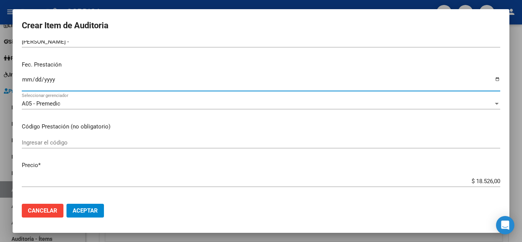
click at [28, 80] on input "Ingresar la fecha" at bounding box center [261, 82] width 478 height 12
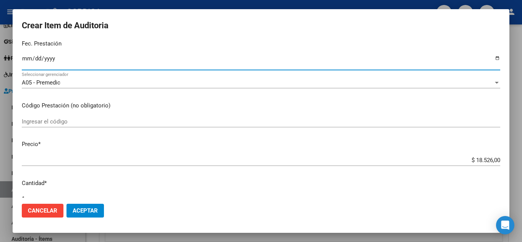
scroll to position [115, 0]
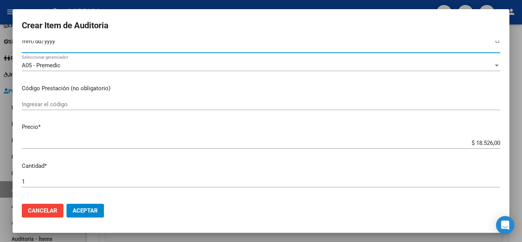
click at [215, 105] on input "Ingresar el código" at bounding box center [261, 104] width 478 height 7
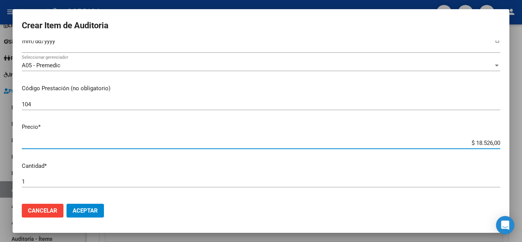
drag, startPoint x: 464, startPoint y: 142, endPoint x: 515, endPoint y: 145, distance: 51.2
click at [515, 145] on div "Crear Item de Auditoria 32470309 Nro Documento 20324703099 CUIL Afiliado Activo…" at bounding box center [261, 121] width 522 height 242
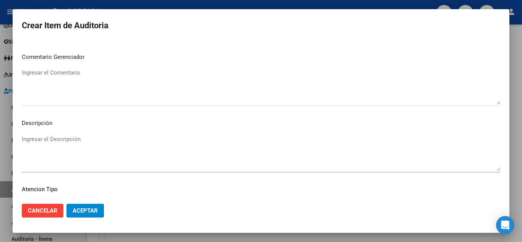
scroll to position [531, 0]
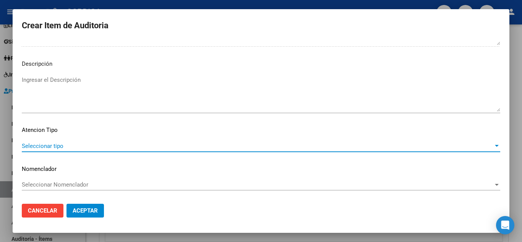
click at [61, 142] on span "Seleccionar tipo" at bounding box center [257, 145] width 471 height 7
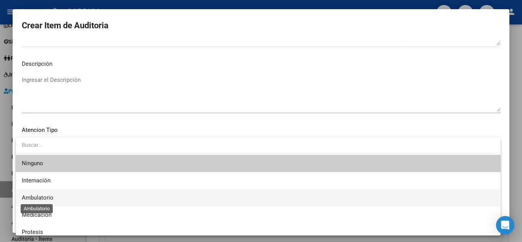
click at [49, 196] on span "Ambulatorio" at bounding box center [38, 197] width 32 height 7
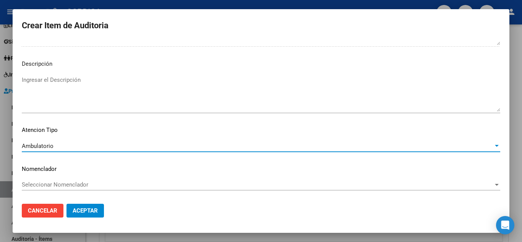
click at [80, 205] on button "Aceptar" at bounding box center [84, 211] width 37 height 14
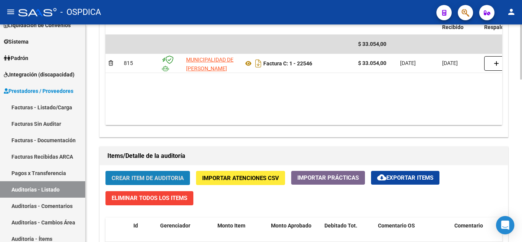
click at [173, 173] on button "Crear Item de Auditoria" at bounding box center [147, 178] width 84 height 14
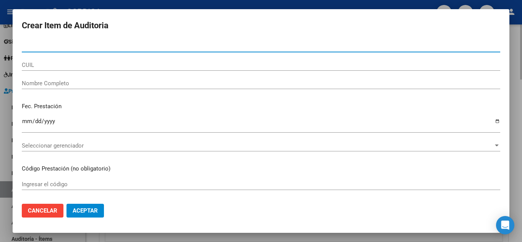
paste input "30569021"
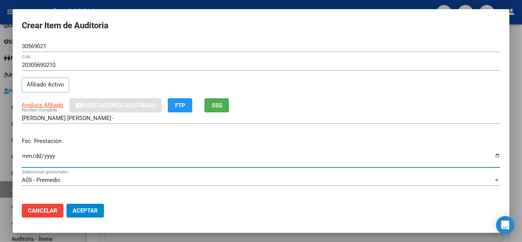
click at [26, 157] on input "Ingresar la fecha" at bounding box center [261, 159] width 478 height 12
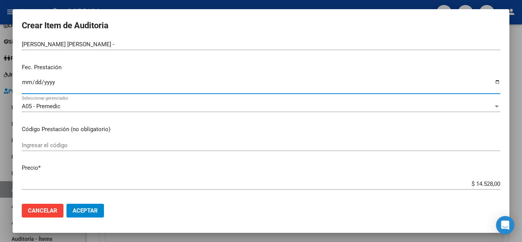
scroll to position [76, 0]
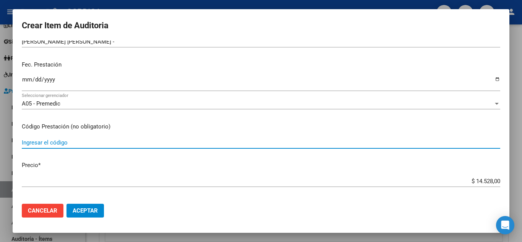
click at [216, 139] on input "Ingresar el código" at bounding box center [261, 142] width 478 height 7
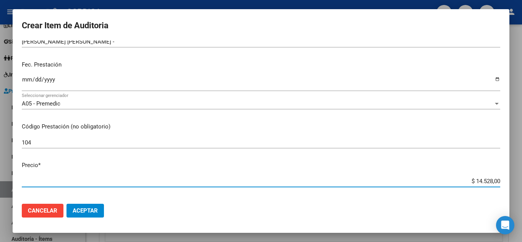
drag, startPoint x: 480, startPoint y: 181, endPoint x: 506, endPoint y: 181, distance: 25.6
click at [506, 181] on mat-dialog-content "30569021 Nro Documento 20305690210 CUIL Afiliado Activo Análisis Afiliado Prest…" at bounding box center [261, 118] width 496 height 157
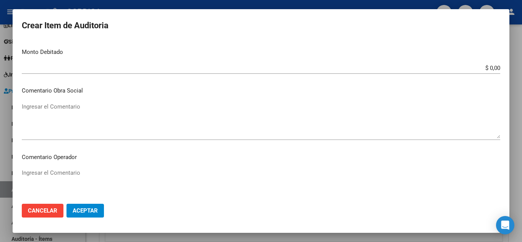
scroll to position [531, 0]
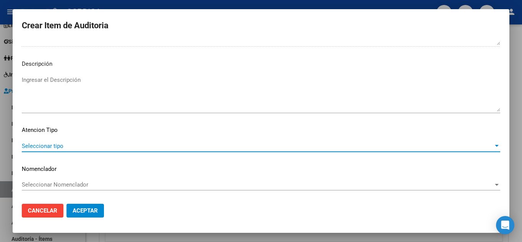
click at [59, 144] on span "Seleccionar tipo" at bounding box center [257, 145] width 471 height 7
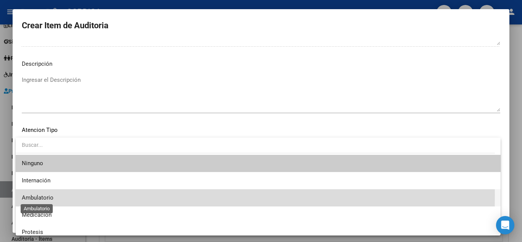
click at [46, 195] on span "Ambulatorio" at bounding box center [38, 197] width 32 height 7
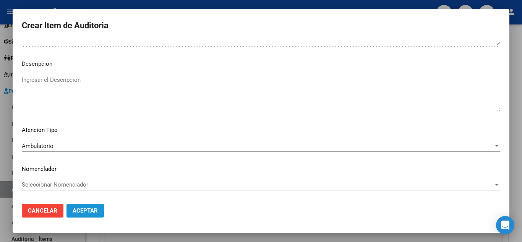
click at [92, 209] on span "Aceptar" at bounding box center [85, 210] width 25 height 7
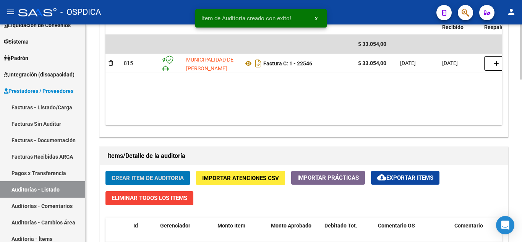
click at [157, 178] on span "Crear Item de Auditoria" at bounding box center [148, 178] width 72 height 7
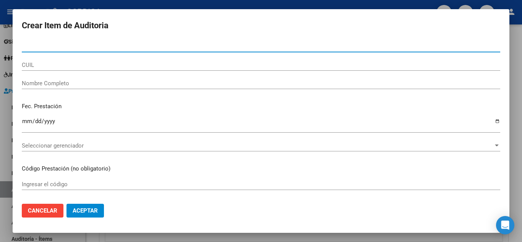
click at [107, 46] on input "Nro Documento" at bounding box center [261, 46] width 478 height 7
paste input "29381779"
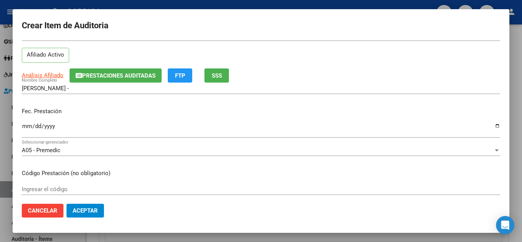
scroll to position [76, 0]
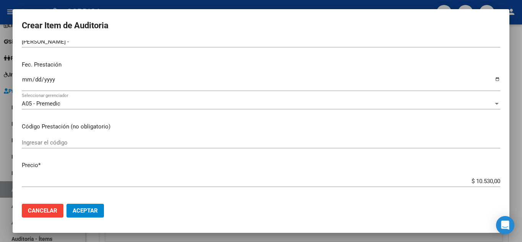
click at [26, 78] on input "Ingresar la fecha" at bounding box center [261, 82] width 478 height 12
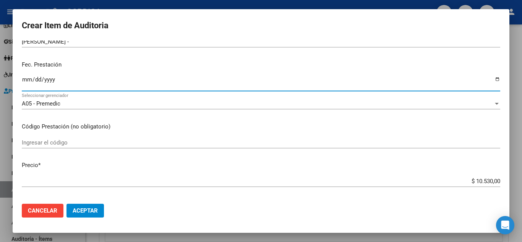
click at [176, 133] on mat-dialog-content "29381779 Nro Documento 20293817791 CUIL Afiliado Activo Análisis Afiliado Prest…" at bounding box center [261, 118] width 496 height 157
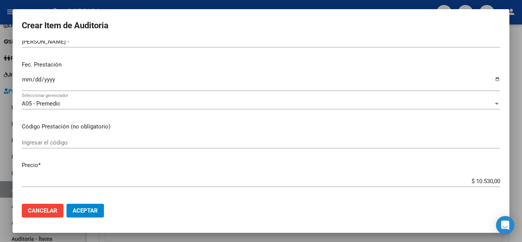
click at [177, 141] on input "Ingresar el código" at bounding box center [261, 142] width 478 height 7
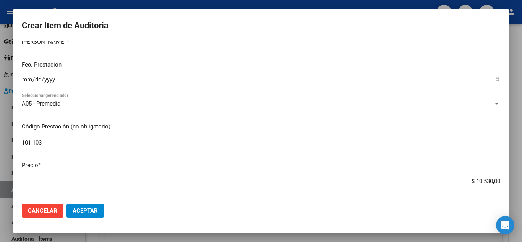
drag, startPoint x: 466, startPoint y: 180, endPoint x: 516, endPoint y: 180, distance: 49.6
click at [516, 180] on div "Crear Item de Auditoria 29381779 Nro Documento 20293817791 CUIL Afiliado Activo…" at bounding box center [261, 121] width 522 height 242
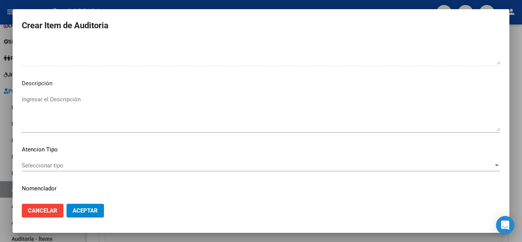
scroll to position [531, 0]
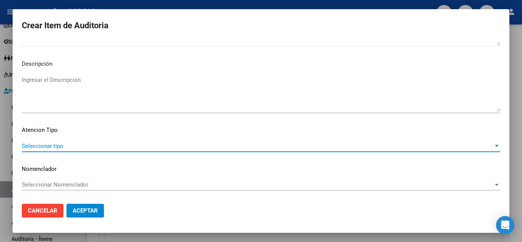
click at [69, 144] on span "Seleccionar tipo" at bounding box center [257, 145] width 471 height 7
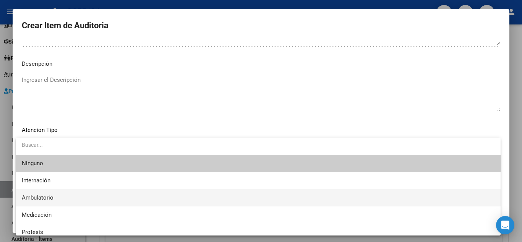
click at [65, 197] on span "Ambulatorio" at bounding box center [258, 197] width 472 height 17
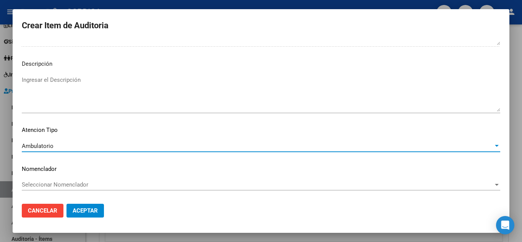
click at [86, 208] on span "Aceptar" at bounding box center [85, 210] width 25 height 7
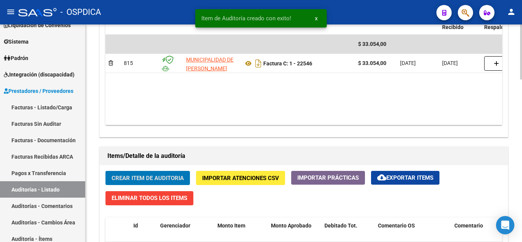
click at [163, 176] on span "Crear Item de Auditoria" at bounding box center [148, 178] width 72 height 7
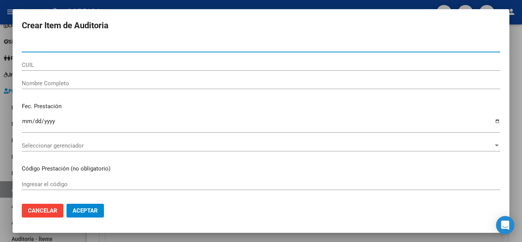
click at [191, 47] on input "Nro Documento" at bounding box center [261, 46] width 478 height 7
paste input "54625804"
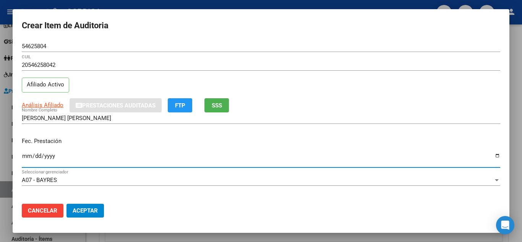
click at [25, 155] on input "Ingresar la fecha" at bounding box center [261, 159] width 478 height 12
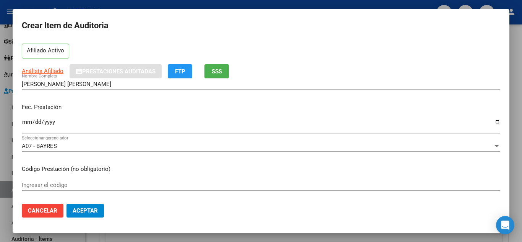
scroll to position [76, 0]
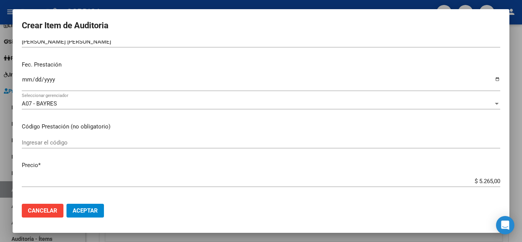
click at [131, 141] on input "Ingresar el código" at bounding box center [261, 142] width 478 height 7
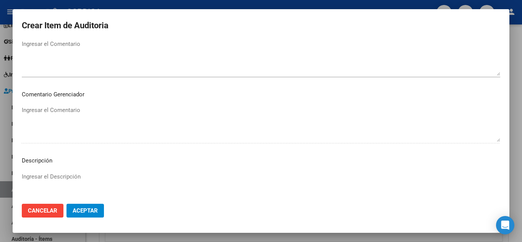
scroll to position [531, 0]
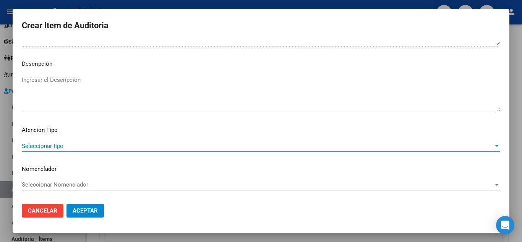
click at [53, 148] on span "Seleccionar tipo" at bounding box center [257, 145] width 471 height 7
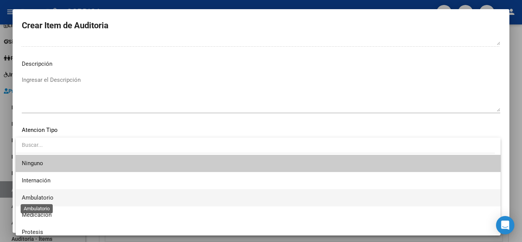
click at [52, 196] on span "Ambulatorio" at bounding box center [38, 197] width 32 height 7
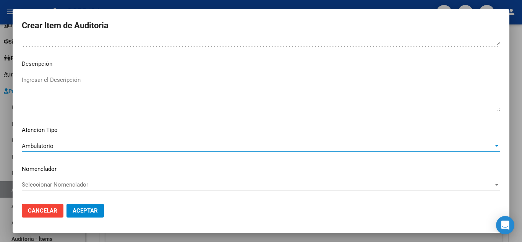
click at [99, 207] on button "Aceptar" at bounding box center [84, 211] width 37 height 14
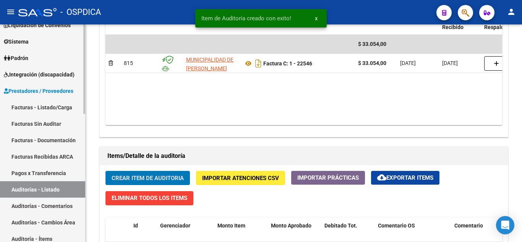
click at [55, 105] on link "Facturas - Listado/Carga" at bounding box center [42, 107] width 85 height 16
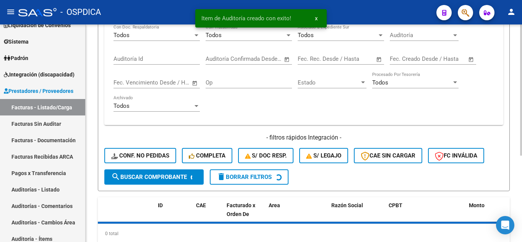
scroll to position [144, 0]
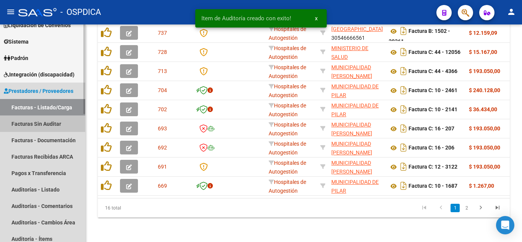
click at [48, 126] on link "Facturas Sin Auditar" at bounding box center [42, 123] width 85 height 16
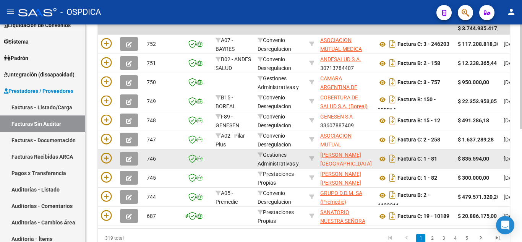
scroll to position [158, 0]
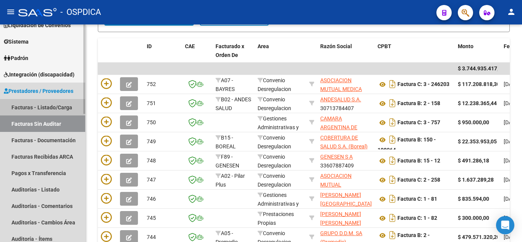
click at [34, 106] on link "Facturas - Listado/Carga" at bounding box center [42, 107] width 85 height 16
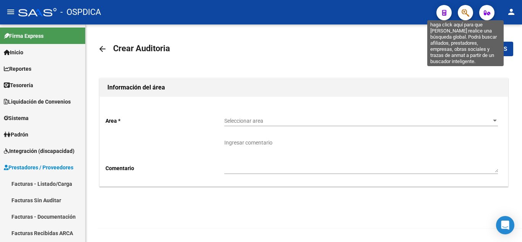
click at [467, 12] on icon "button" at bounding box center [465, 12] width 8 height 9
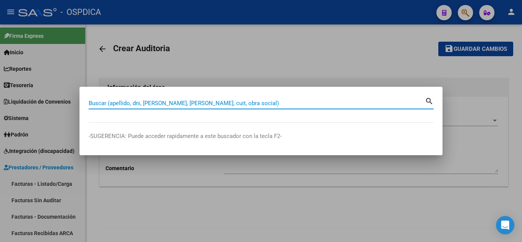
click at [154, 103] on input "Buscar (apellido, dni, cuil, nro traspaso, cuit, obra social)" at bounding box center [257, 103] width 336 height 7
paste input "59320839"
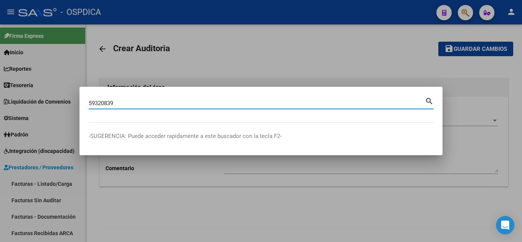
type input "59320839"
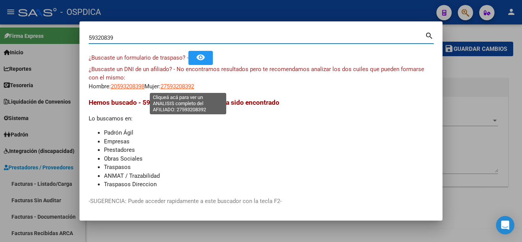
click at [194, 86] on span "27593208392" at bounding box center [177, 86] width 34 height 7
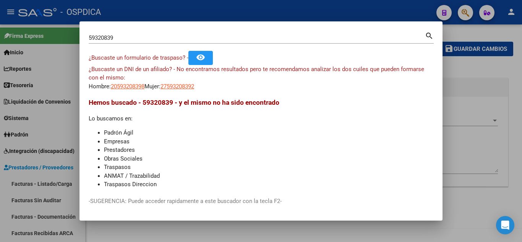
click at [482, 149] on div at bounding box center [261, 121] width 522 height 242
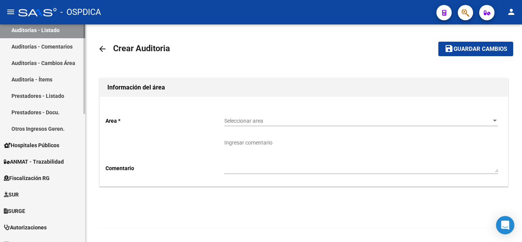
scroll to position [229, 0]
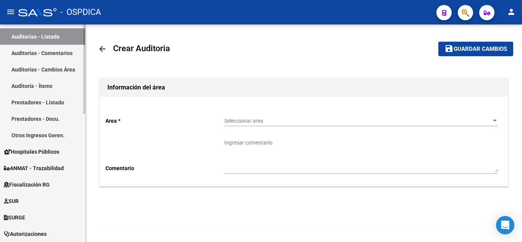
click at [39, 151] on span "Hospitales Públicos" at bounding box center [31, 151] width 55 height 8
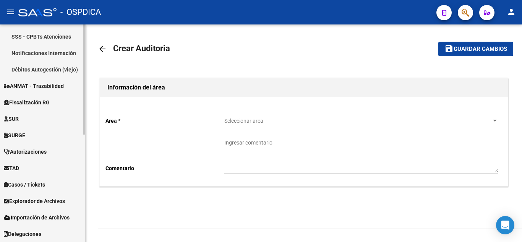
scroll to position [175, 0]
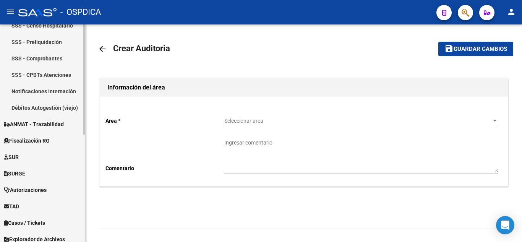
click at [46, 90] on link "Notificaciones Internación" at bounding box center [42, 91] width 85 height 16
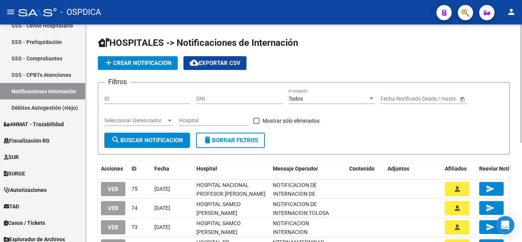
click at [141, 62] on span "add Crear Notificacion" at bounding box center [138, 63] width 68 height 7
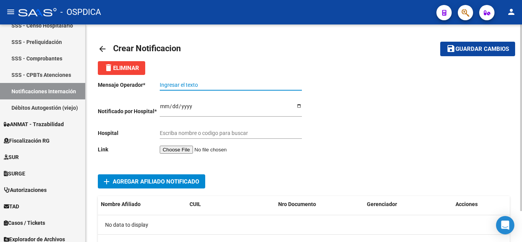
click at [218, 83] on input "Ingresar el texto" at bounding box center [231, 85] width 142 height 6
paste input "NOTIFICACION DE INTERNACION 30405019"
type input "NOTIFICACION DE INTERNACION 30405019"
click at [162, 104] on input "Ingresar el fecha" at bounding box center [231, 108] width 142 height 11
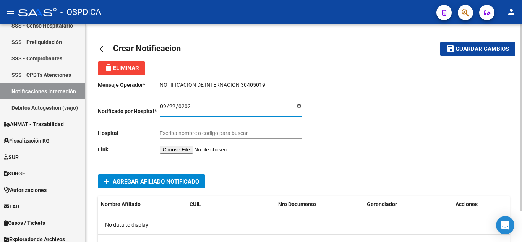
type input "2025-09-22"
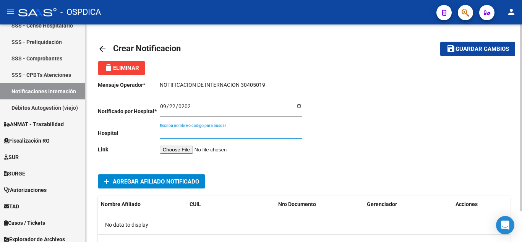
click at [277, 131] on input "Escriba nombre o codigo para buscar" at bounding box center [231, 133] width 142 height 6
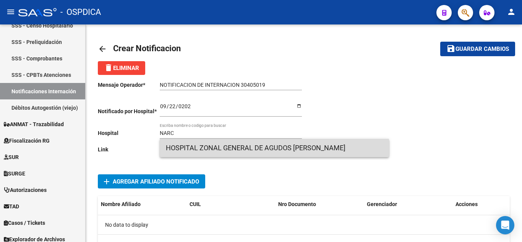
click at [270, 149] on span "HOSPITAL ZONAL GENERAL DE AGUDOS DR. NARCISO LOPEZ" at bounding box center [274, 148] width 217 height 18
type input "HOSPITAL ZONAL GENERAL DE AGUDOS DR. NARCISO LOPEZ"
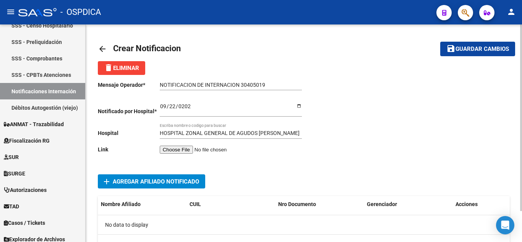
click at [190, 150] on input "file" at bounding box center [208, 150] width 97 height 8
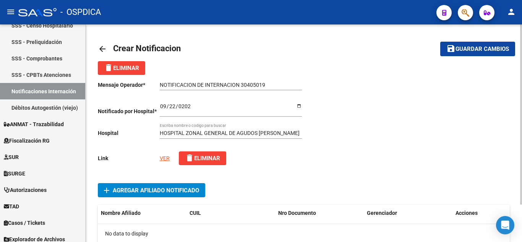
click at [167, 159] on link "VER" at bounding box center [165, 158] width 10 height 6
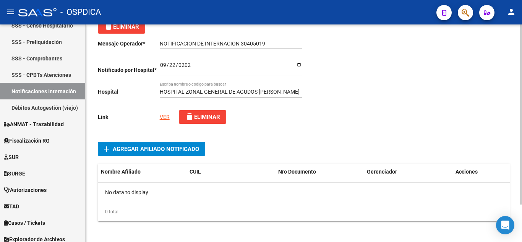
scroll to position [45, 0]
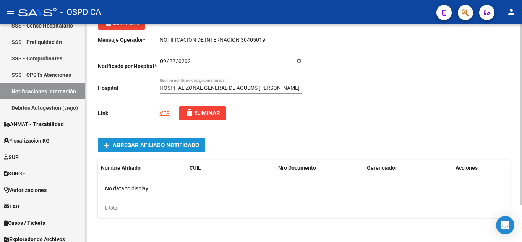
click at [166, 149] on span "Agregar Afiliado Notificado" at bounding box center [156, 145] width 86 height 7
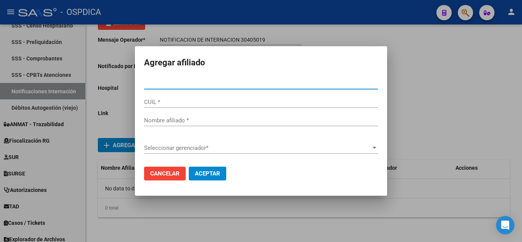
click at [216, 87] on div "Nro Documento *" at bounding box center [261, 83] width 234 height 11
paste input "30.405019"
click at [153, 83] on input "30.405019" at bounding box center [261, 83] width 234 height 7
type input "30405019"
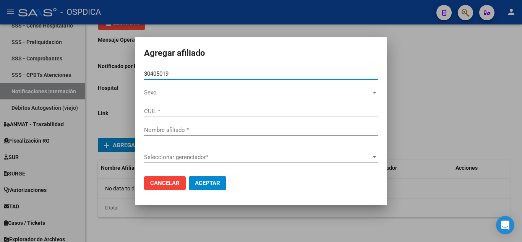
type input "27304050190"
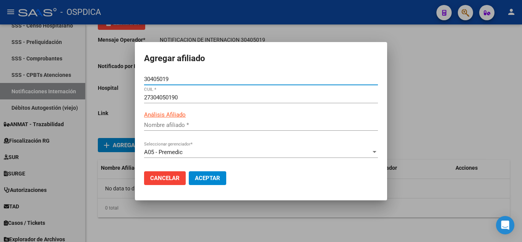
type input "GOMEZ YESICA EDITH"
type input "30405019"
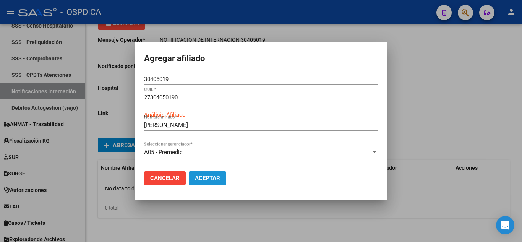
click at [215, 182] on button "Aceptar" at bounding box center [207, 178] width 37 height 14
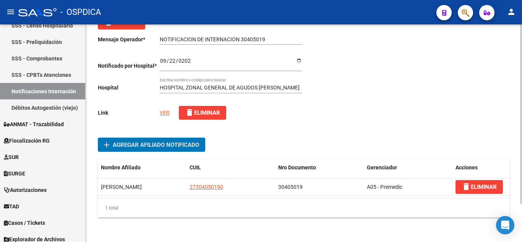
scroll to position [0, 0]
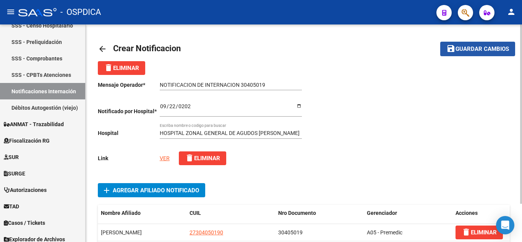
click at [483, 50] on span "Guardar cambios" at bounding box center [481, 49] width 53 height 7
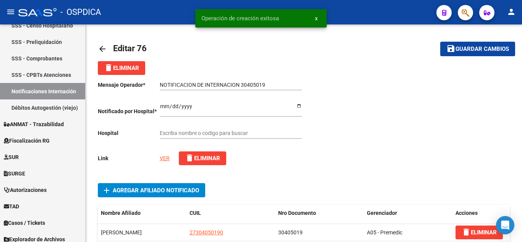
type input "HOSPITAL ZONAL GENERAL DE AGUDOS DR. NARCISO LOPEZ"
